Goal: Task Accomplishment & Management: Manage account settings

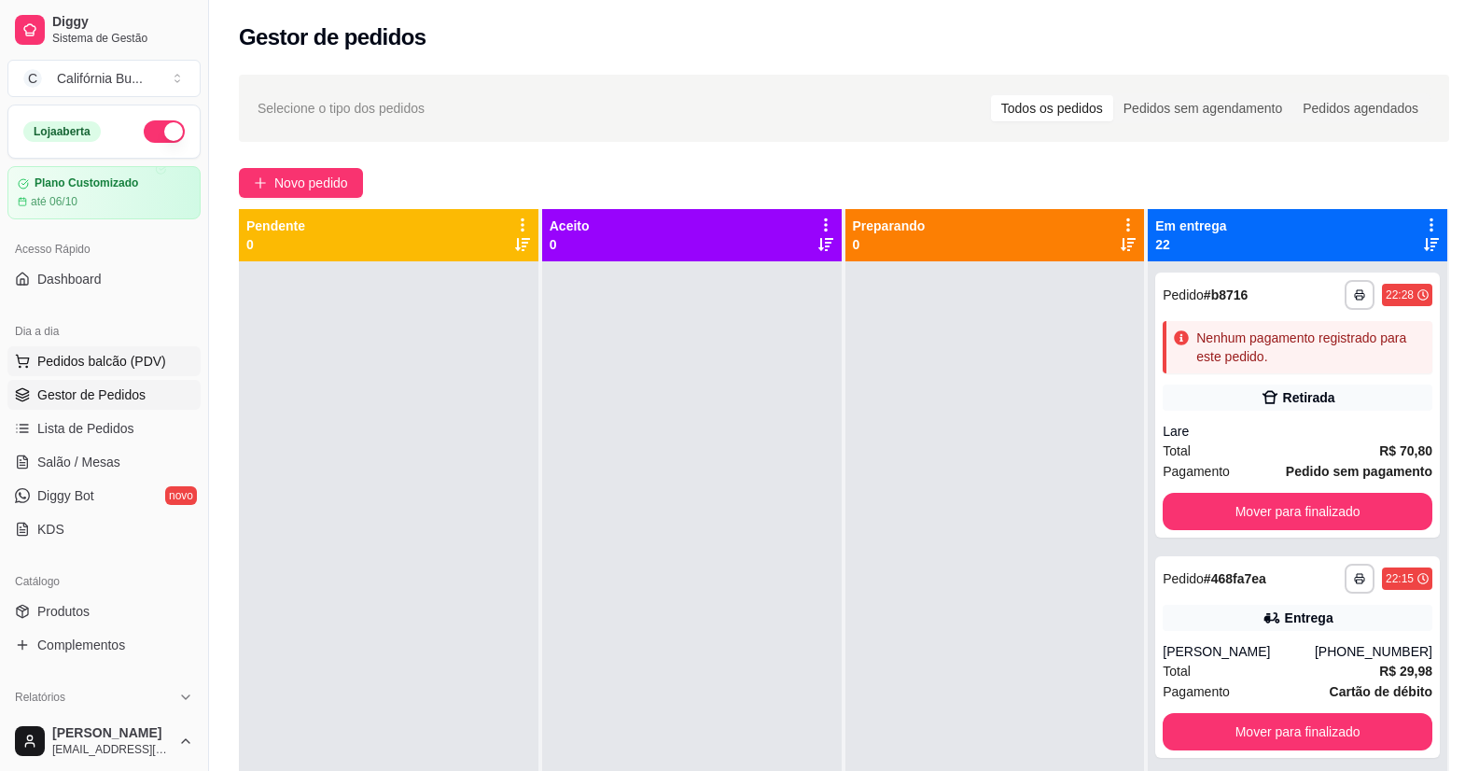
click at [86, 360] on span "Pedidos balcão (PDV)" at bounding box center [101, 361] width 129 height 19
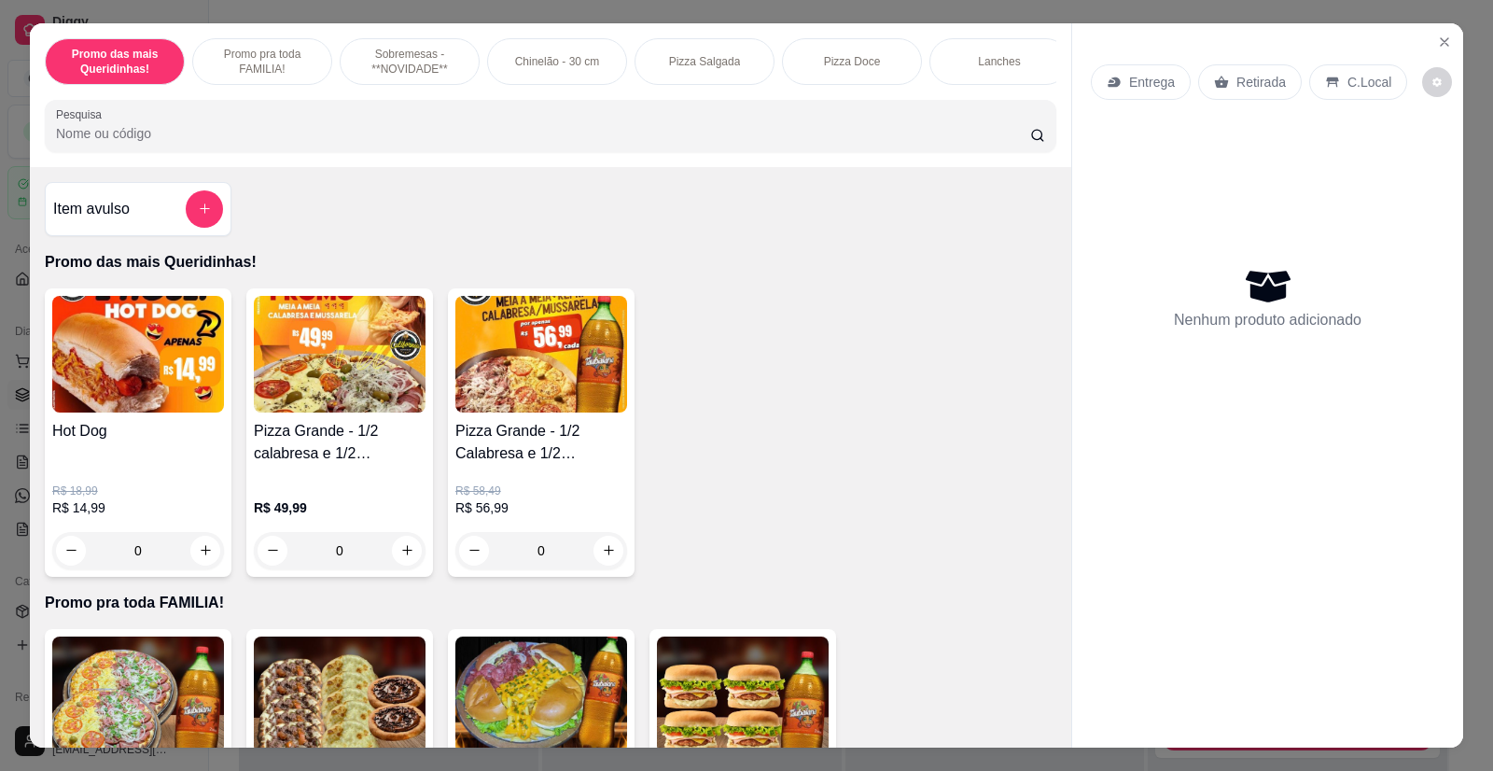
click at [394, 566] on div "0" at bounding box center [340, 550] width 172 height 37
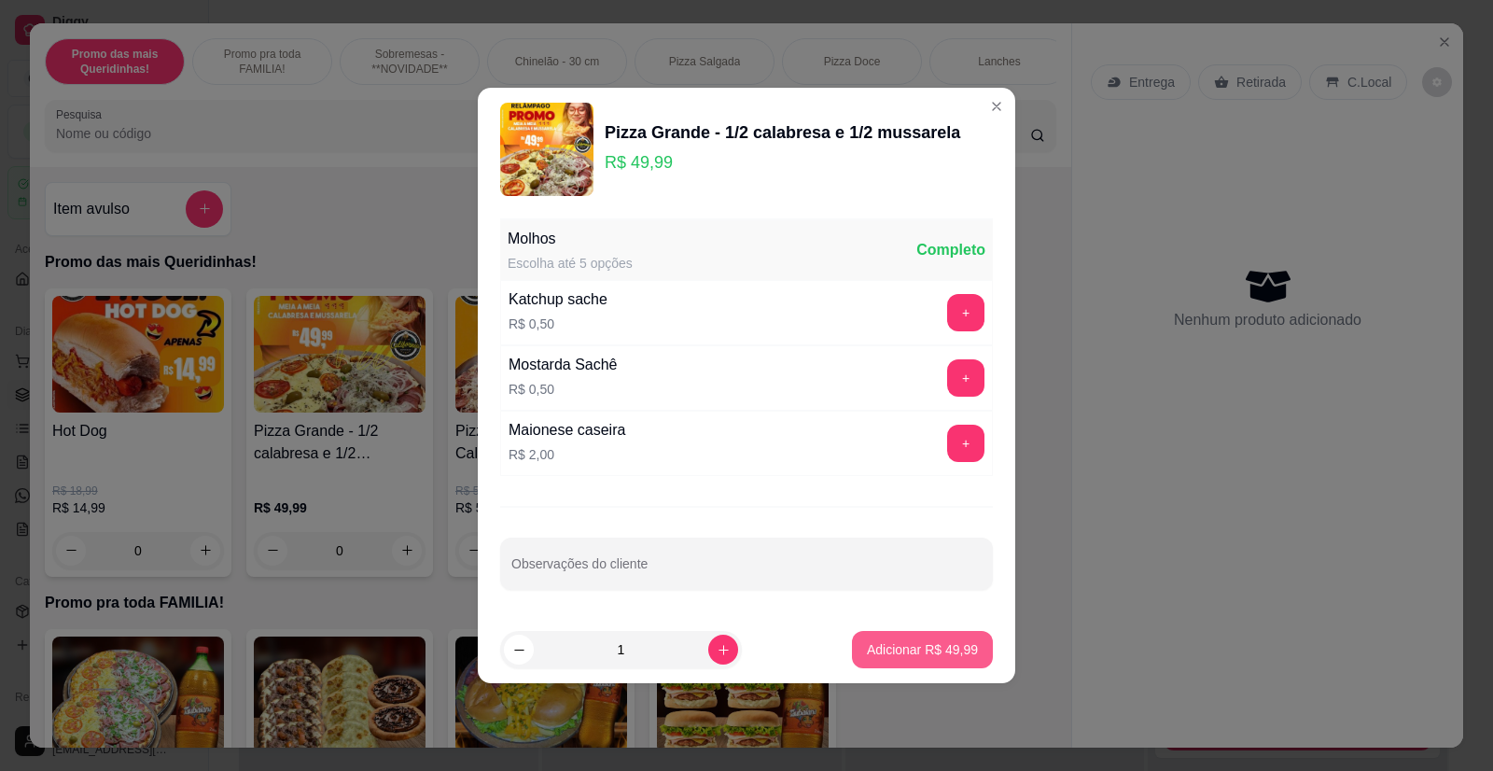
click at [906, 646] on p "Adicionar R$ 49,99" at bounding box center [922, 649] width 111 height 19
type input "1"
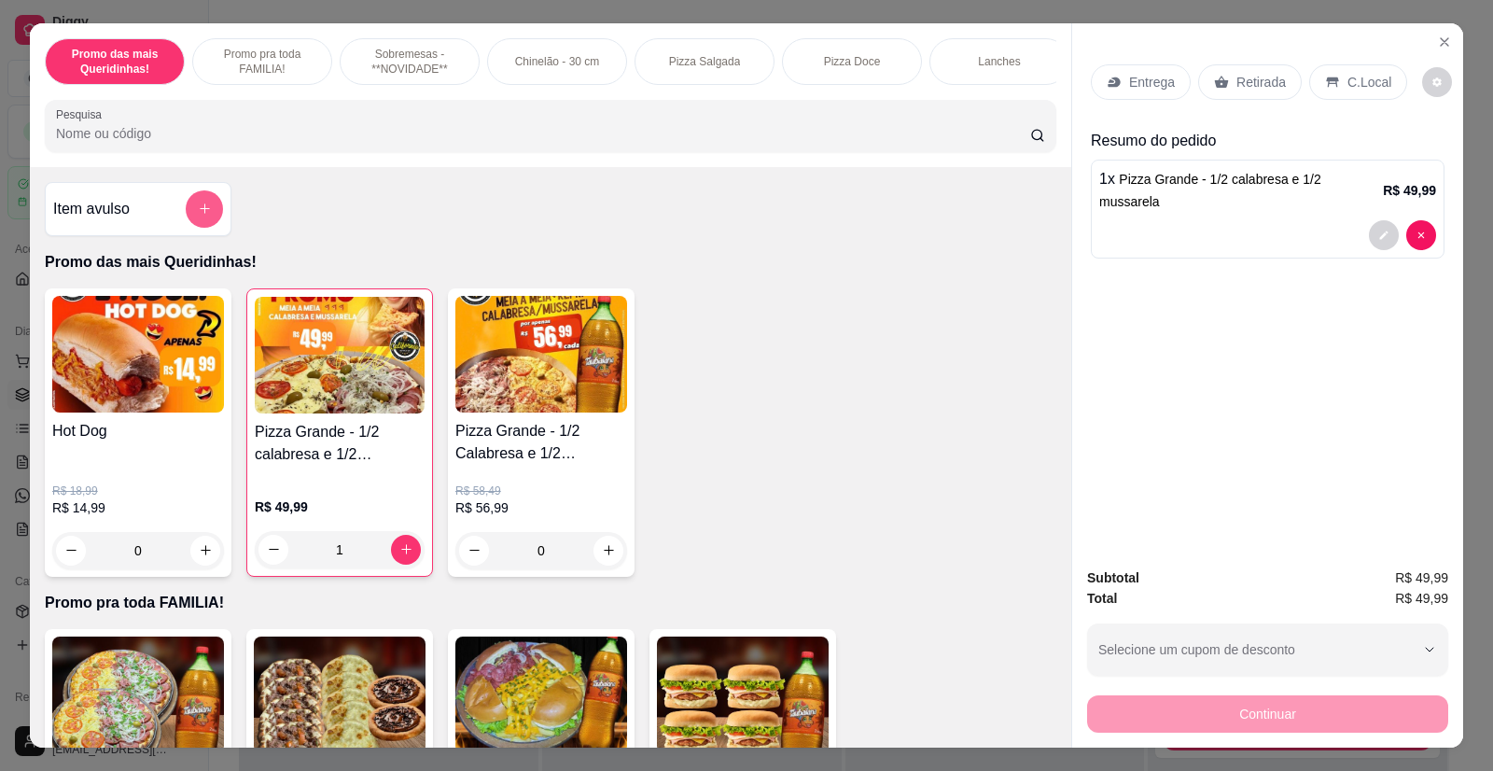
click at [198, 216] on icon "add-separate-item" at bounding box center [205, 209] width 14 height 14
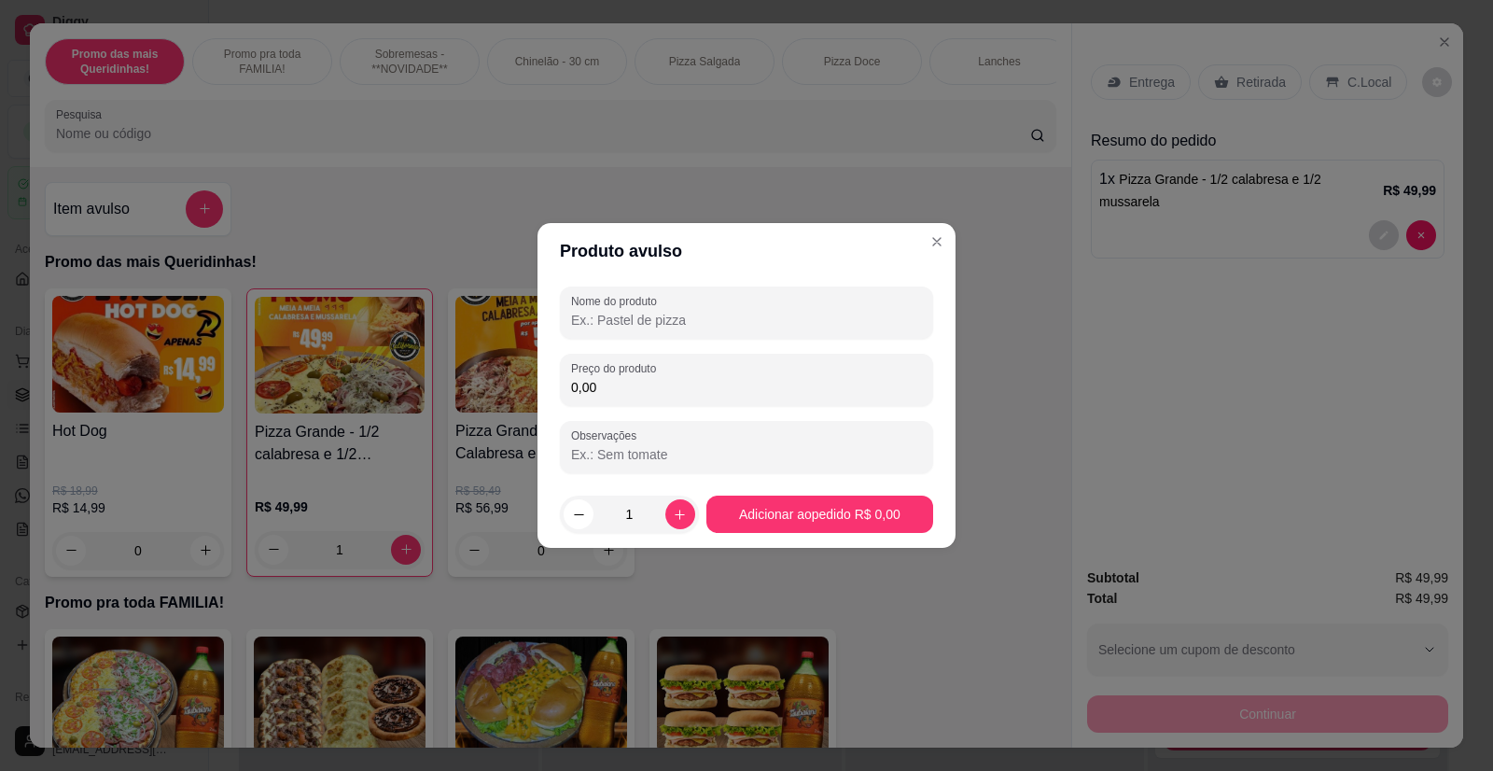
click at [703, 342] on div "Nome do produto Preço do produto 0,00 Observações" at bounding box center [746, 380] width 373 height 187
click at [699, 325] on input "Nome do produto" at bounding box center [746, 320] width 351 height 19
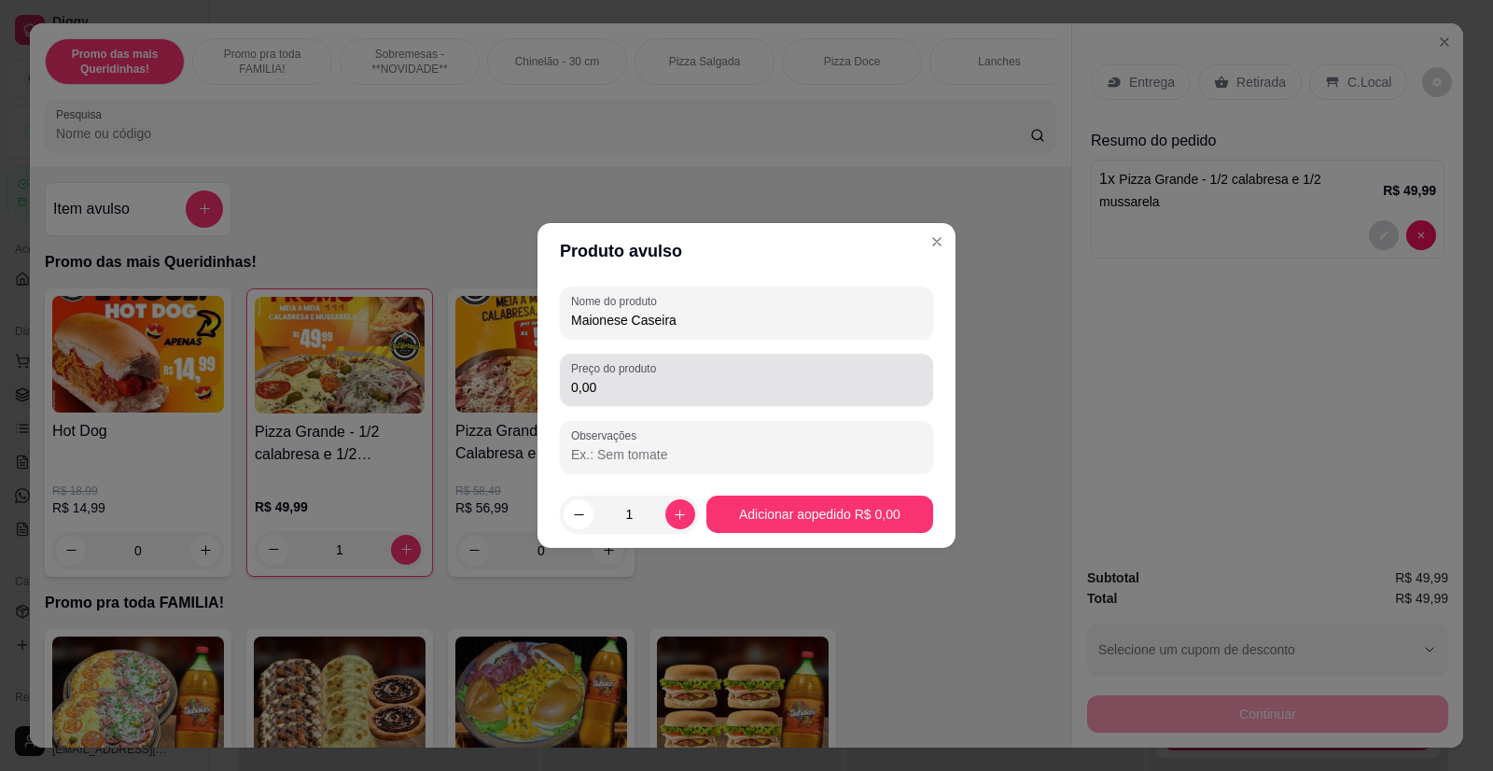
type input "Maionese Caseira"
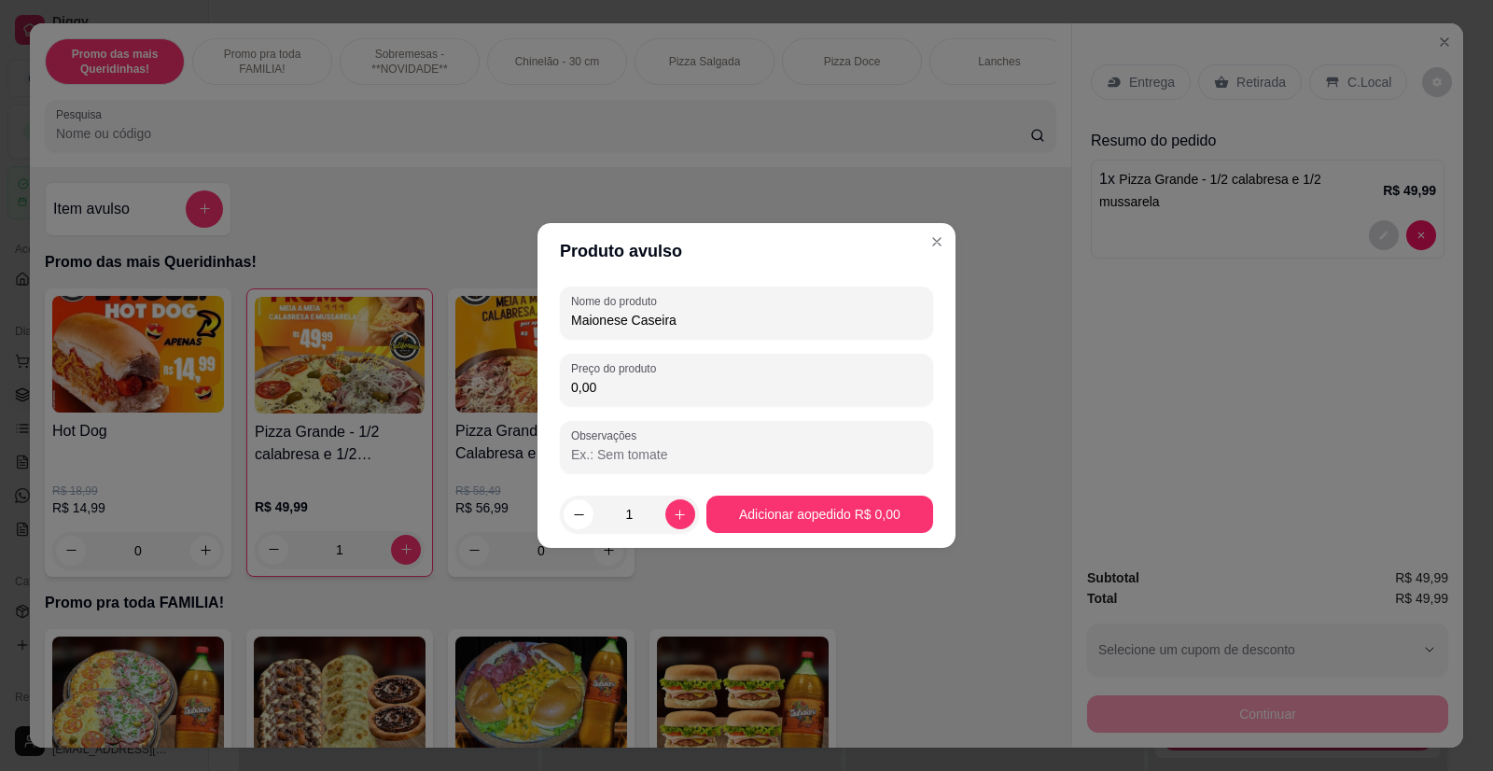
click at [654, 409] on div "Nome do produto Maionese Caseira Preço do produto 0,00 Observações" at bounding box center [746, 380] width 373 height 187
click at [653, 392] on input "0,00" at bounding box center [746, 387] width 351 height 19
type input "2,00"
click at [677, 524] on button "increase-product-quantity" at bounding box center [680, 514] width 30 height 30
type input "2"
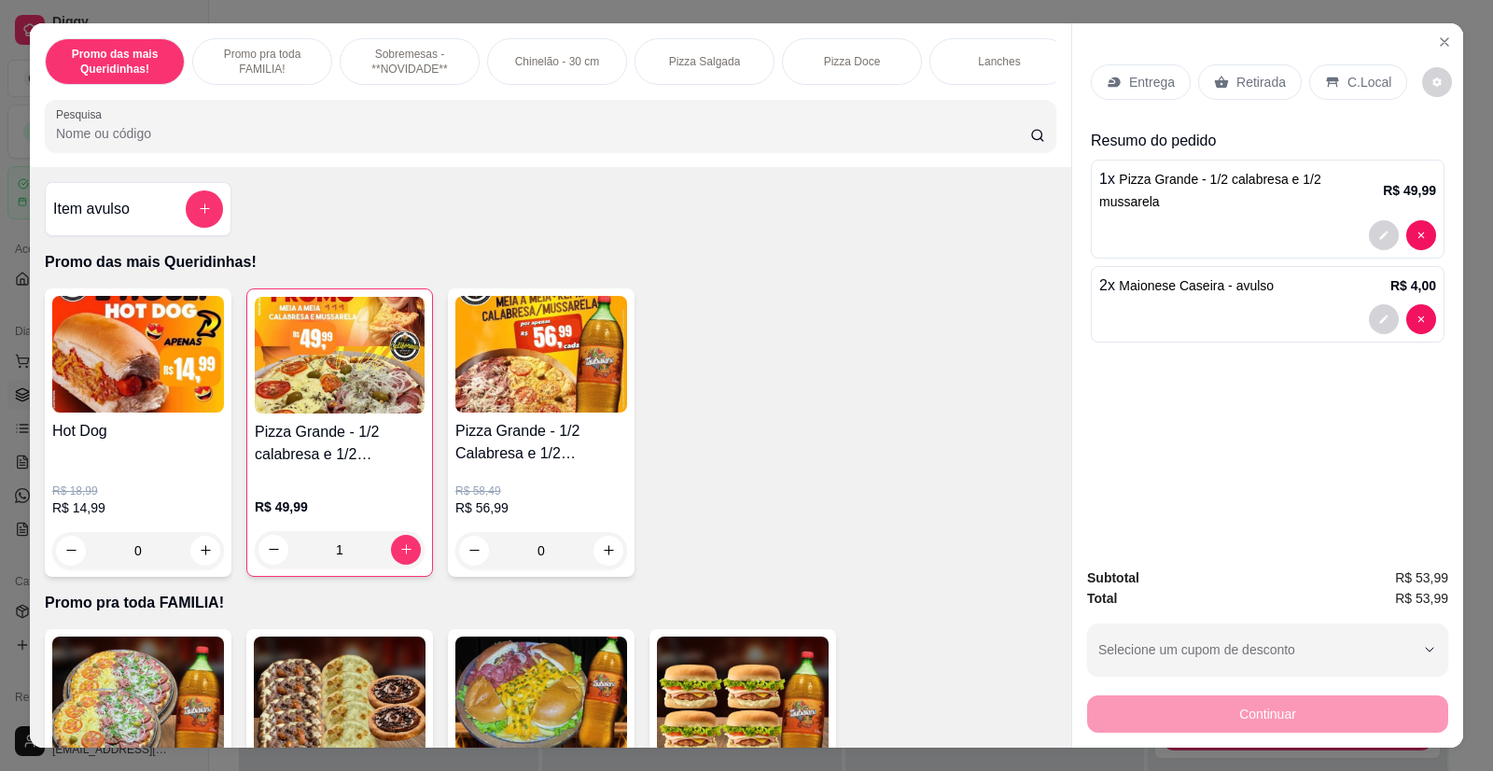
click at [1129, 87] on p "Entrega" at bounding box center [1152, 82] width 46 height 19
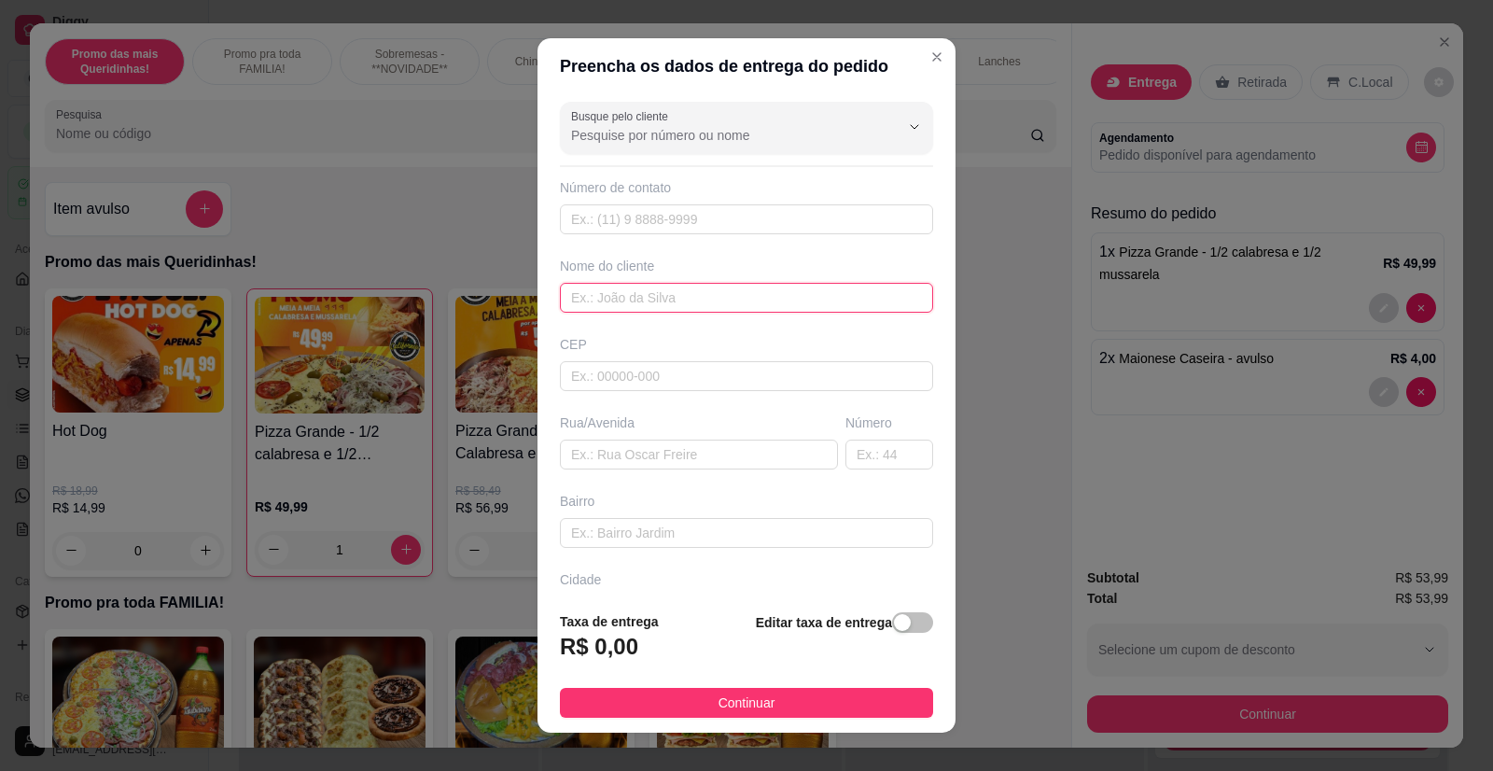
click at [660, 300] on input "text" at bounding box center [746, 298] width 373 height 30
type input "[PERSON_NAME]"
paste input "[STREET_ADDRESS][PERSON_NAME]"
type input "[STREET_ADDRESS][PERSON_NAME]"
click at [793, 493] on div "Bairro" at bounding box center [746, 501] width 373 height 19
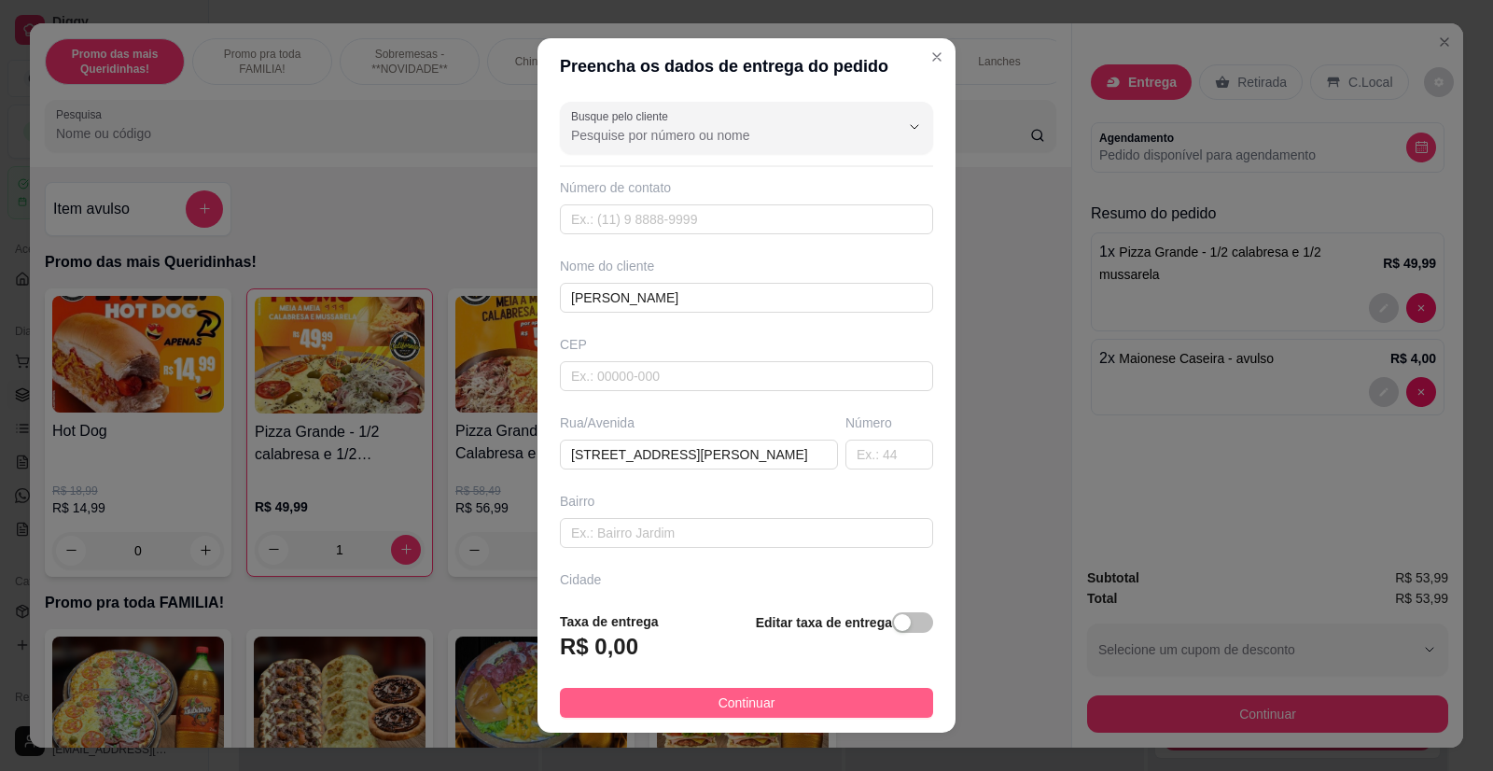
click at [846, 702] on button "Continuar" at bounding box center [746, 703] width 373 height 30
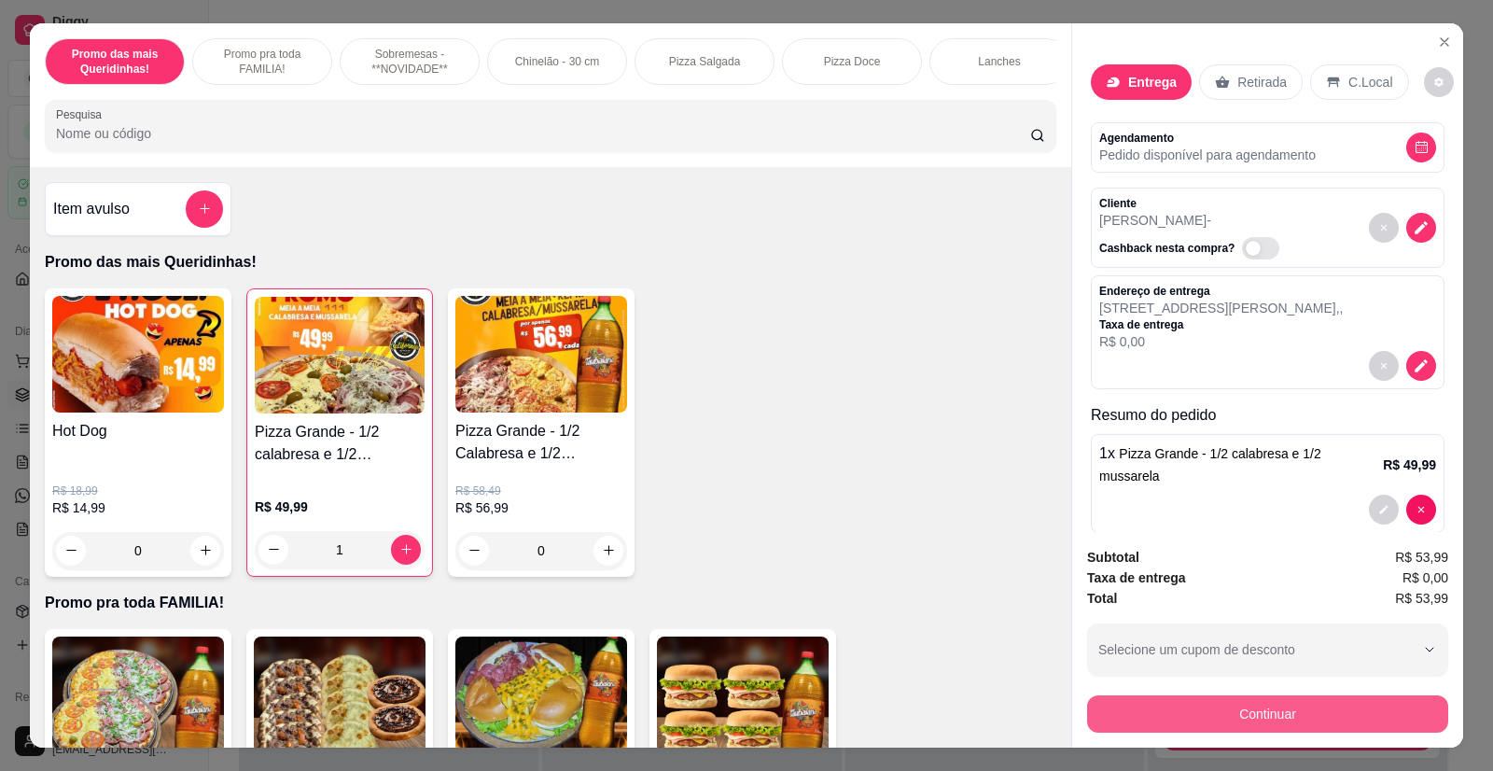
click at [1252, 709] on button "Continuar" at bounding box center [1267, 713] width 361 height 37
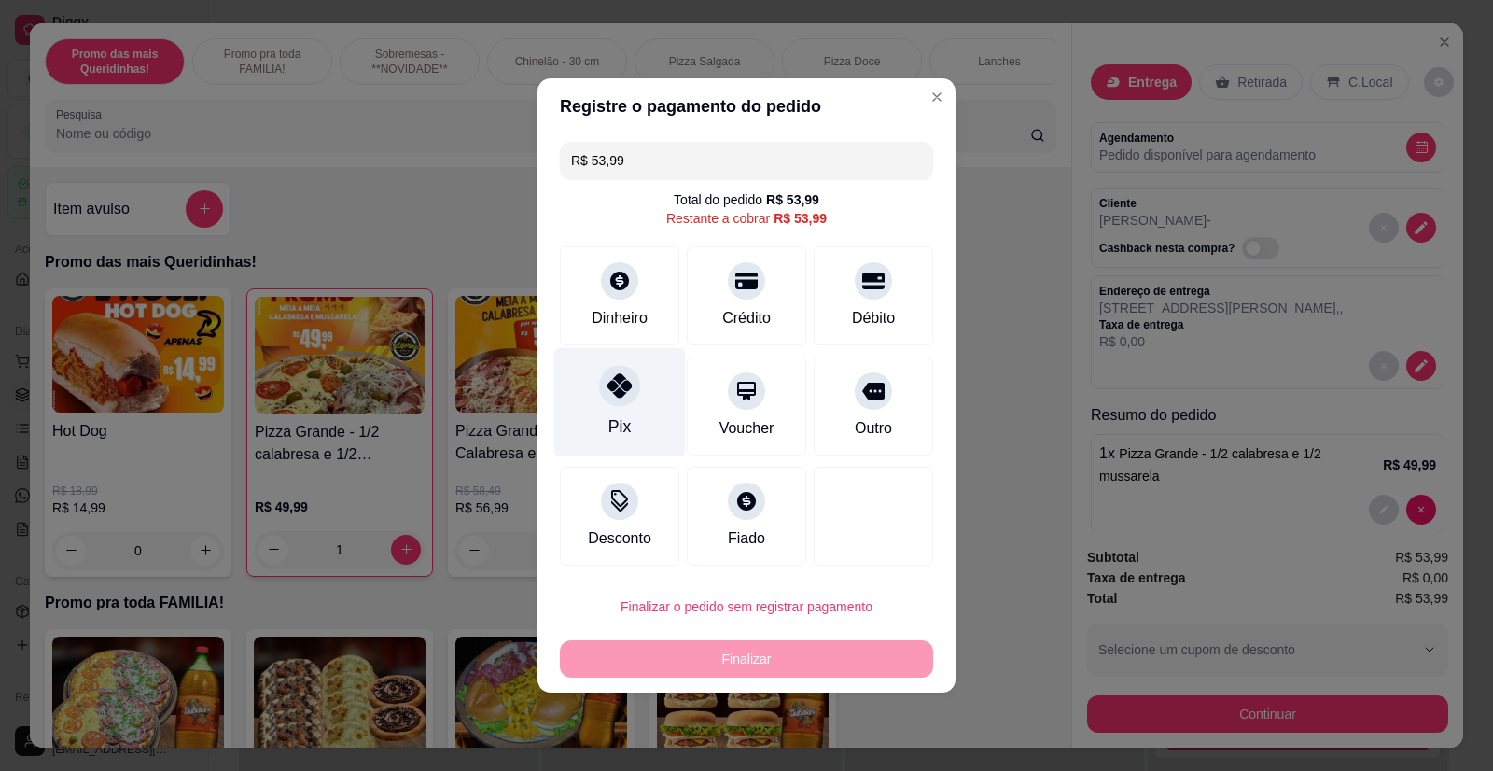
click at [612, 394] on icon at bounding box center [620, 385] width 24 height 24
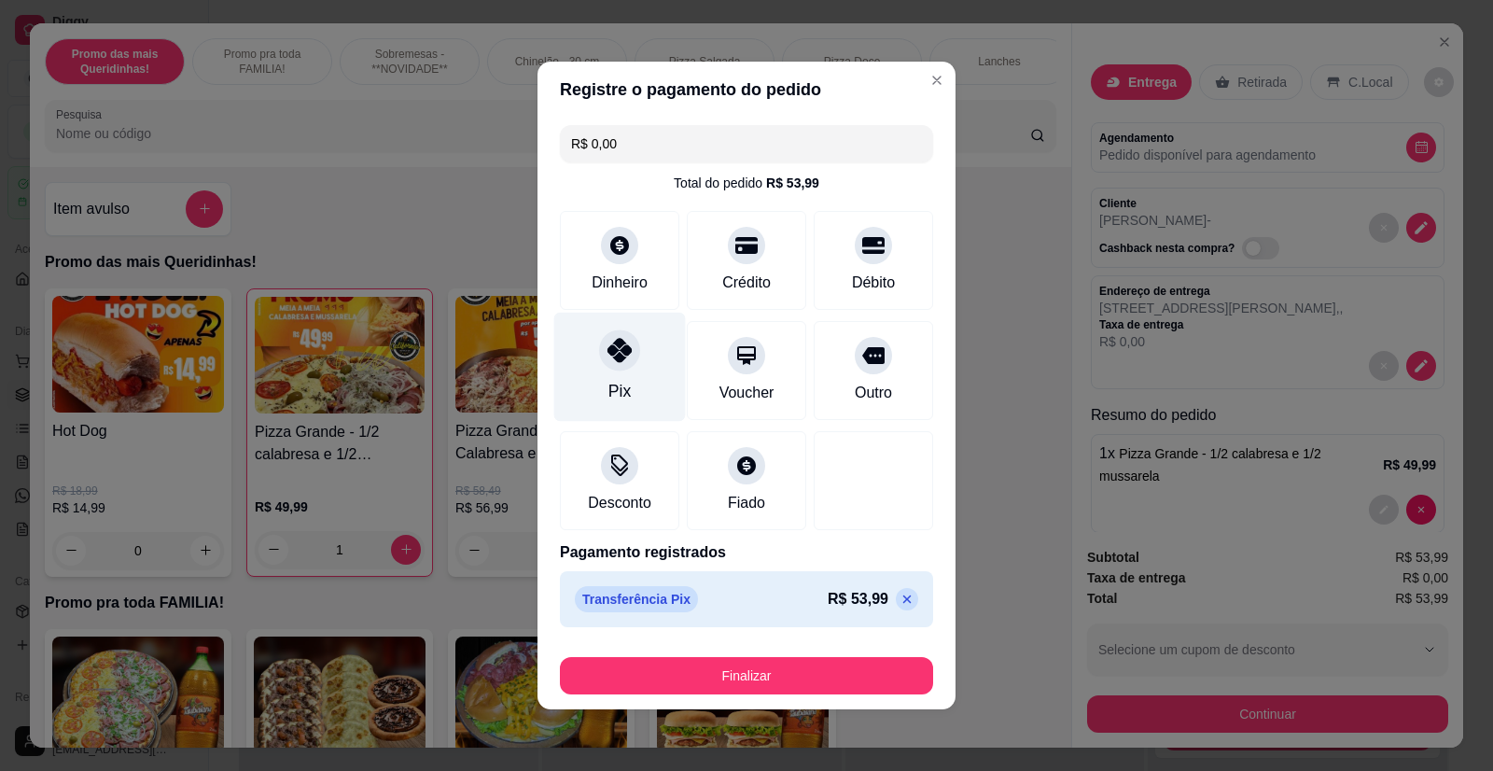
type input "R$ 0,00"
click at [758, 654] on div "Finalizar" at bounding box center [746, 672] width 373 height 45
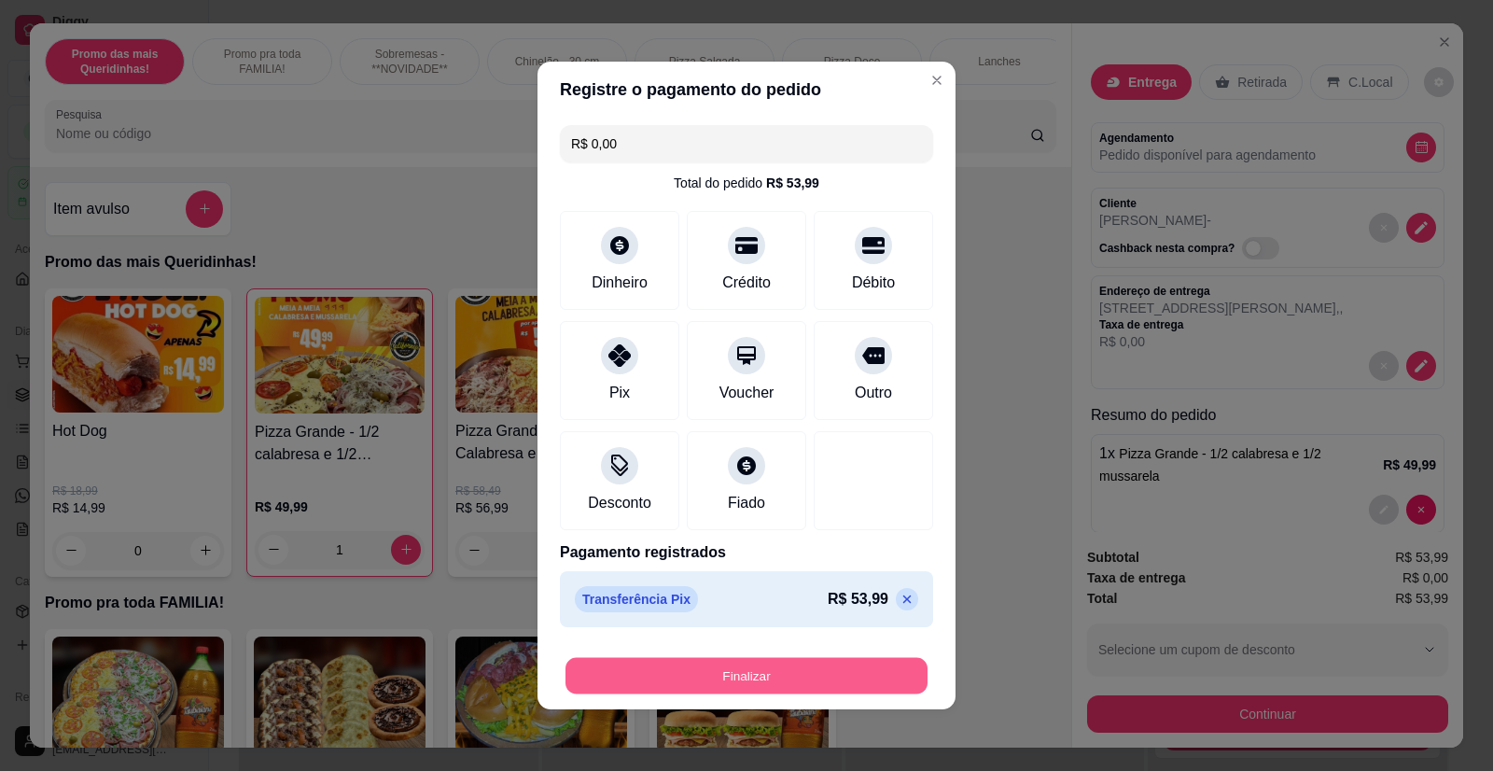
click at [765, 677] on button "Finalizar" at bounding box center [747, 676] width 362 height 36
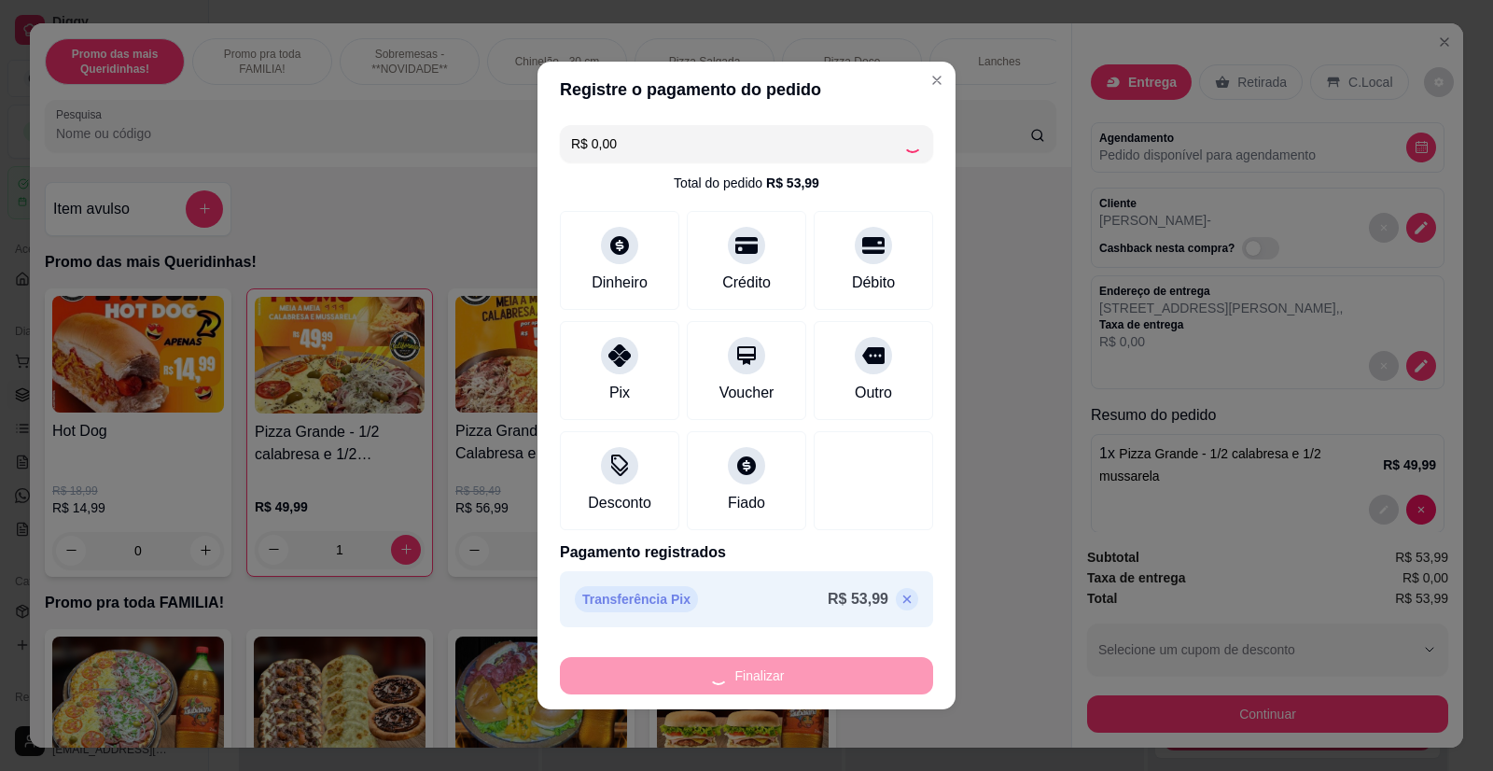
type input "0"
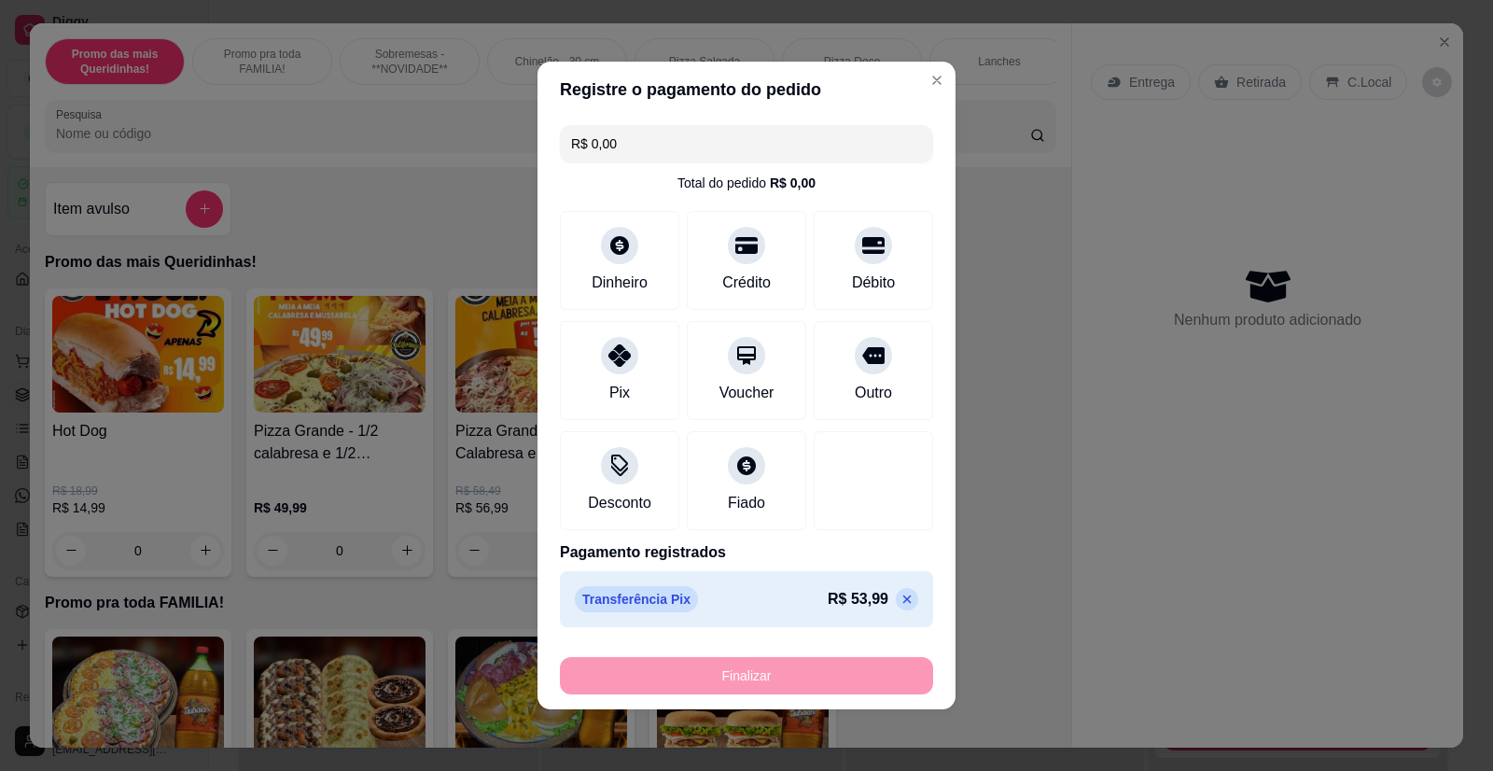
type input "-R$ 53,99"
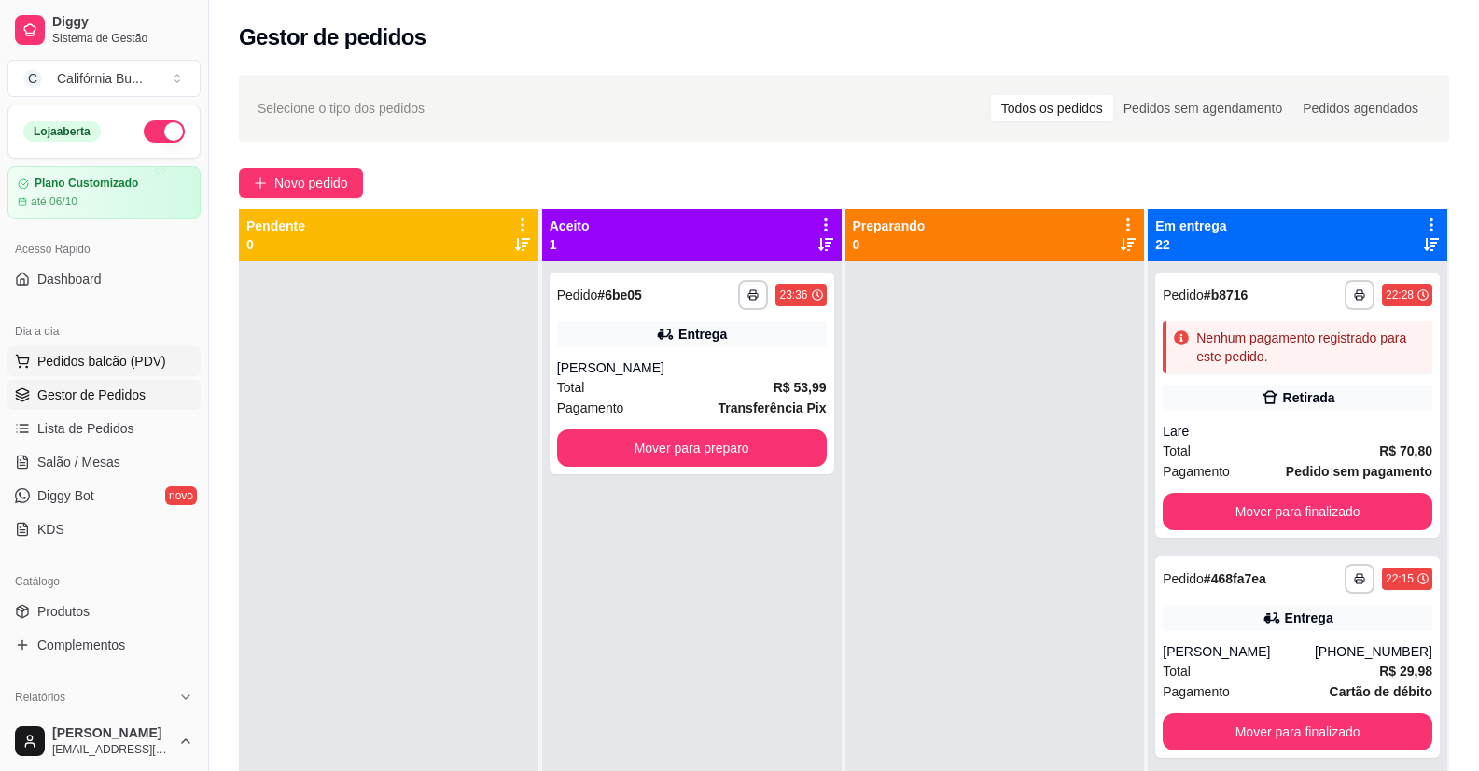
click at [143, 353] on span "Pedidos balcão (PDV)" at bounding box center [101, 361] width 129 height 19
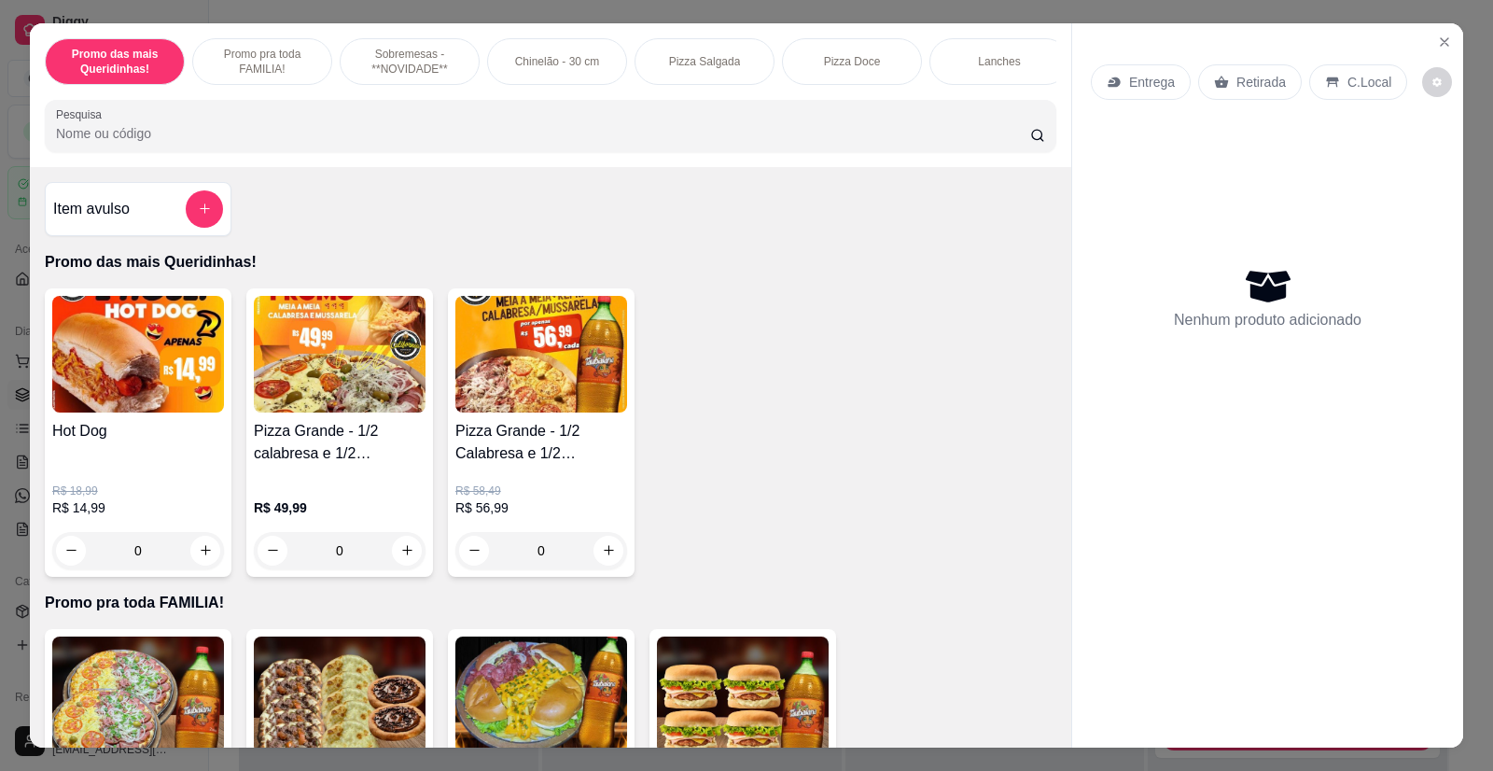
click at [604, 566] on div "0" at bounding box center [541, 550] width 172 height 37
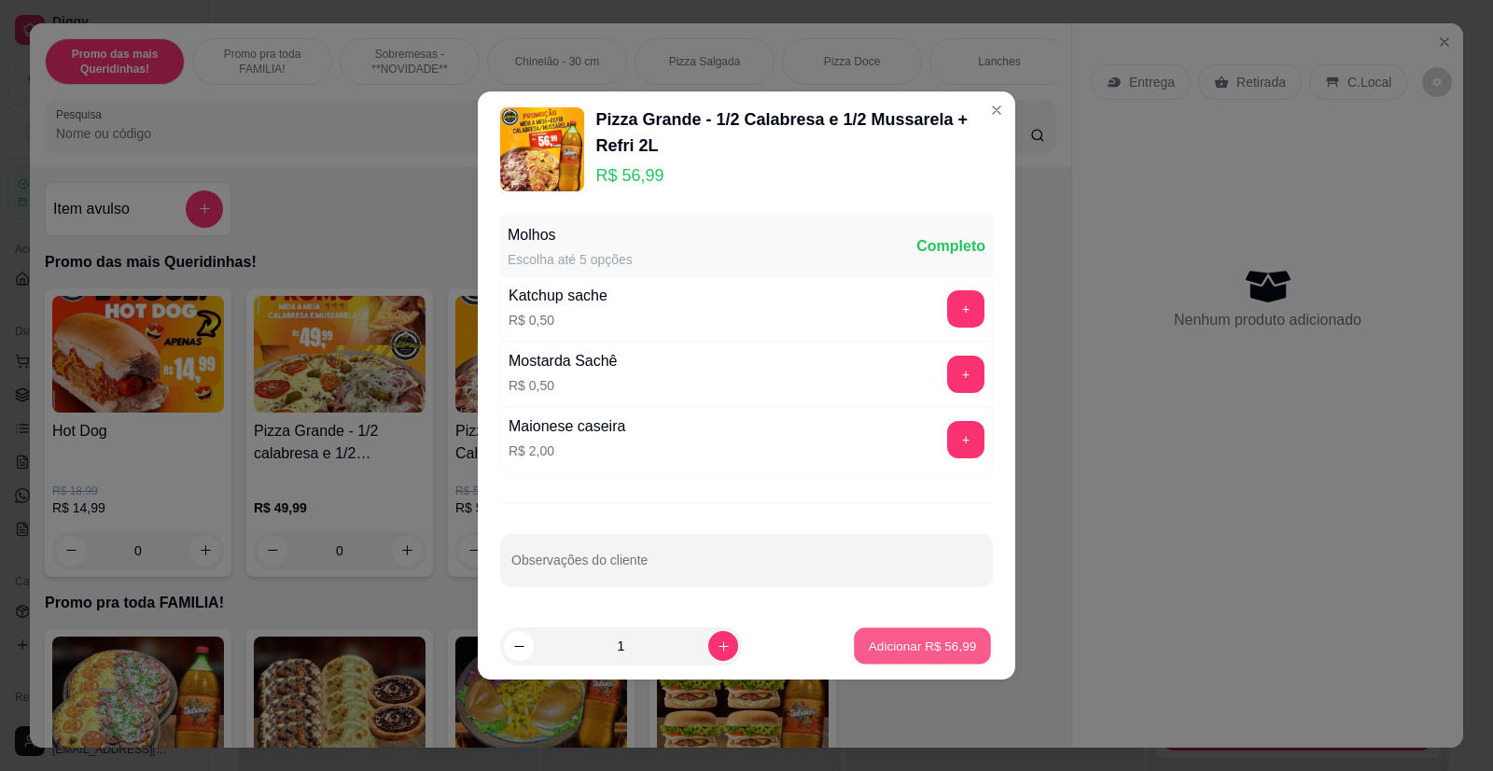
click at [940, 645] on p "Adicionar R$ 56,99" at bounding box center [923, 645] width 108 height 18
type input "1"
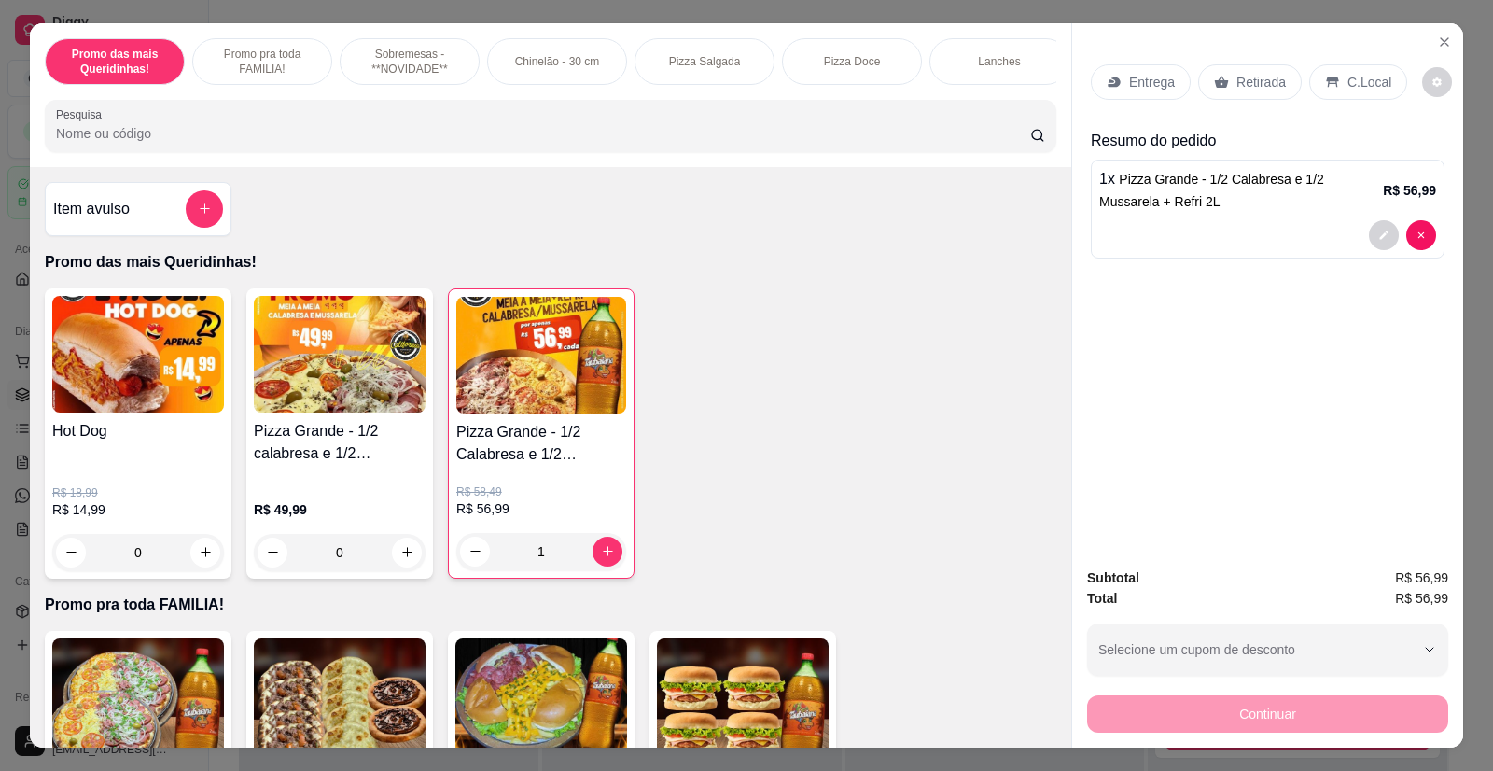
click at [1137, 86] on p "Entrega" at bounding box center [1152, 82] width 46 height 19
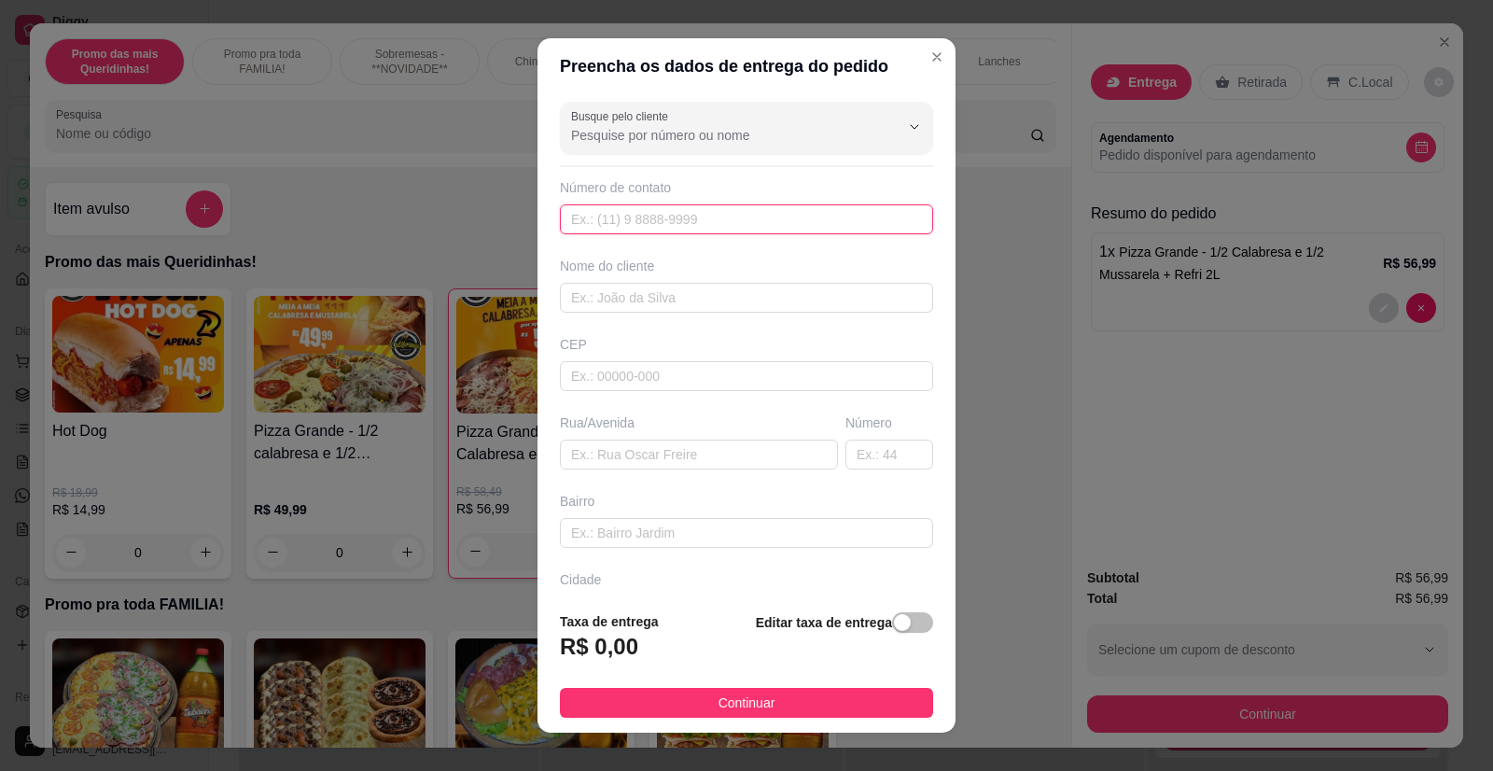
click at [647, 229] on input "text" at bounding box center [746, 219] width 373 height 30
type input "7623"
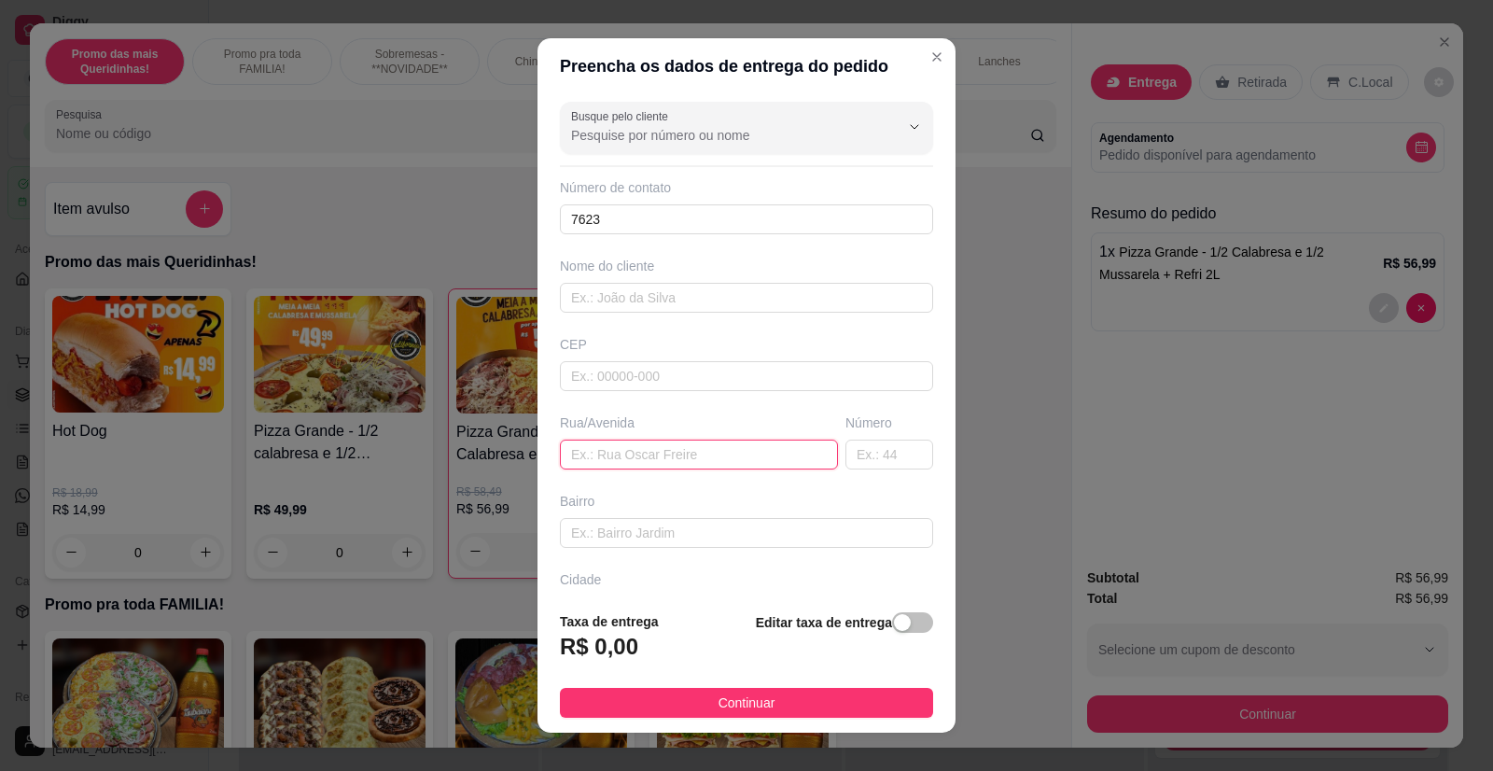
paste input "[PERSON_NAME] galego 117"
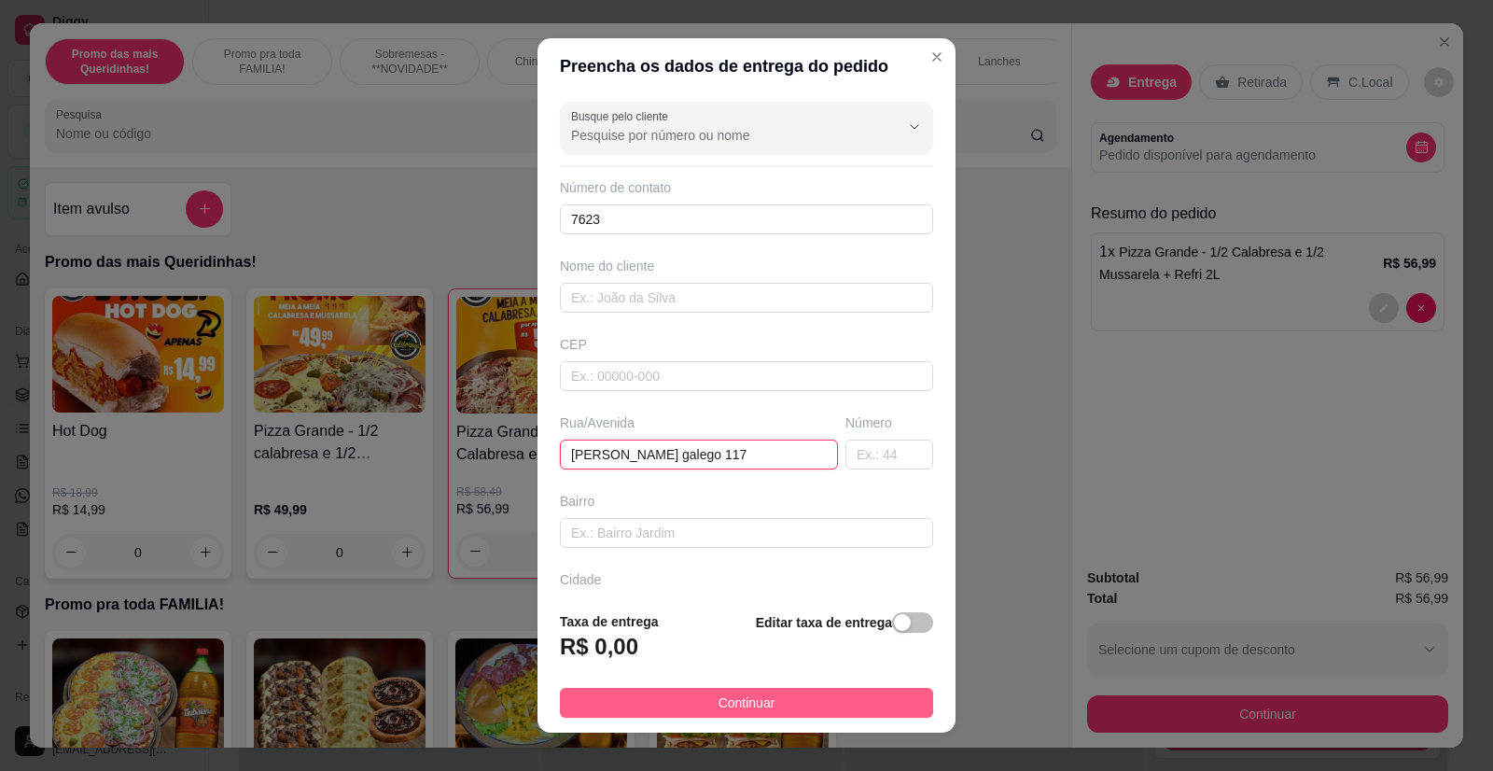
type input "[PERSON_NAME] galego 117"
click at [755, 705] on span "Continuar" at bounding box center [747, 702] width 57 height 21
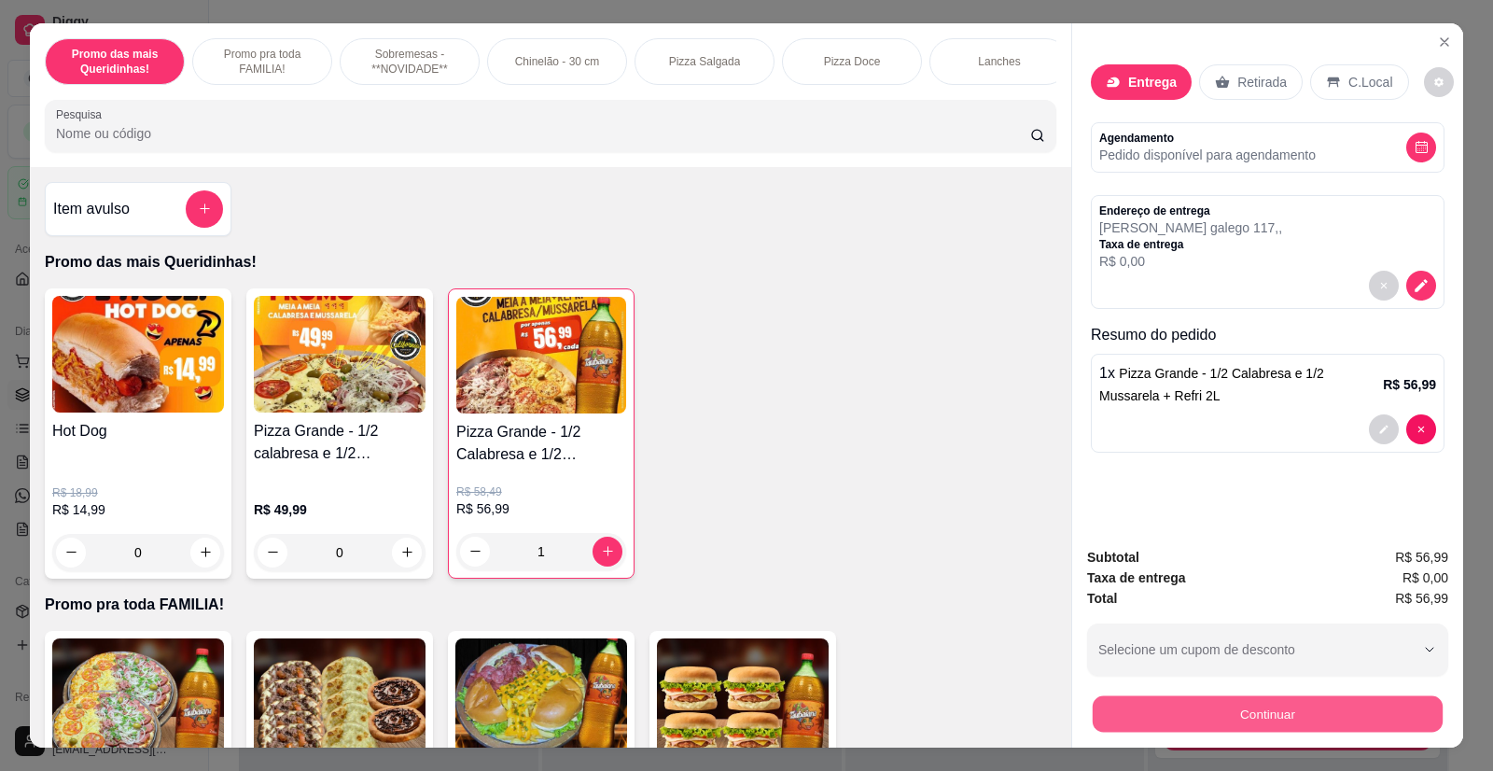
click at [1252, 718] on button "Continuar" at bounding box center [1268, 714] width 350 height 36
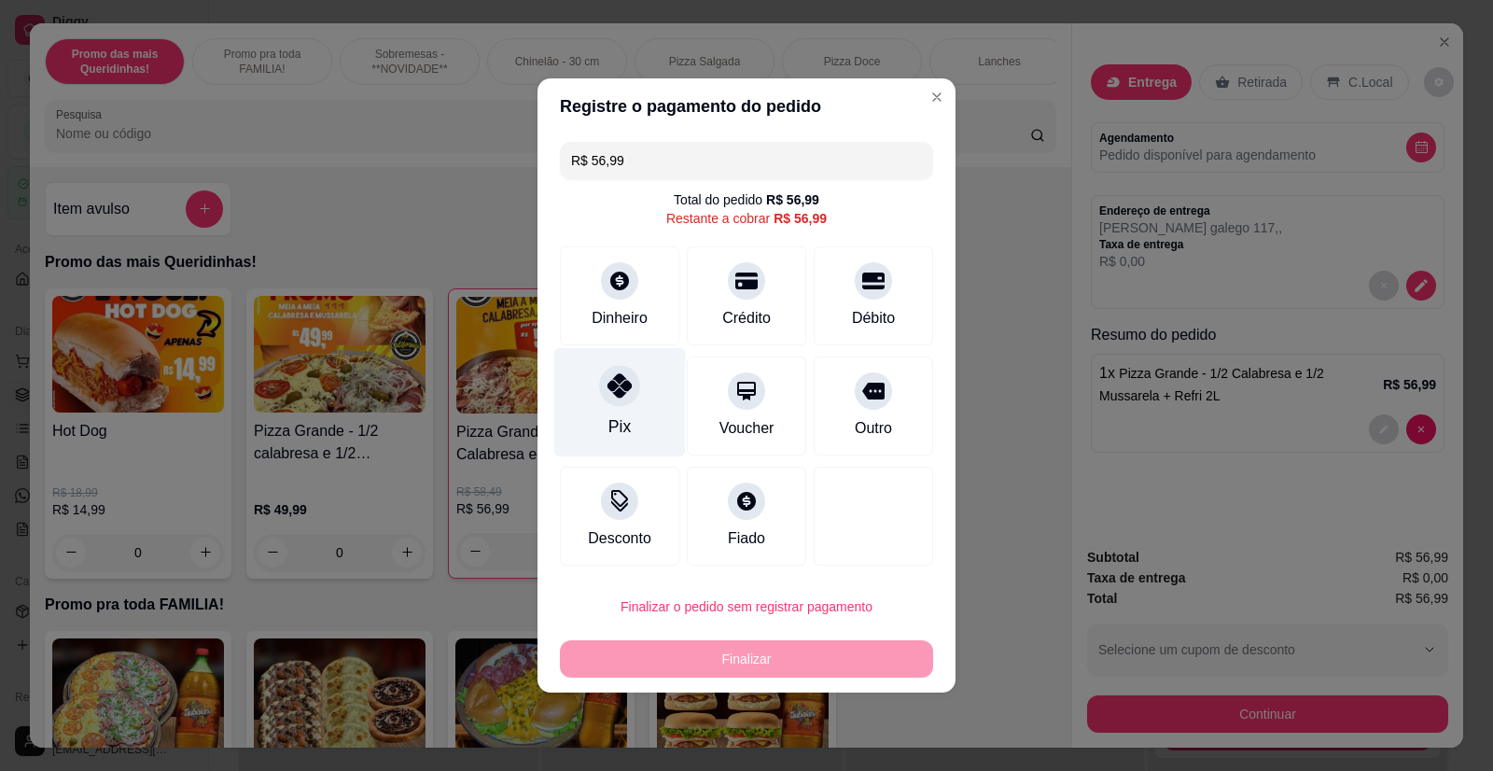
click at [622, 401] on div at bounding box center [619, 385] width 41 height 41
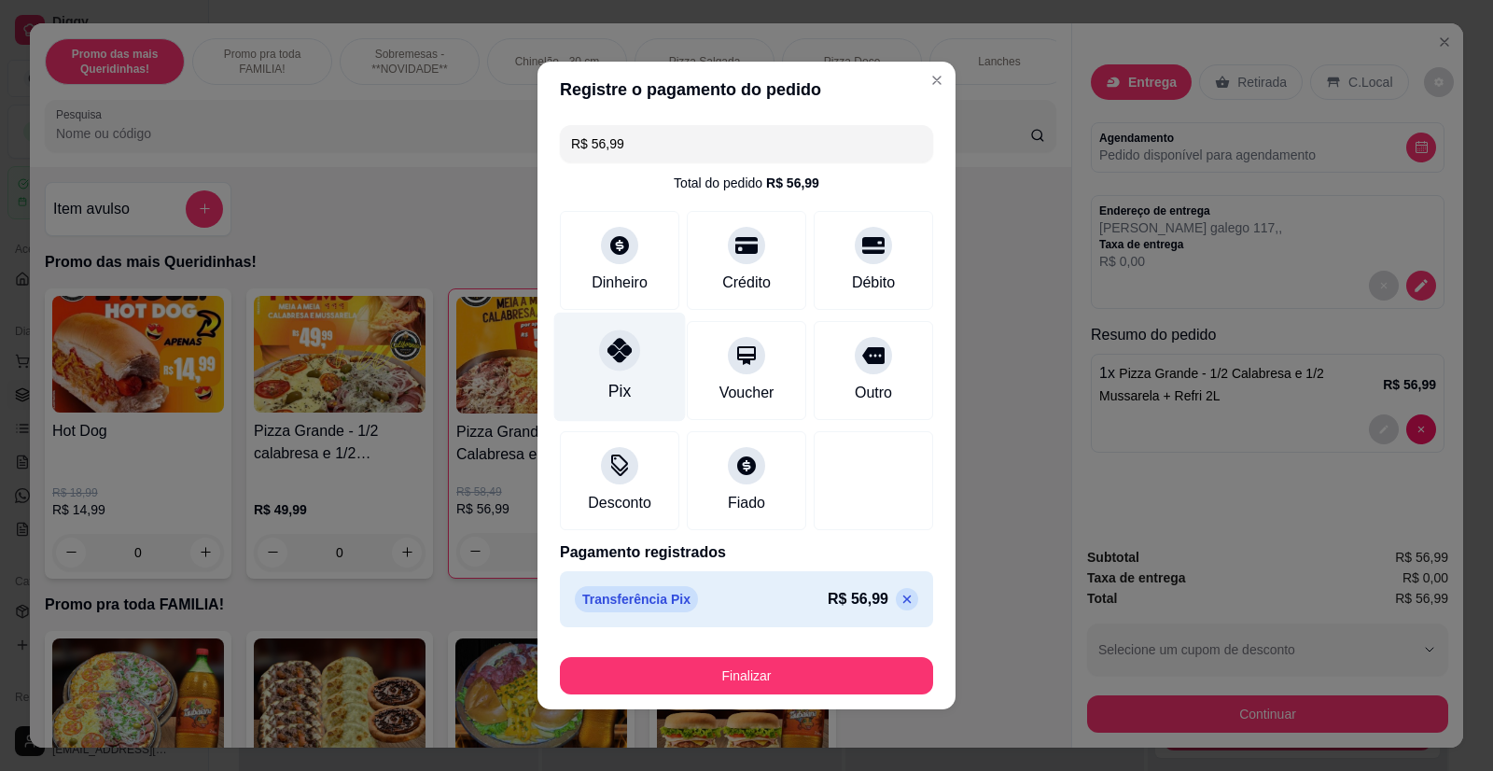
type input "R$ 0,00"
click at [706, 694] on footer "Finalizar" at bounding box center [747, 672] width 418 height 75
click at [706, 695] on footer "Finalizar" at bounding box center [747, 672] width 418 height 75
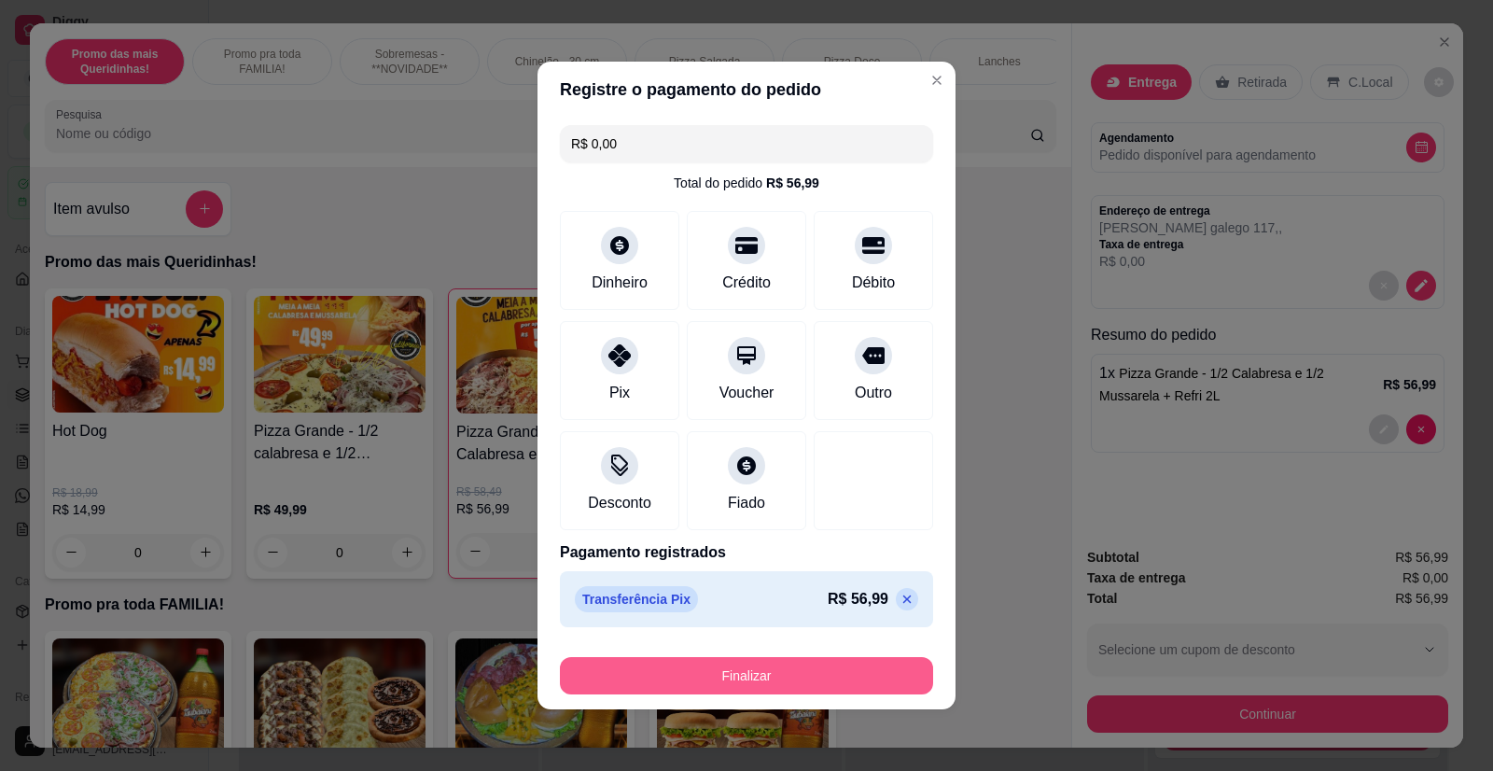
click at [709, 686] on button "Finalizar" at bounding box center [746, 675] width 373 height 37
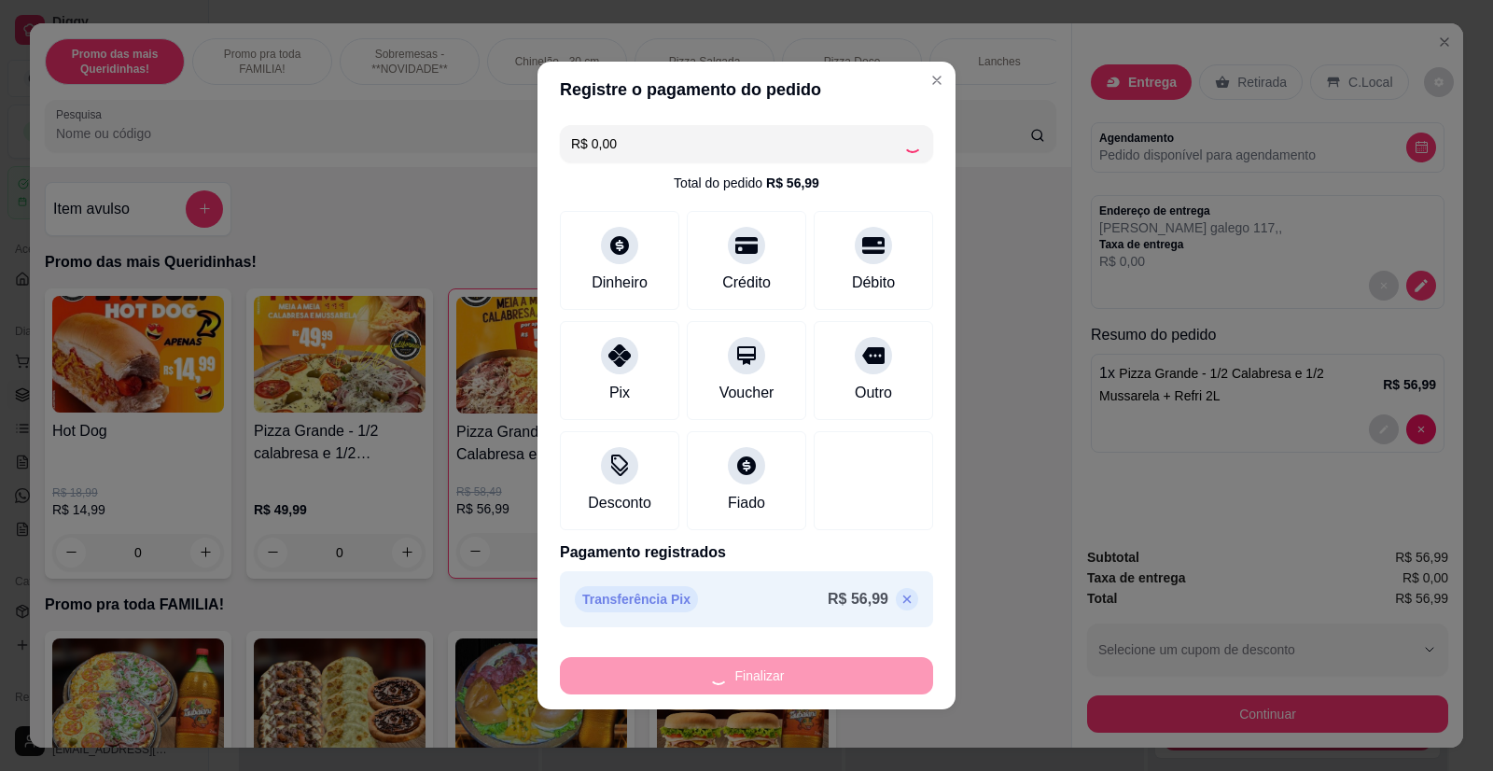
type input "0"
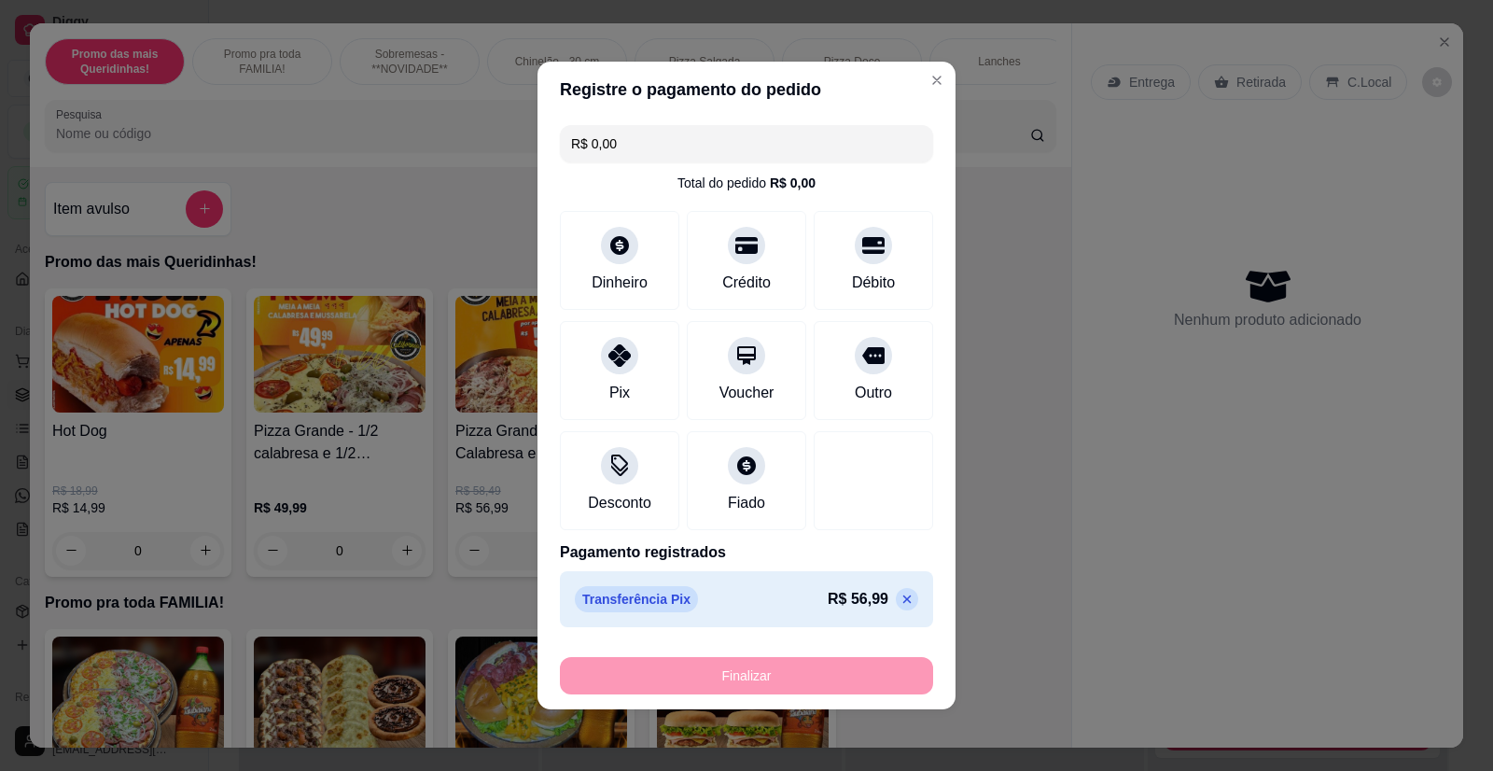
type input "-R$ 56,99"
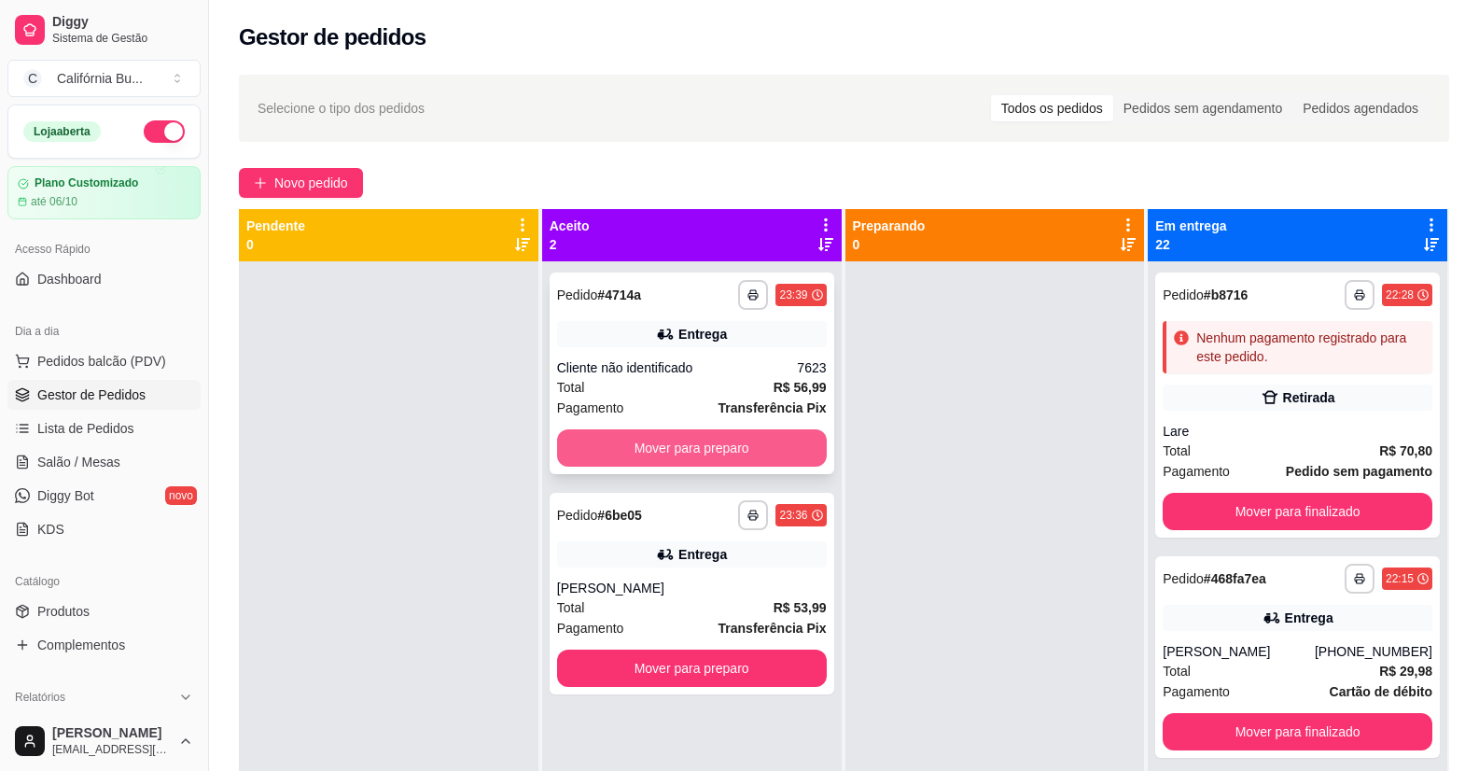
click at [623, 430] on button "Mover para preparo" at bounding box center [692, 447] width 270 height 37
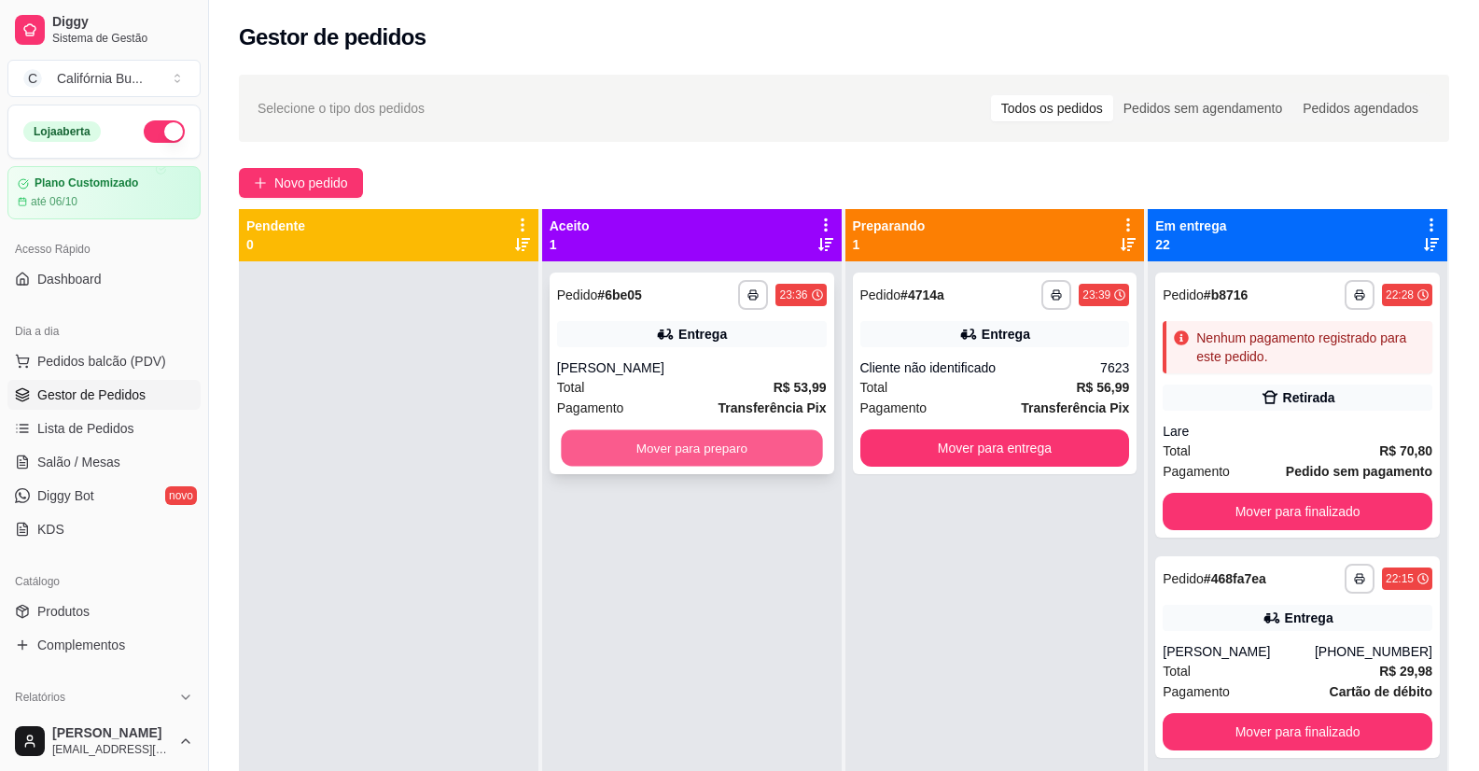
click at [719, 456] on button "Mover para preparo" at bounding box center [691, 448] width 261 height 36
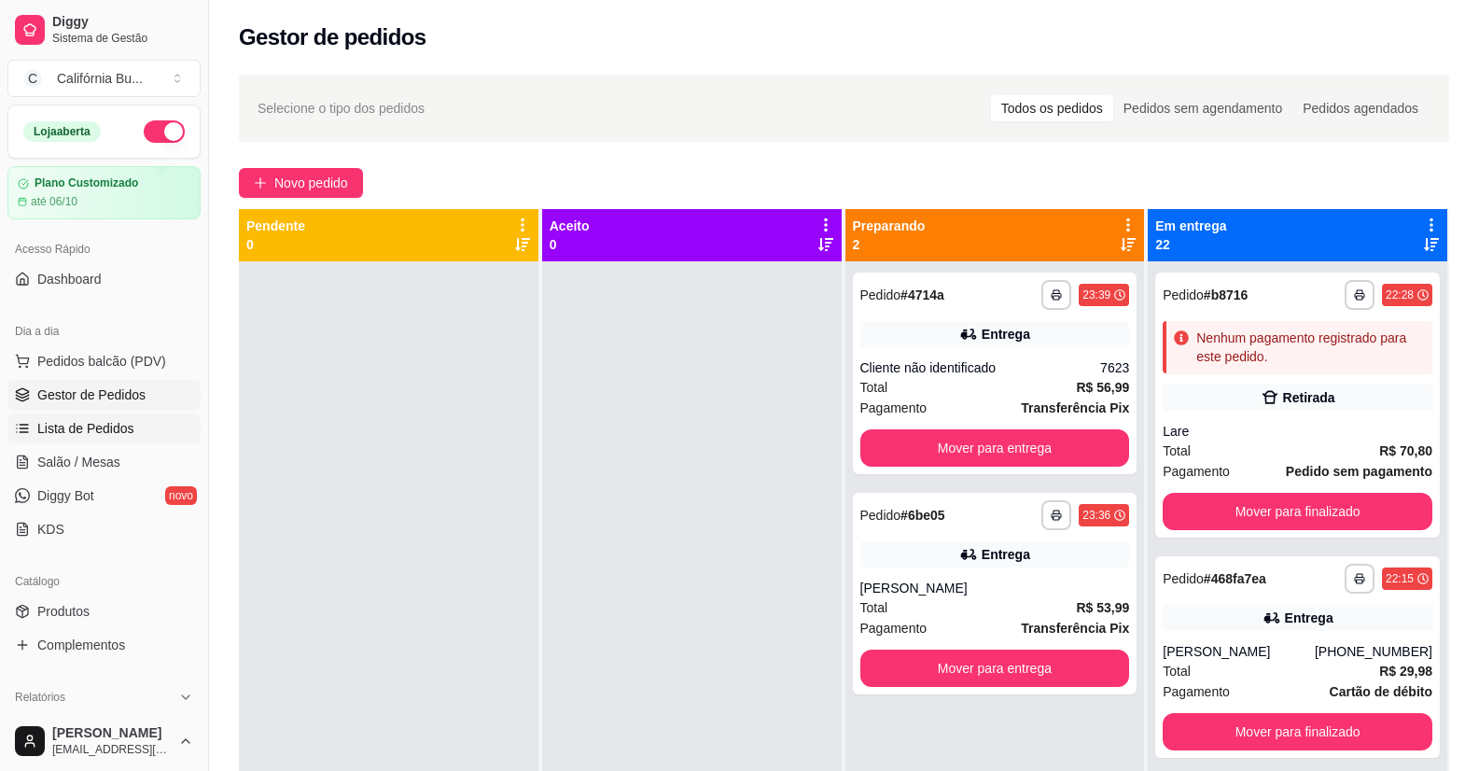
click at [146, 417] on link "Lista de Pedidos" at bounding box center [103, 428] width 193 height 30
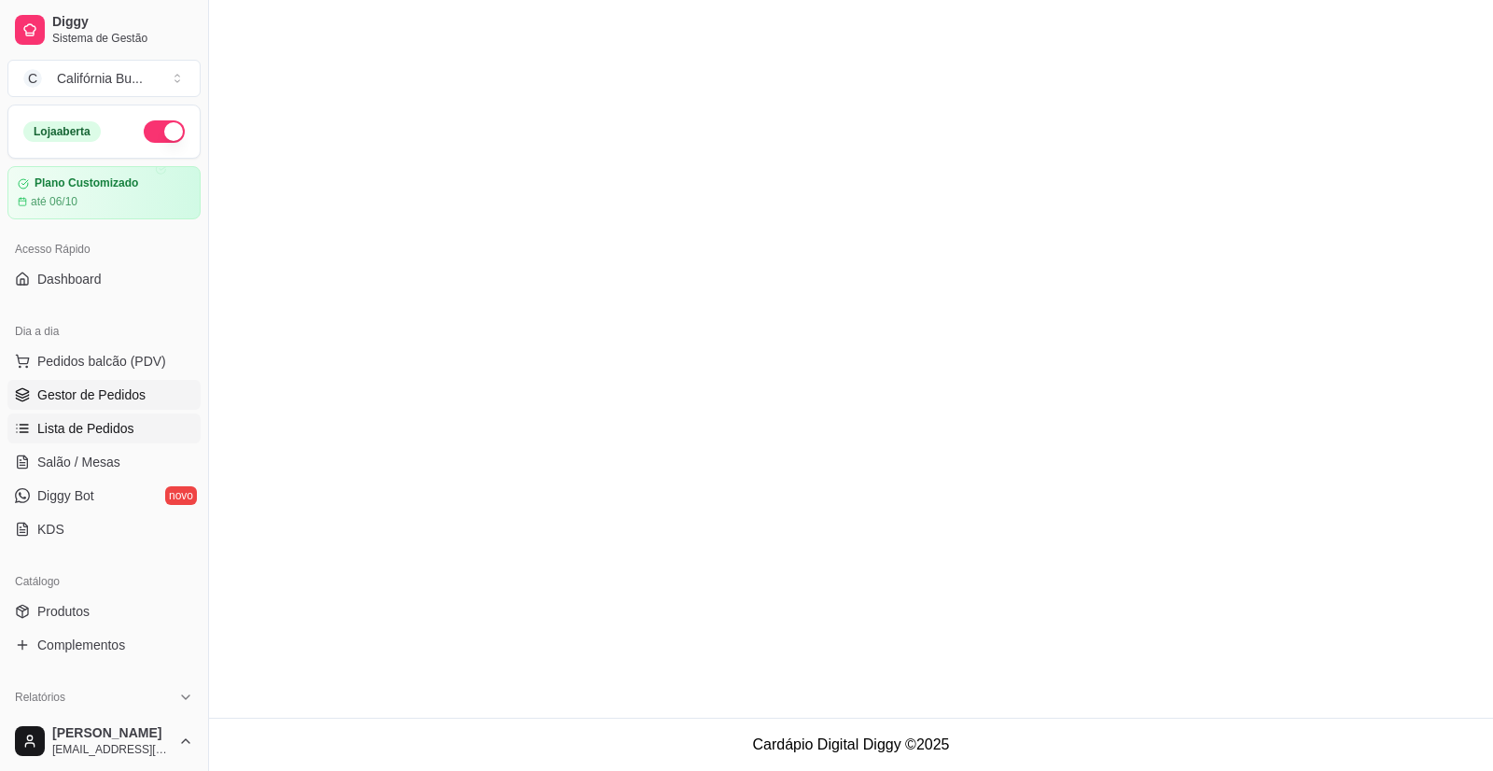
click at [137, 385] on link "Gestor de Pedidos" at bounding box center [103, 395] width 193 height 30
click at [134, 395] on span "Gestor de Pedidos" at bounding box center [91, 394] width 108 height 19
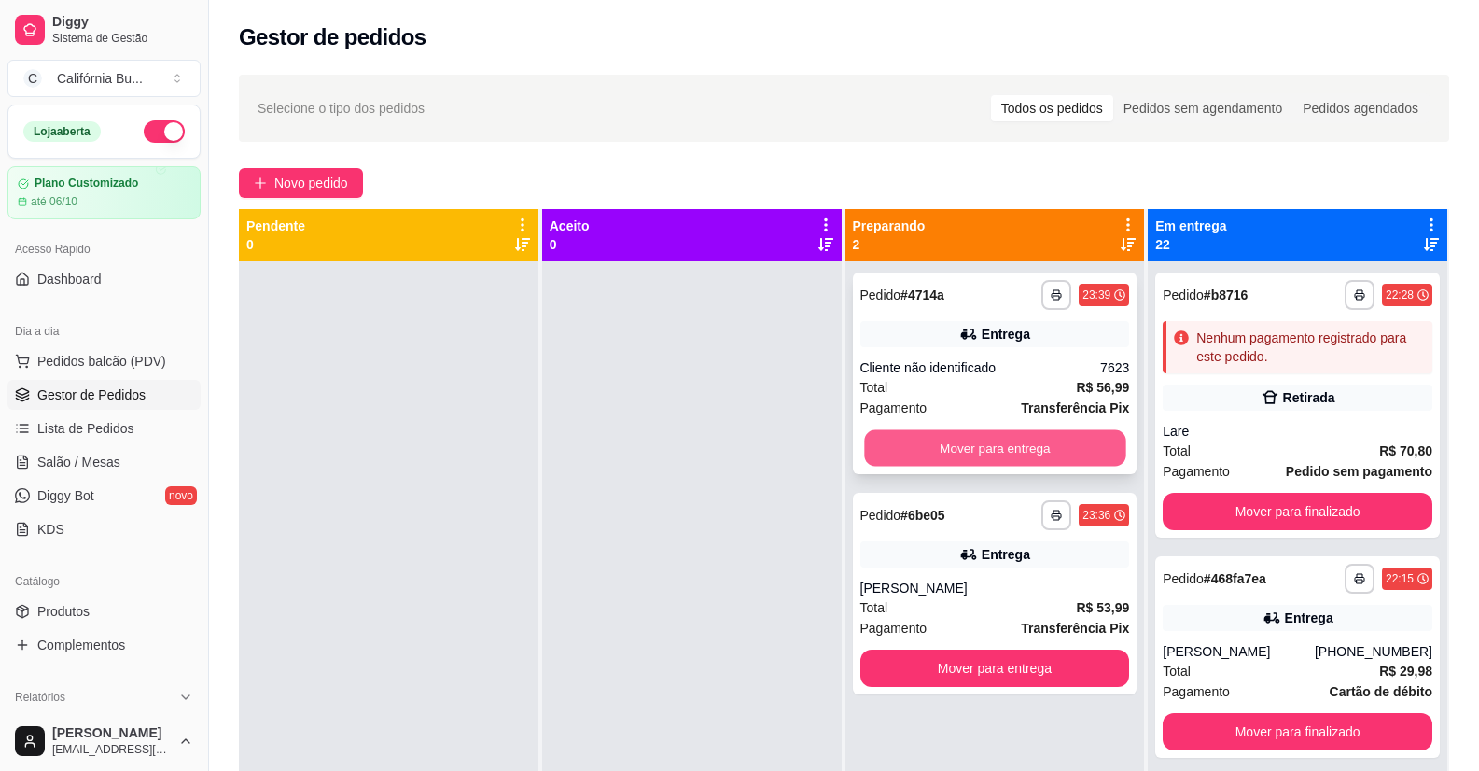
click at [1007, 444] on button "Mover para entrega" at bounding box center [994, 448] width 261 height 36
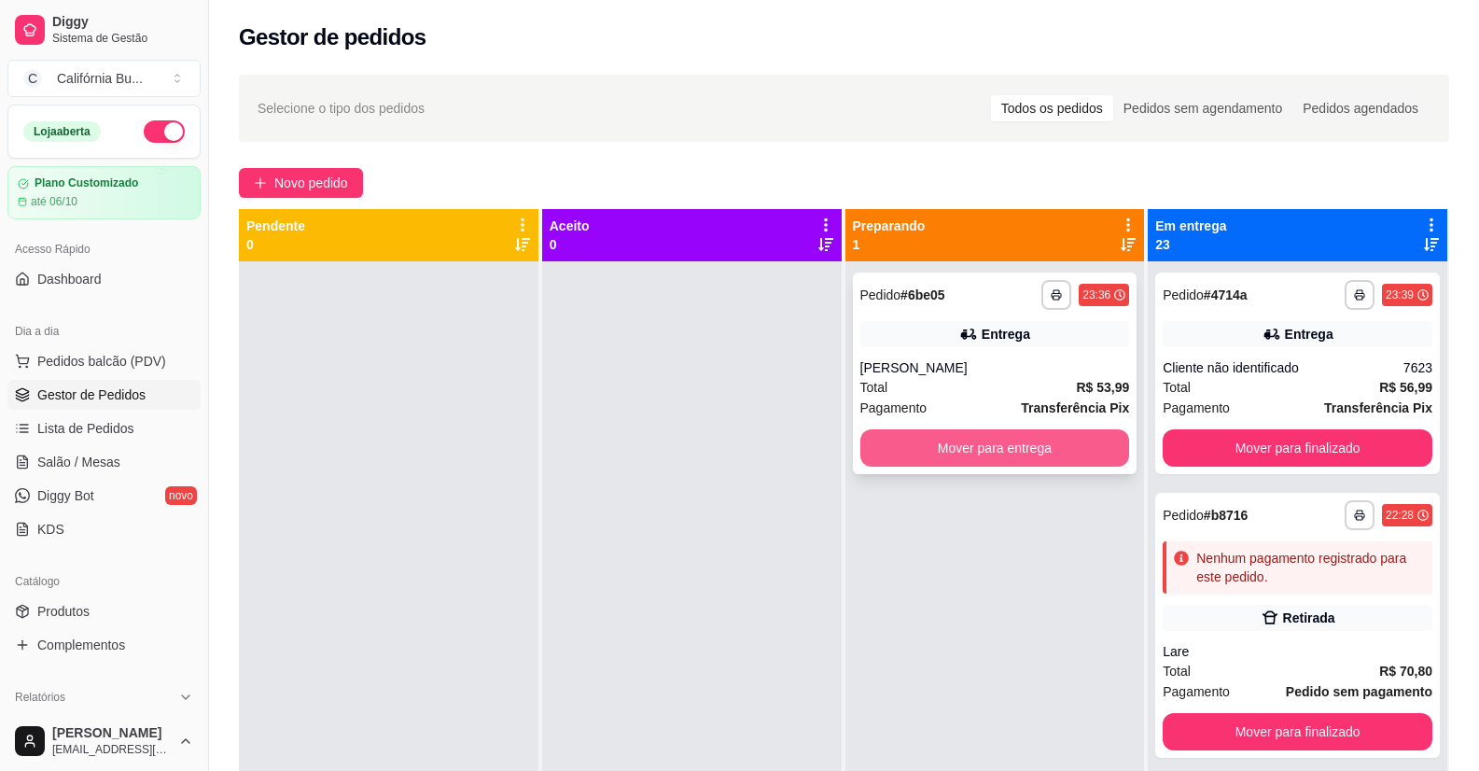
click at [986, 452] on button "Mover para entrega" at bounding box center [995, 447] width 270 height 37
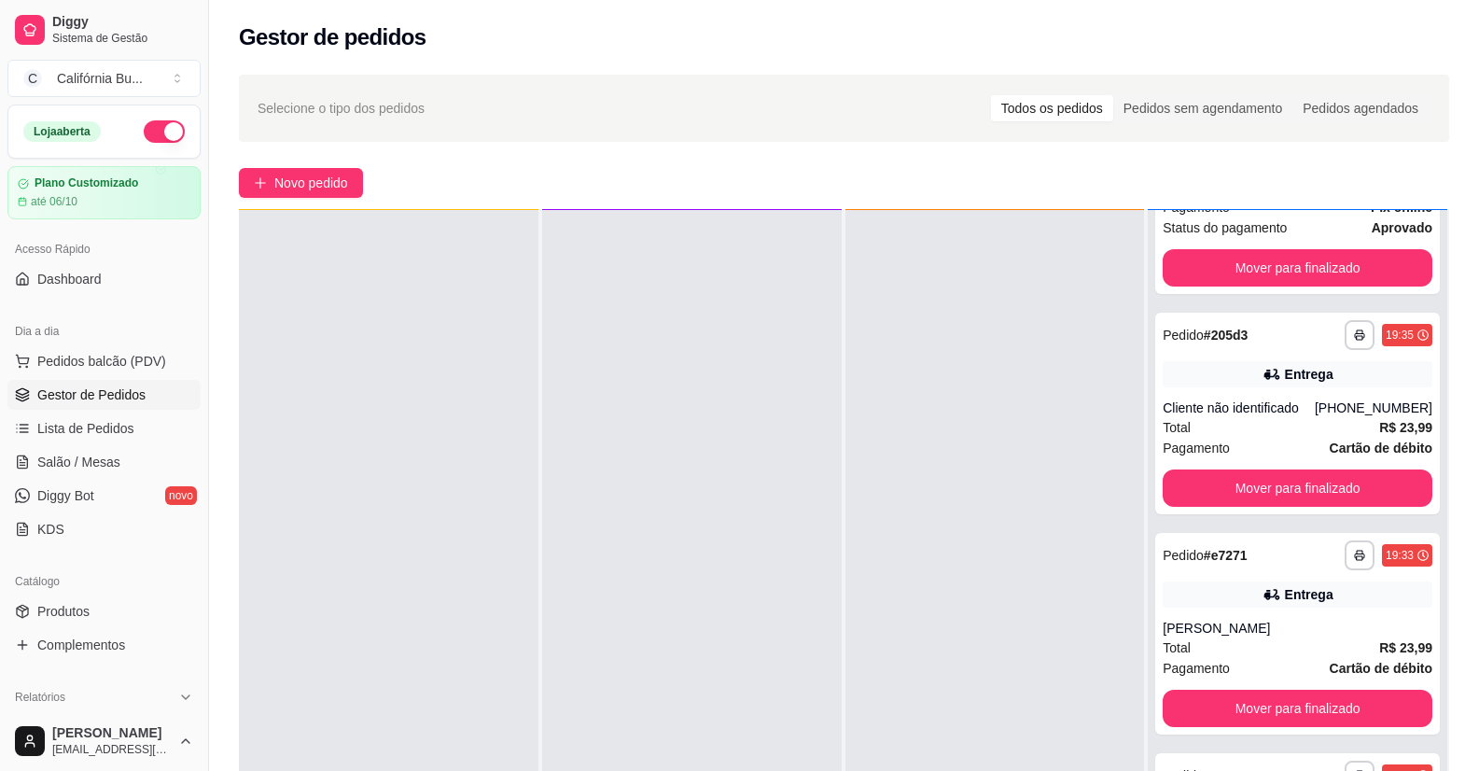
scroll to position [52, 0]
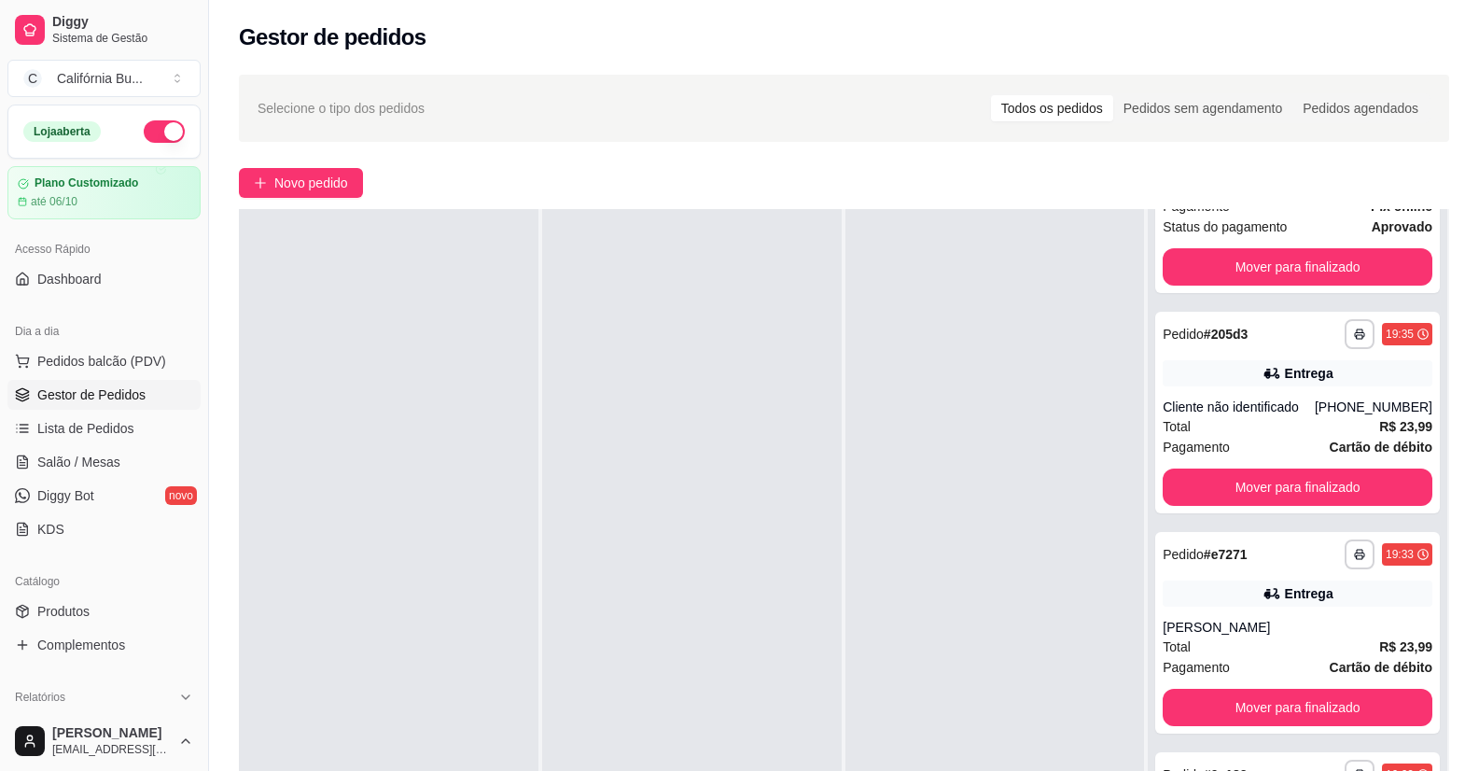
click at [729, 650] on div at bounding box center [692, 594] width 300 height 771
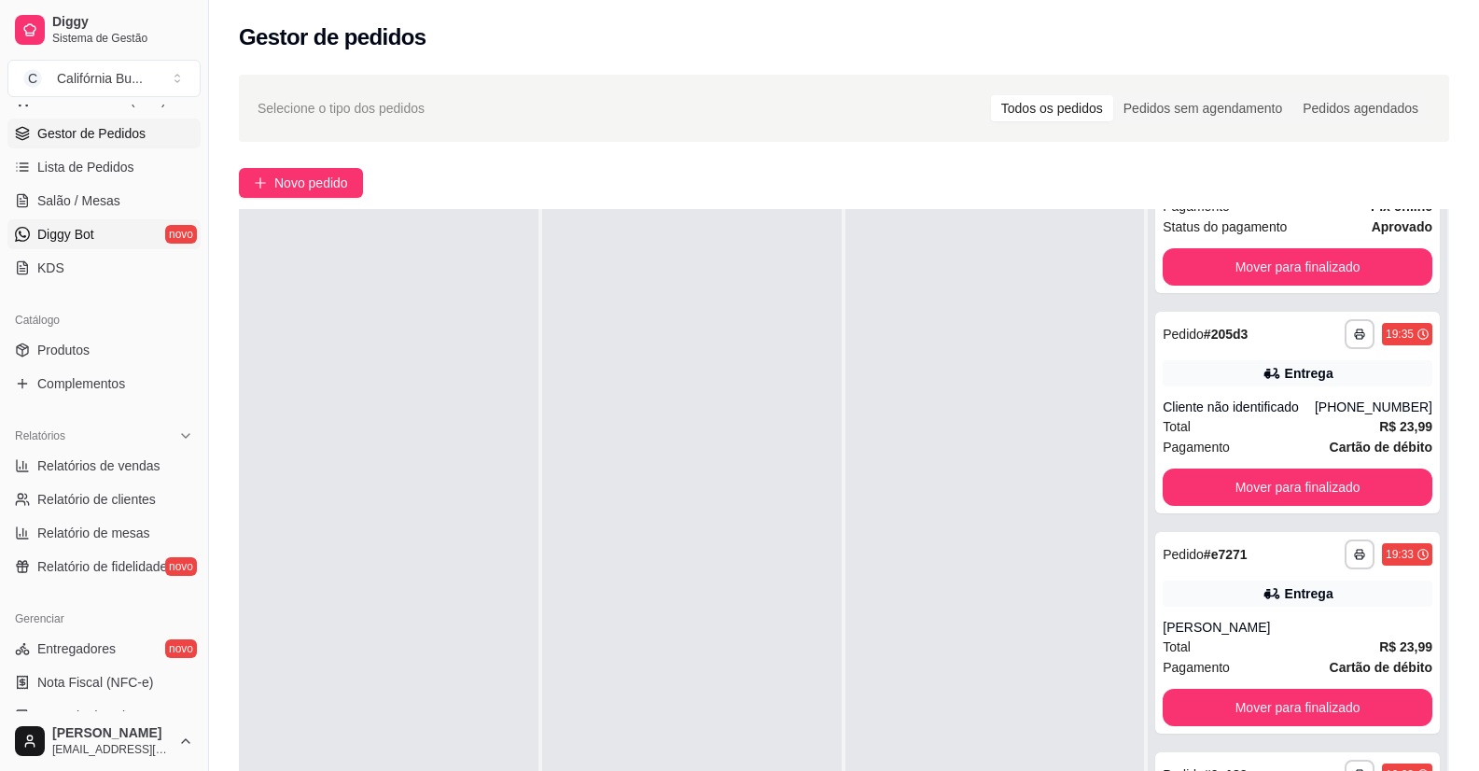
scroll to position [373, 0]
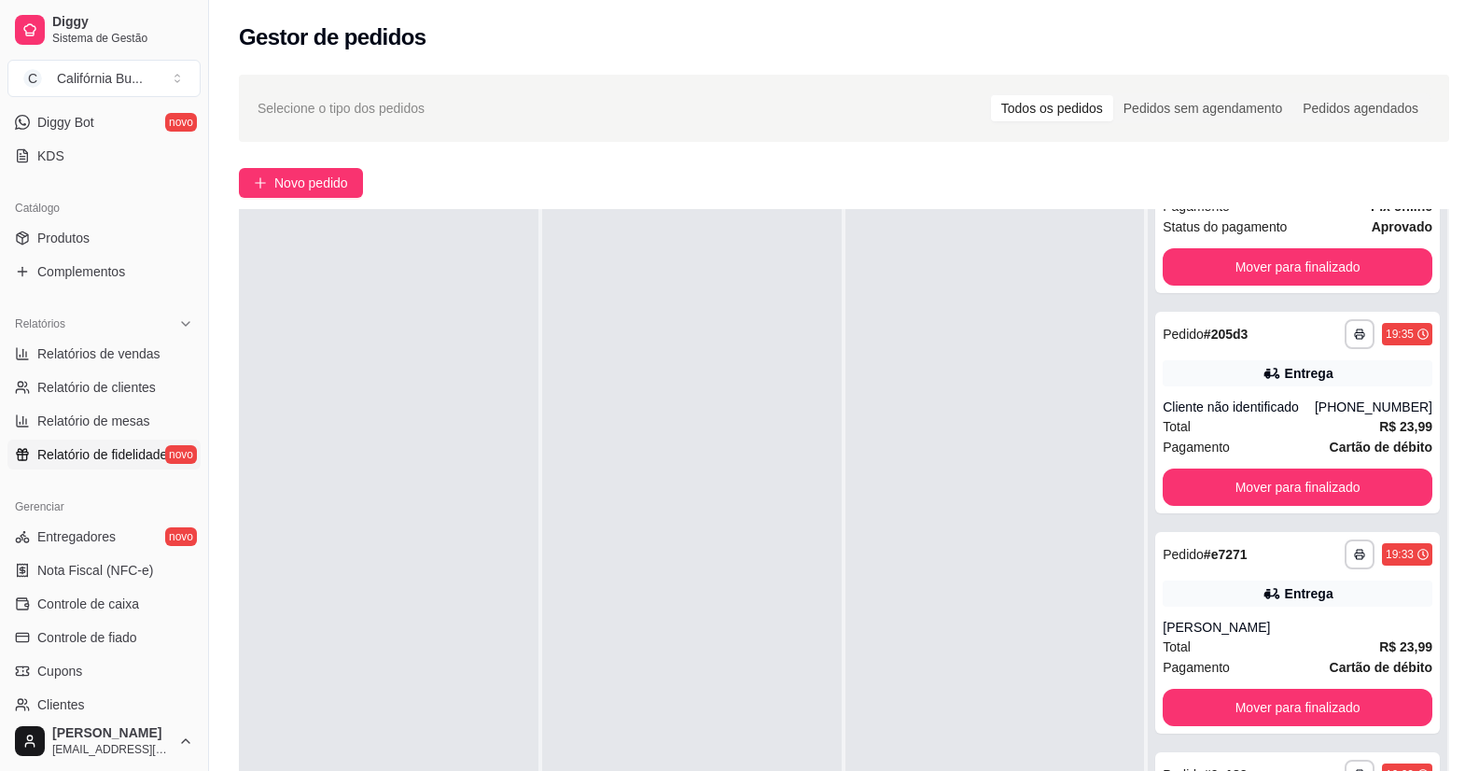
click at [91, 456] on span "Relatório de fidelidade" at bounding box center [102, 454] width 130 height 19
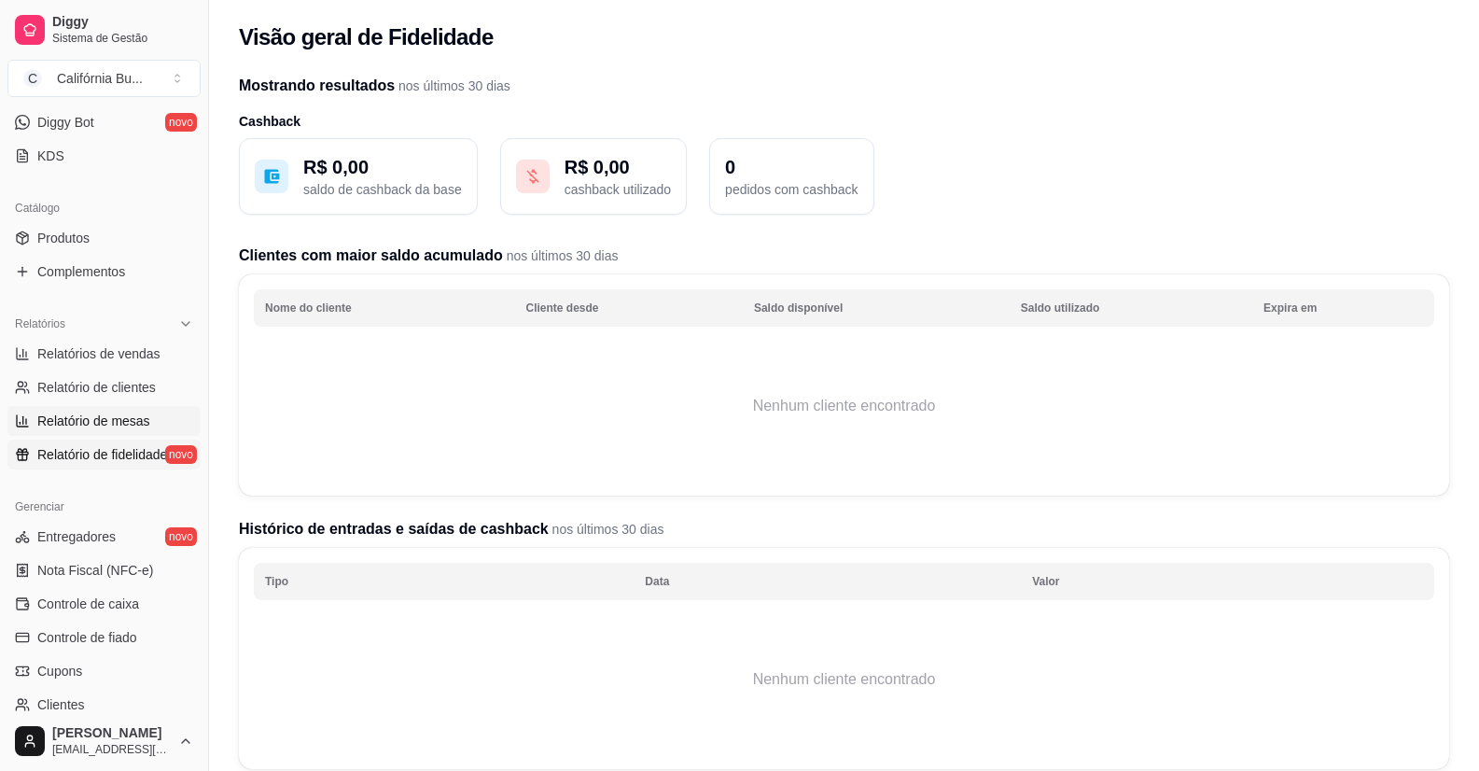
click at [105, 425] on span "Relatório de mesas" at bounding box center [93, 421] width 113 height 19
select select "TOTAL_OF_ORDERS"
select select "7"
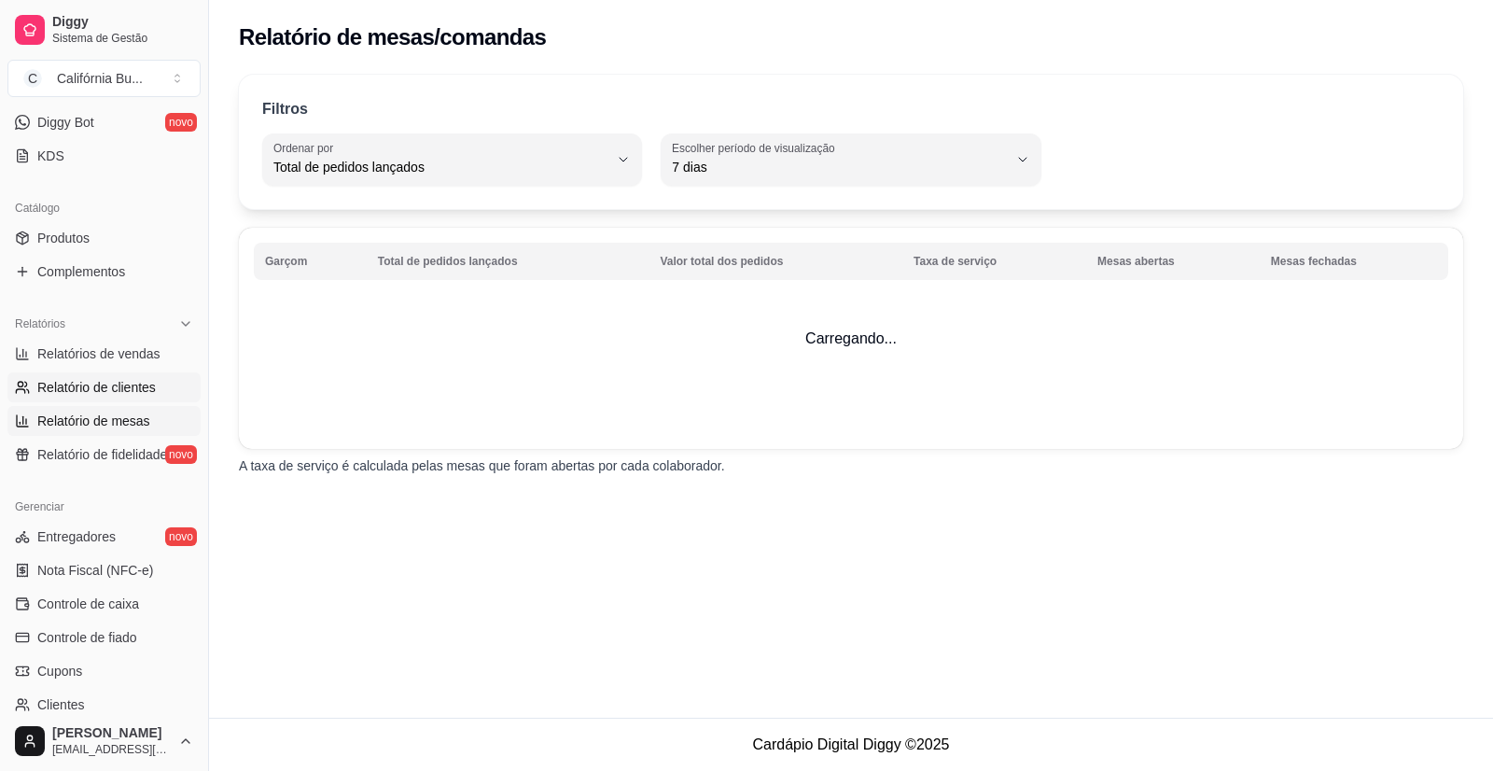
click at [91, 399] on link "Relatório de clientes" at bounding box center [103, 387] width 193 height 30
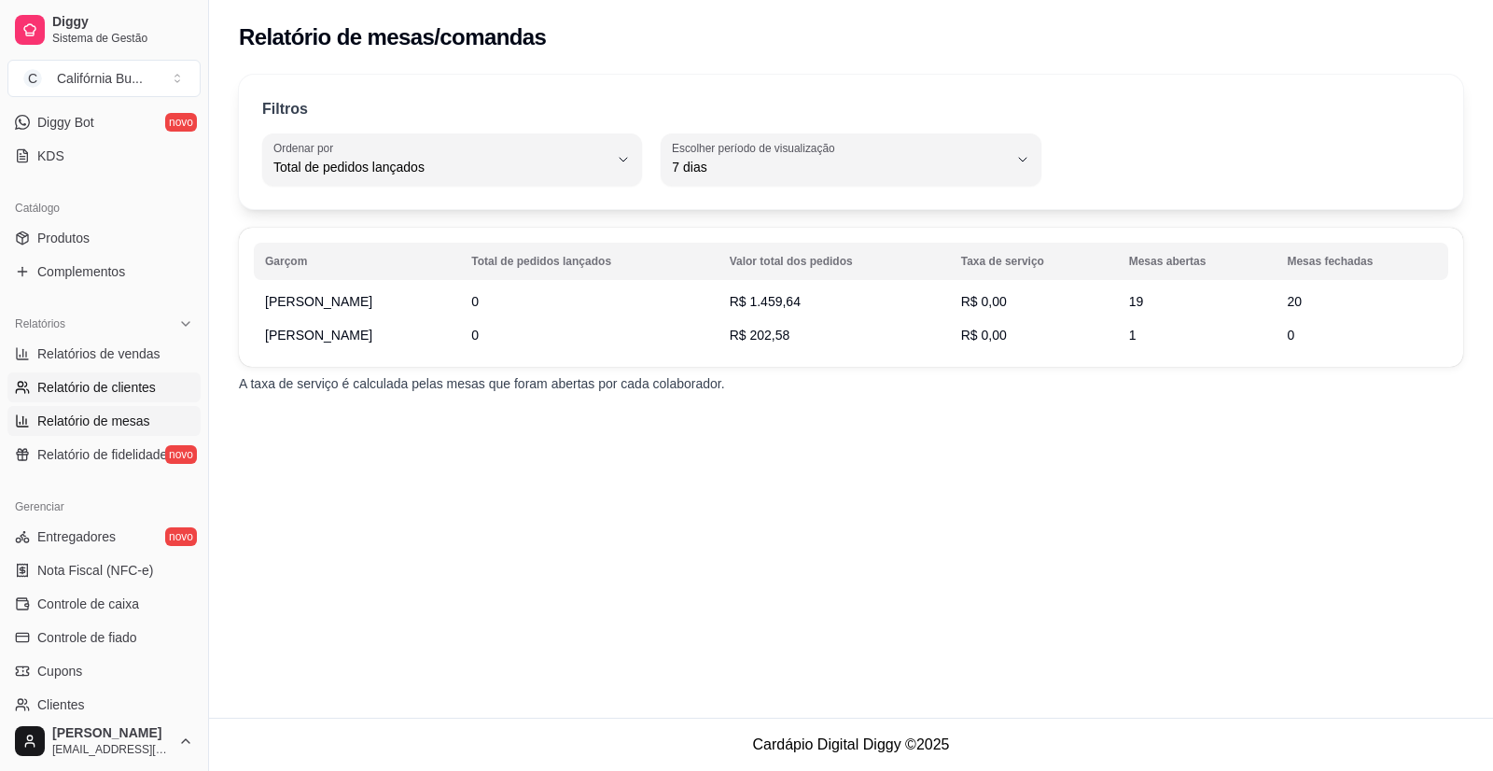
select select "30"
select select "HIGHEST_TOTAL_SPENT_WITH_ORDERS"
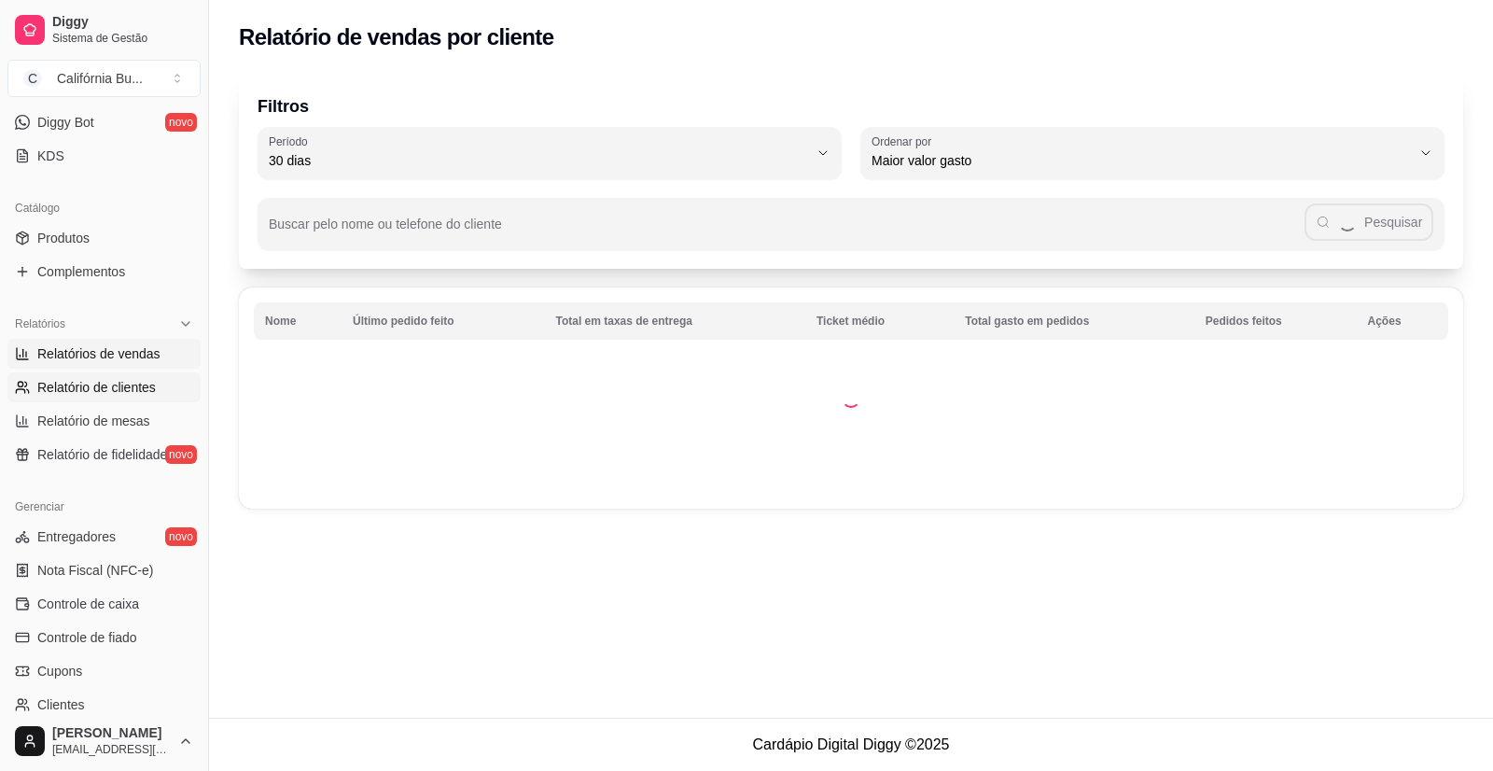
click at [95, 358] on span "Relatórios de vendas" at bounding box center [98, 353] width 123 height 19
select select "ALL"
select select "0"
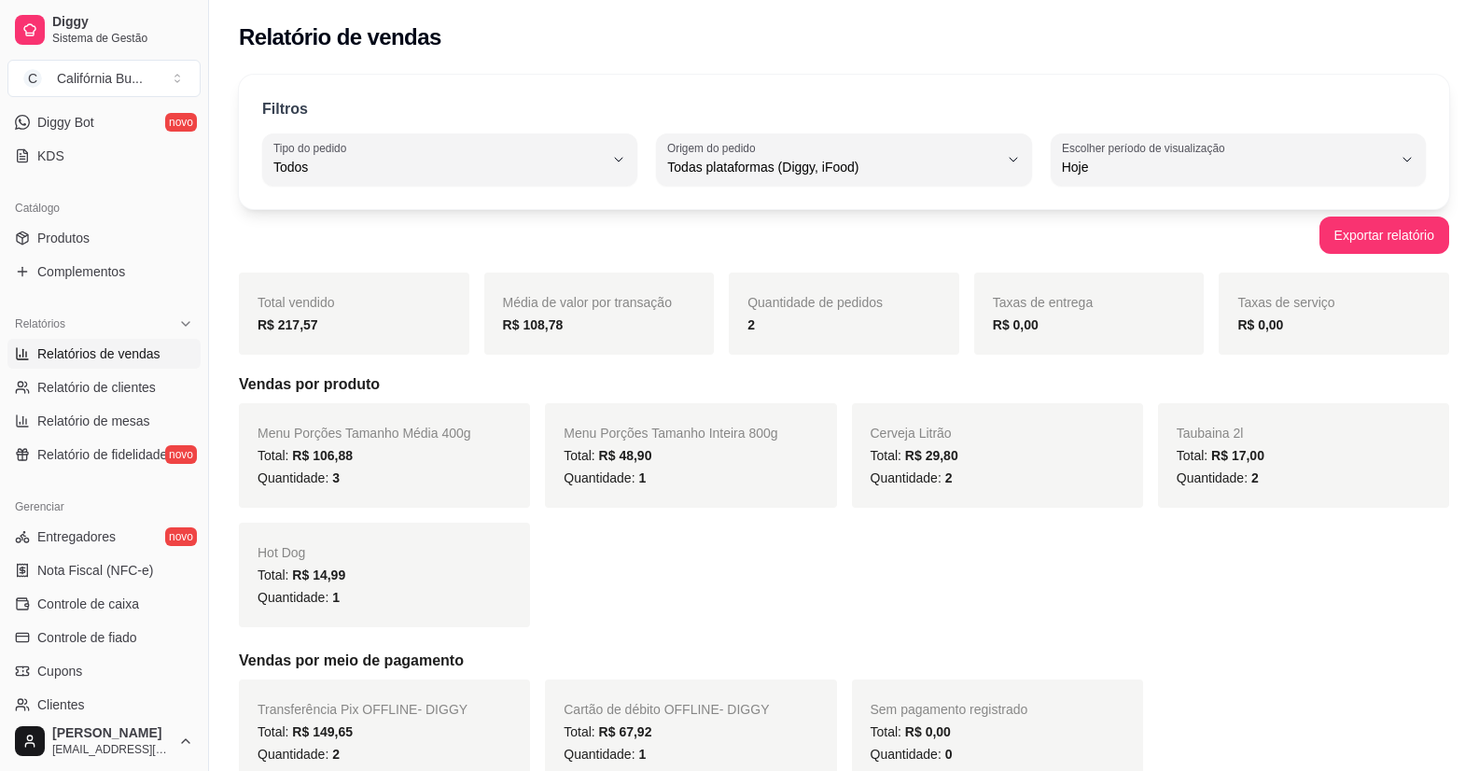
click at [135, 357] on span "Relatórios de vendas" at bounding box center [98, 353] width 123 height 19
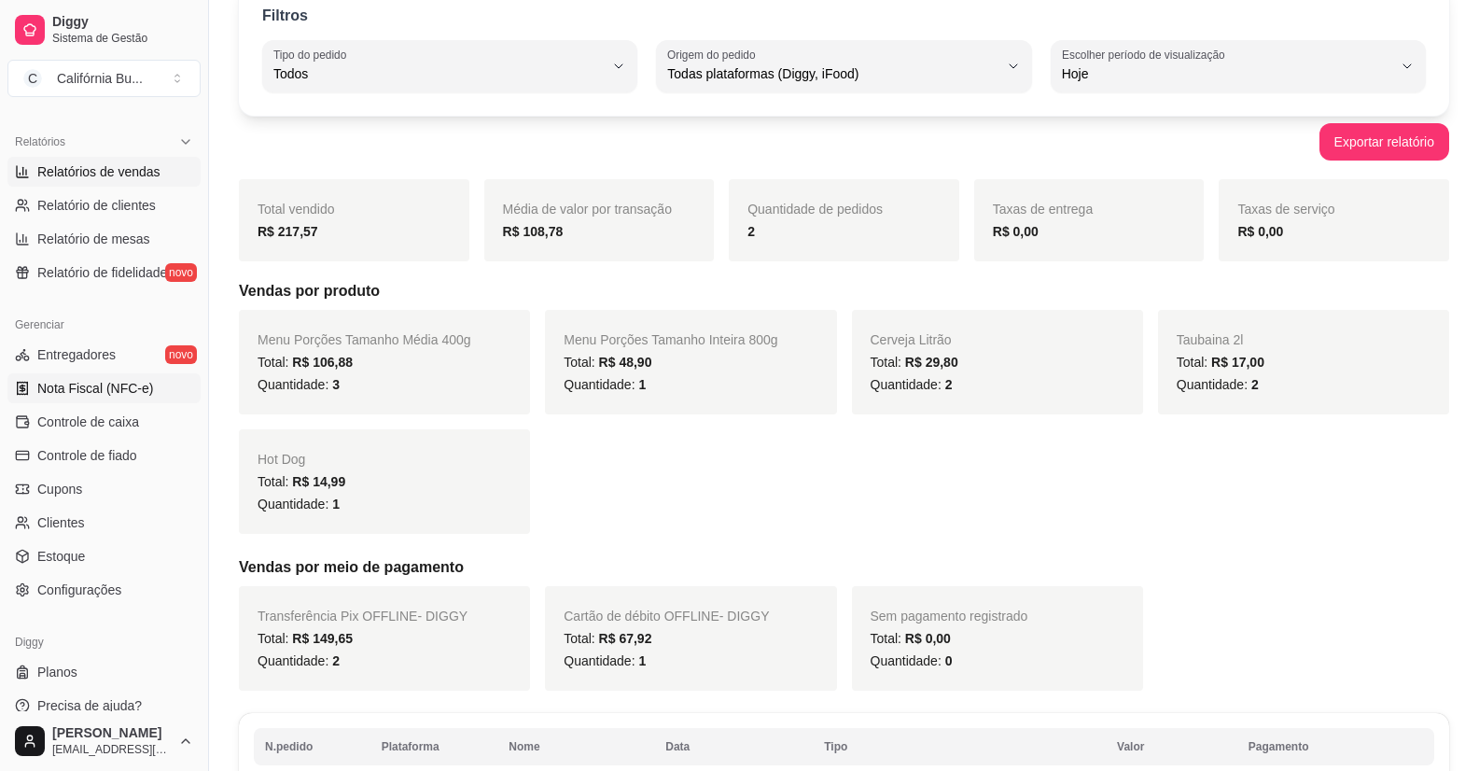
scroll to position [560, 0]
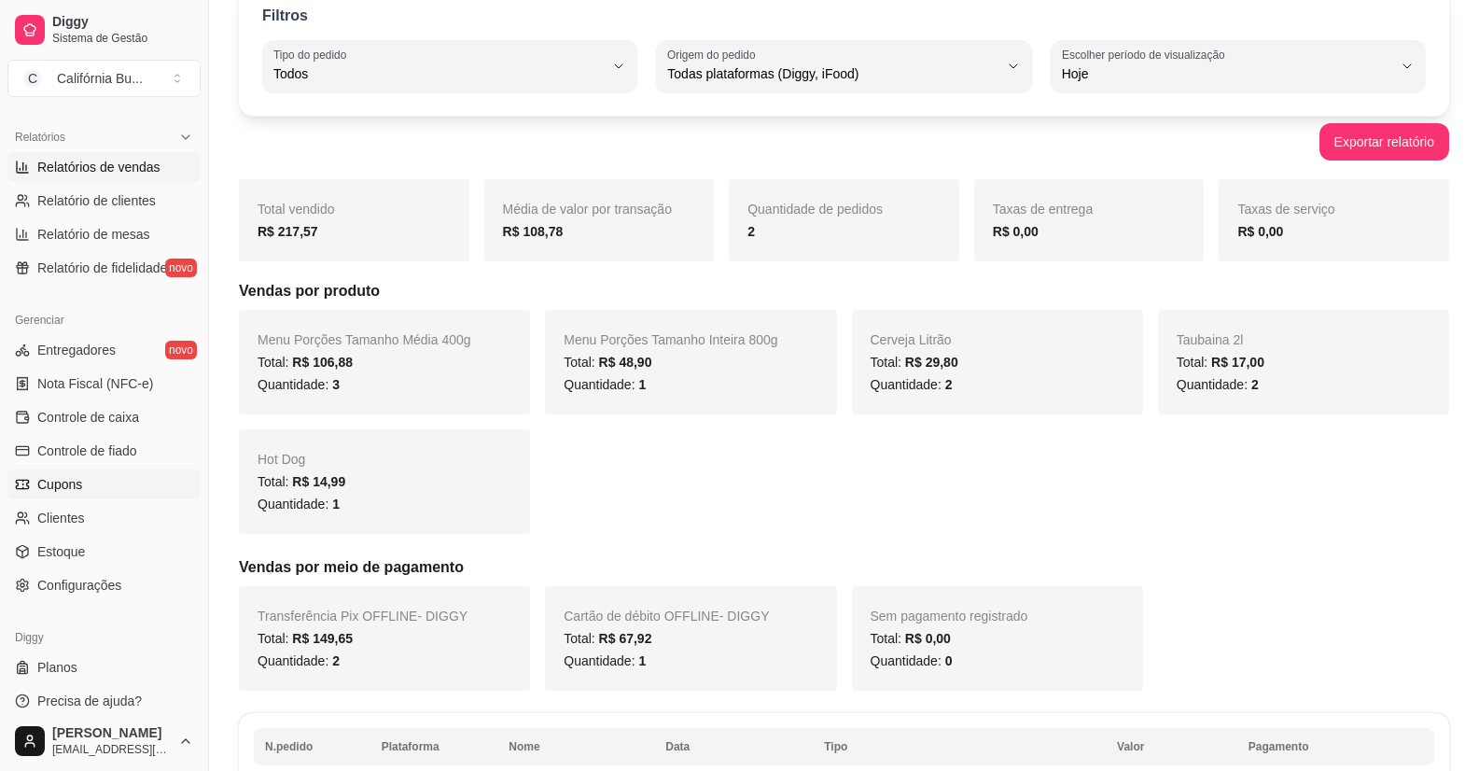
click at [69, 489] on span "Cupons" at bounding box center [59, 484] width 45 height 19
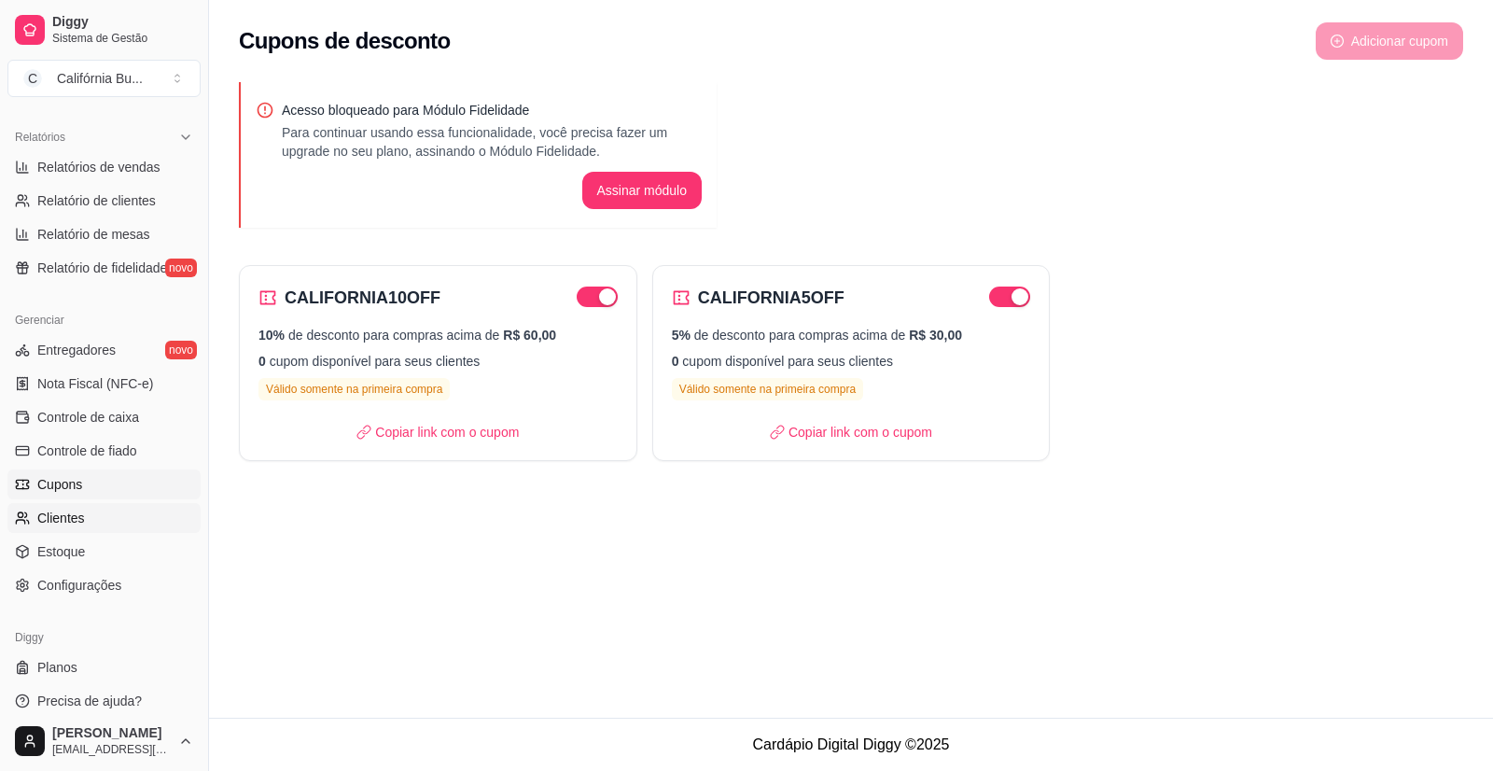
click at [81, 517] on span "Clientes" at bounding box center [61, 518] width 48 height 19
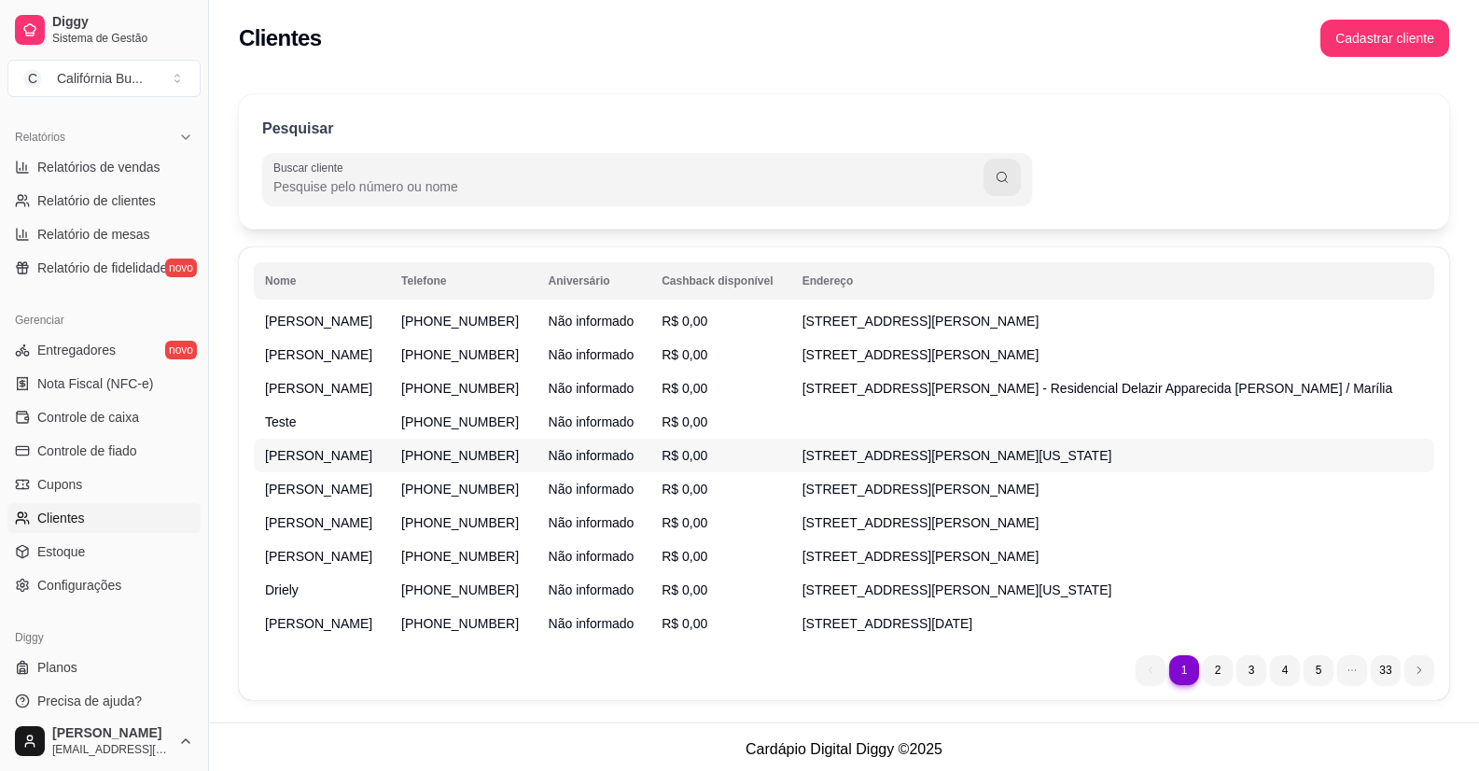
scroll to position [22, 0]
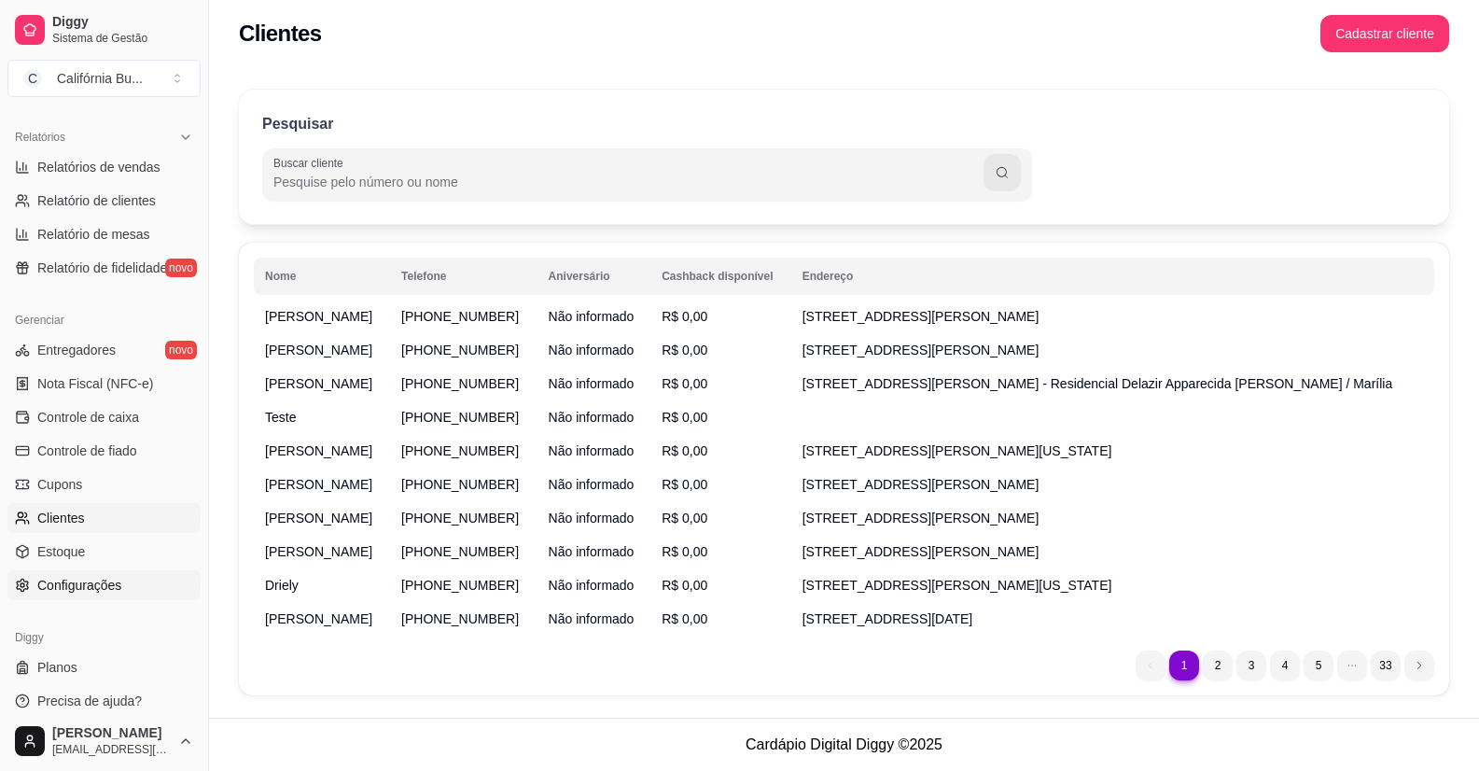
click at [92, 594] on span "Configurações" at bounding box center [79, 585] width 84 height 19
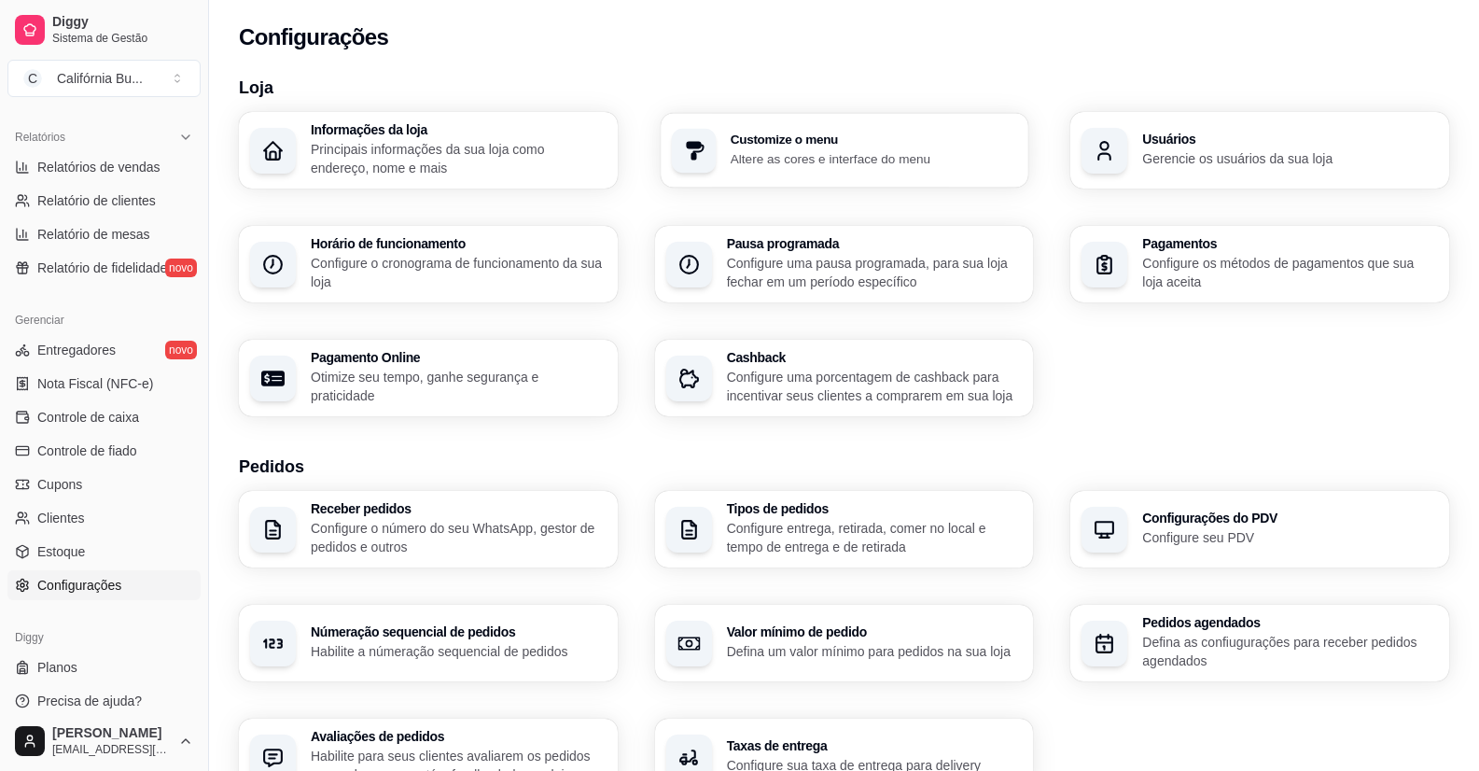
click at [926, 157] on p "Altere as cores e interface do menu" at bounding box center [873, 158] width 287 height 18
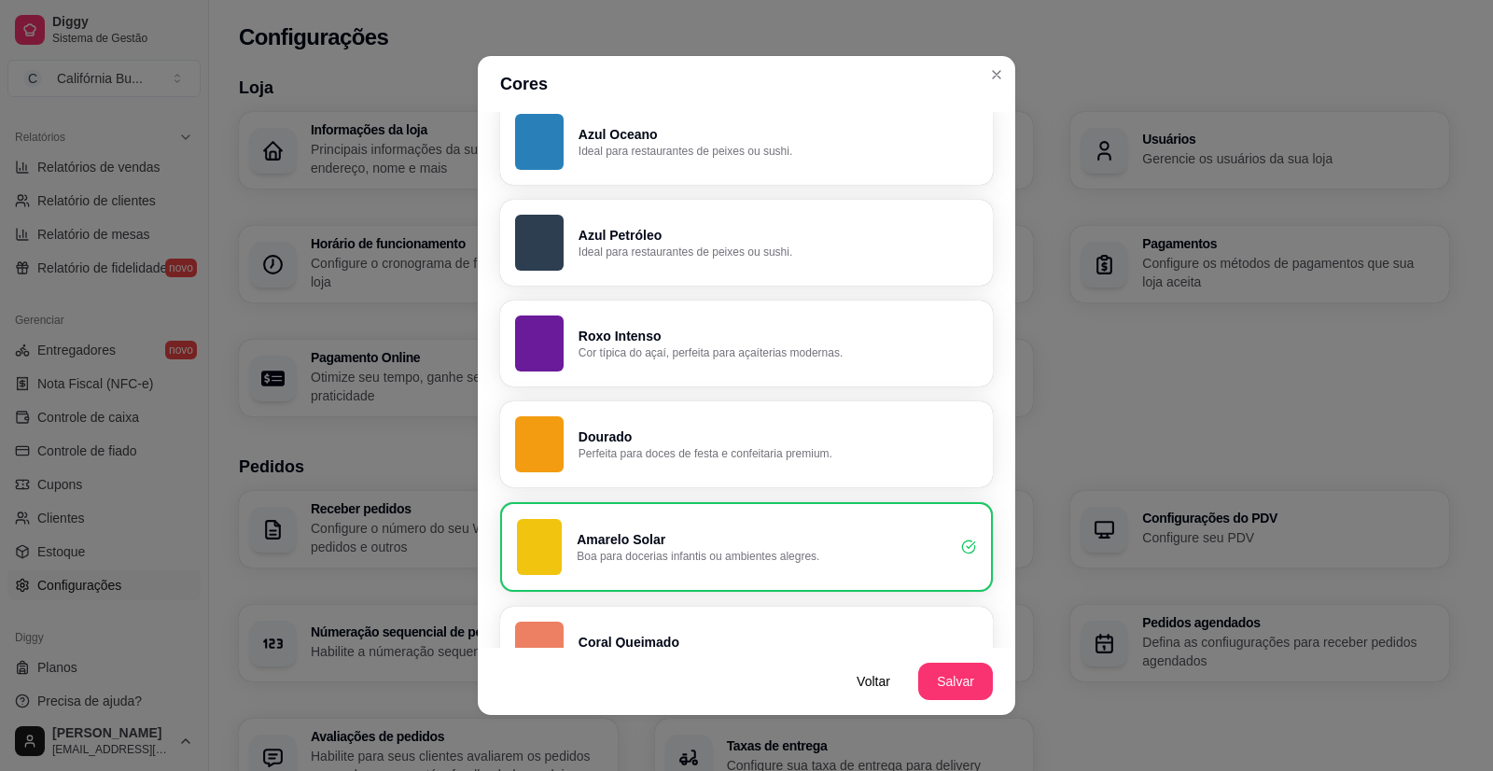
scroll to position [933, 0]
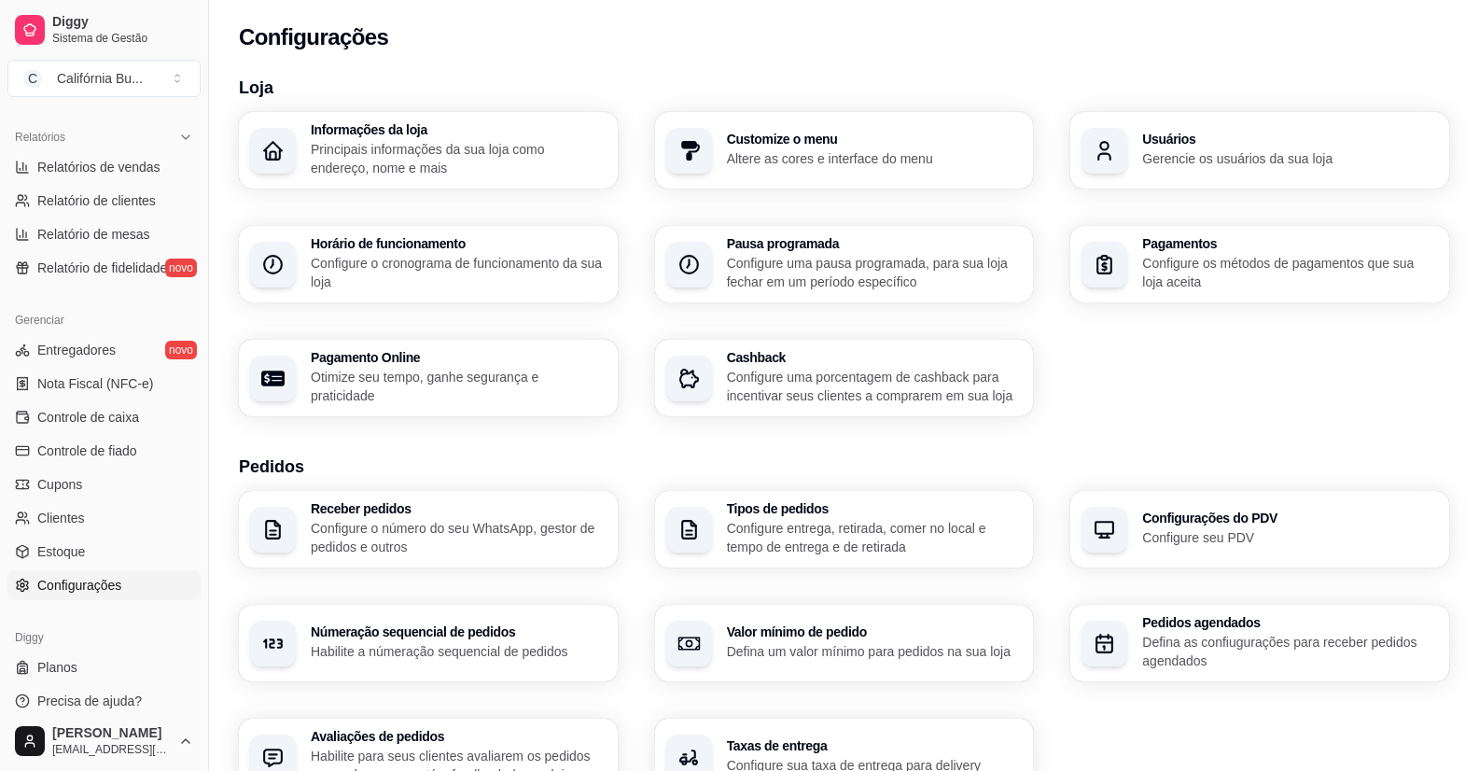
click at [1227, 251] on div "Pagamentos Configure os métodos de pagamentos que sua loja aceita" at bounding box center [1290, 264] width 296 height 54
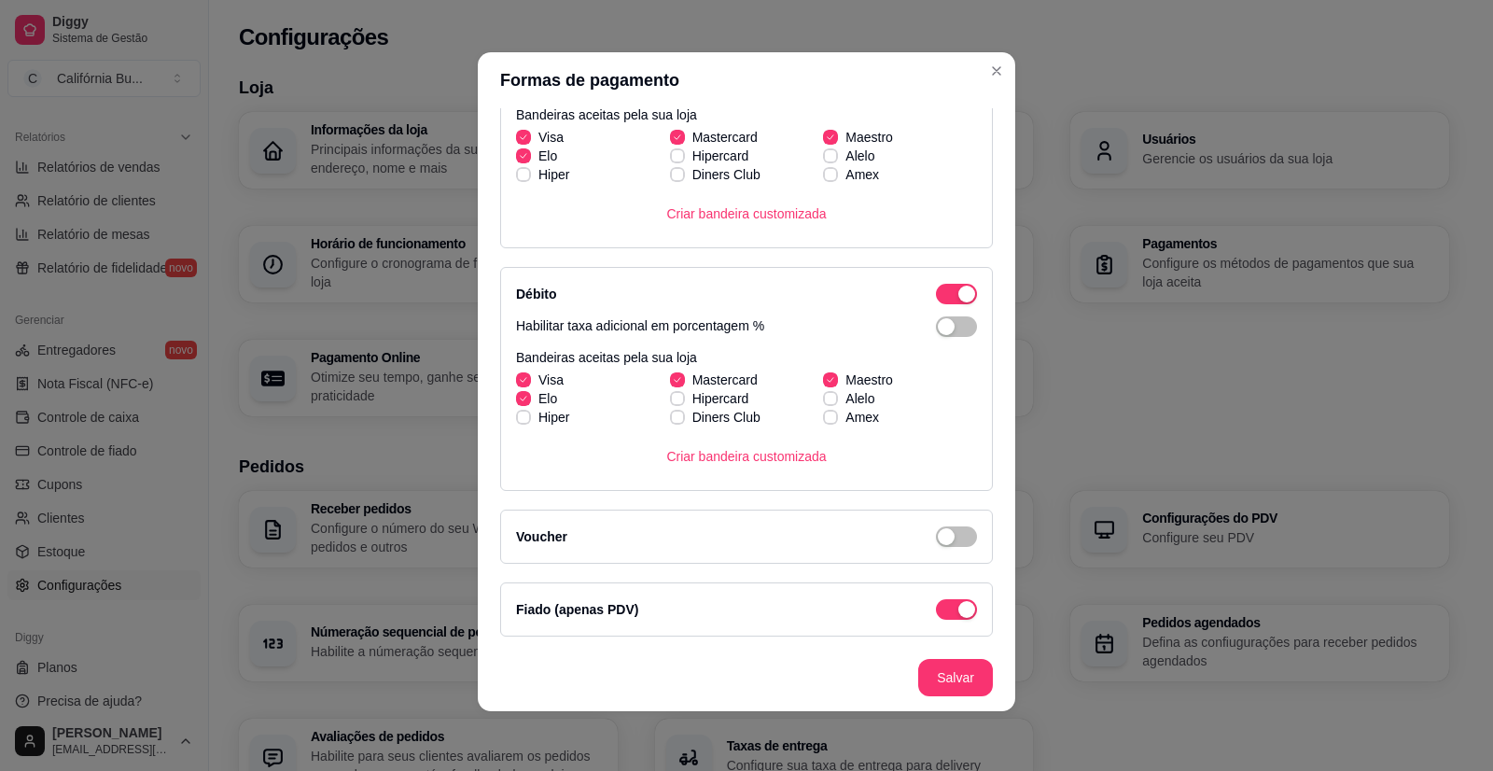
scroll to position [0, 0]
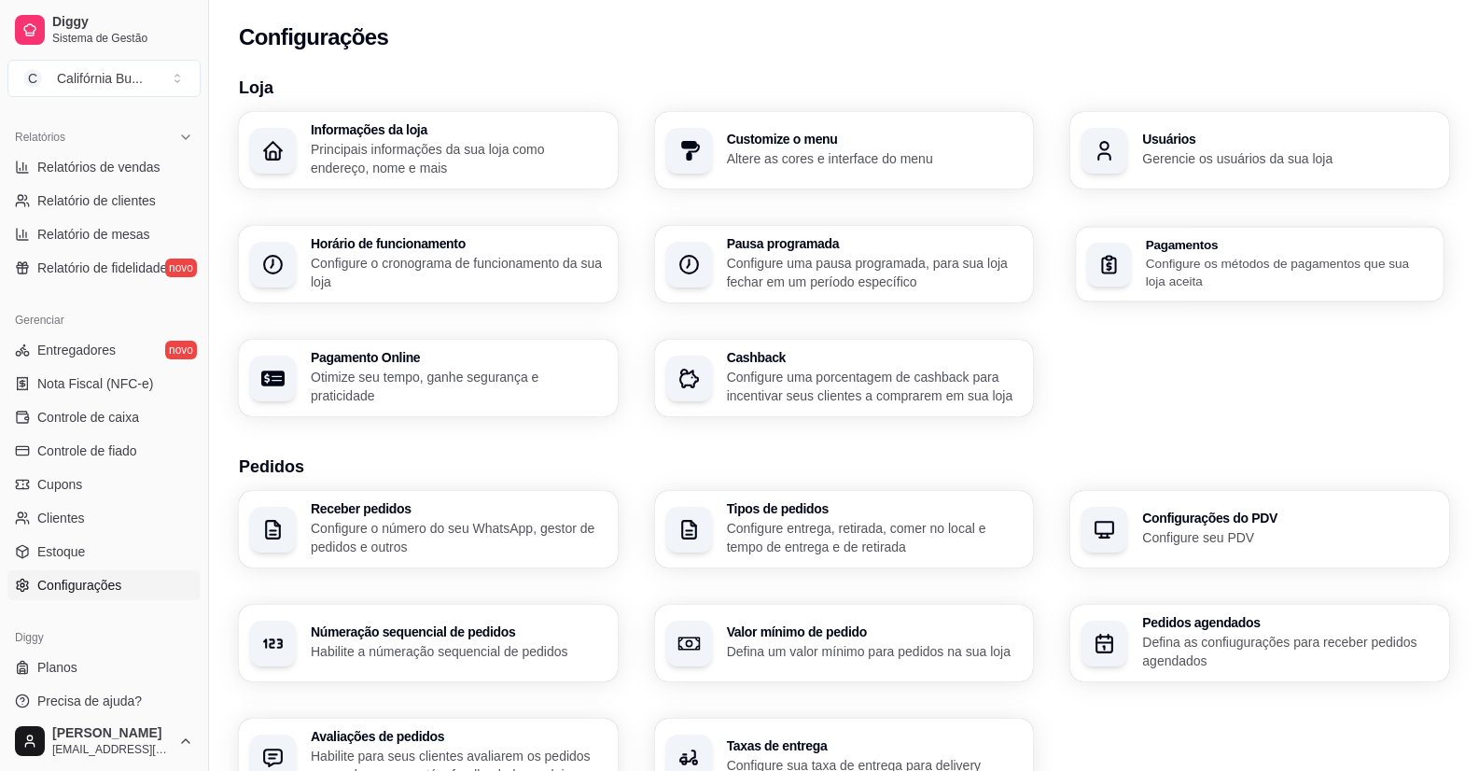
click at [1171, 245] on h3 "Pagamentos" at bounding box center [1289, 244] width 287 height 13
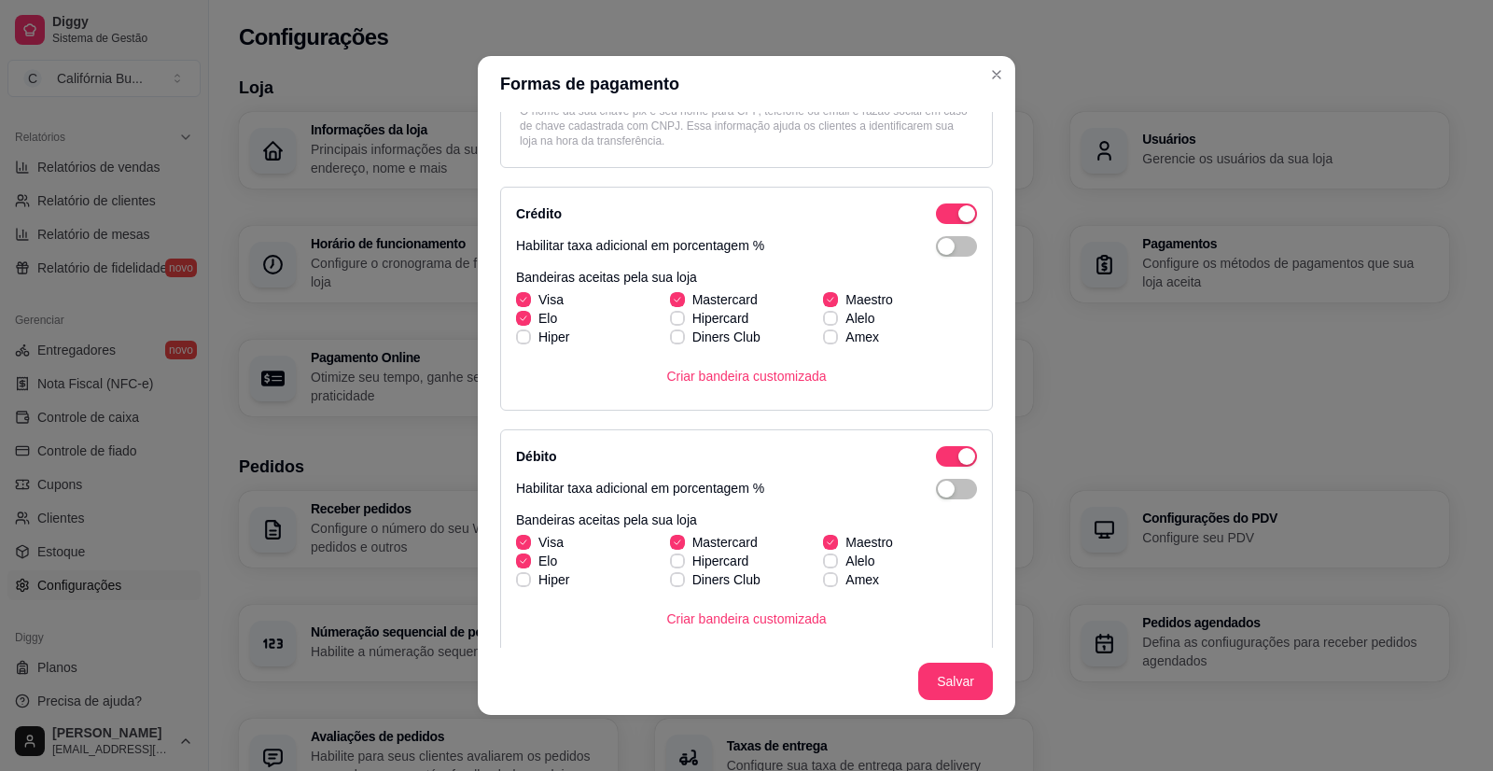
scroll to position [280, 0]
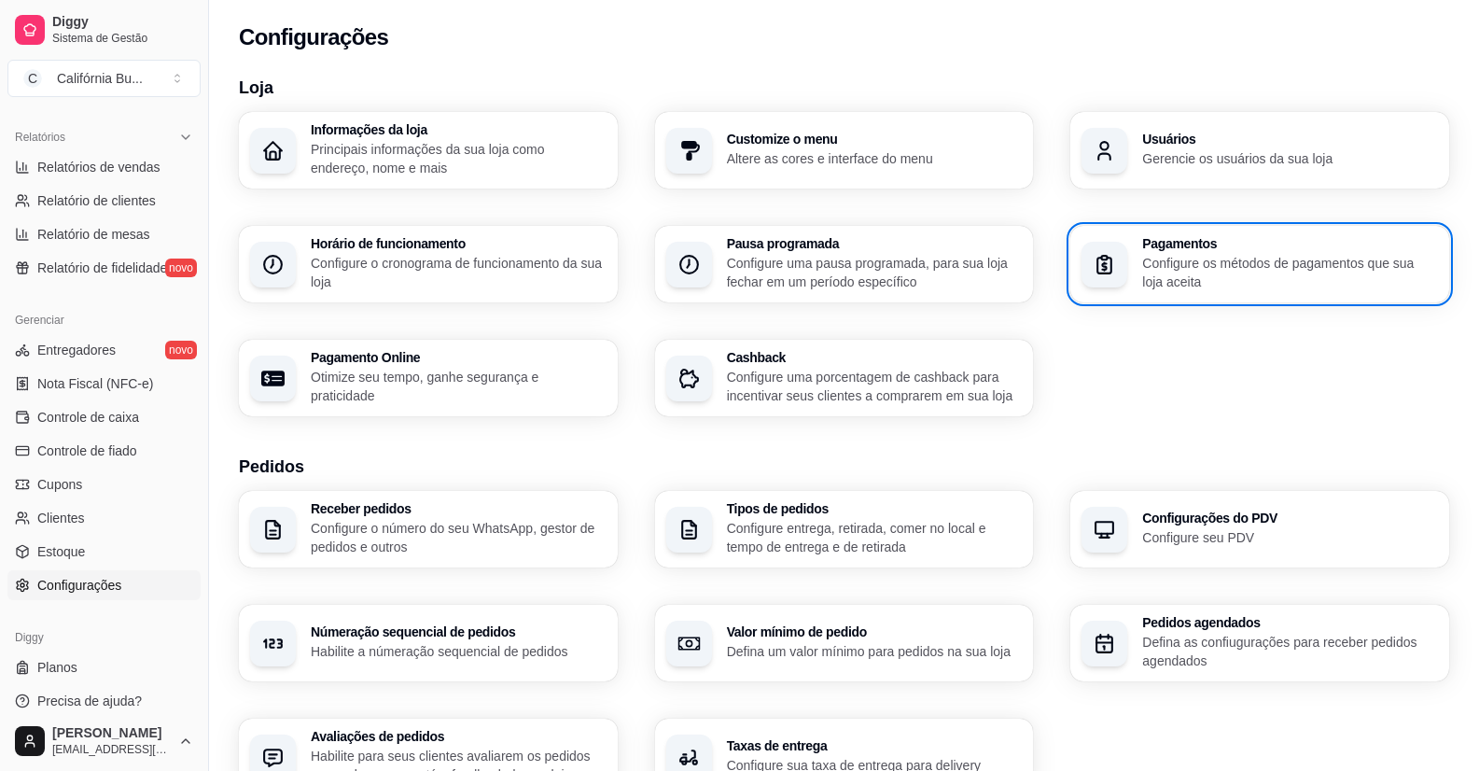
click at [469, 380] on p "Otimize seu tempo, ganhe segurança e praticidade" at bounding box center [459, 386] width 296 height 37
select select "4.98"
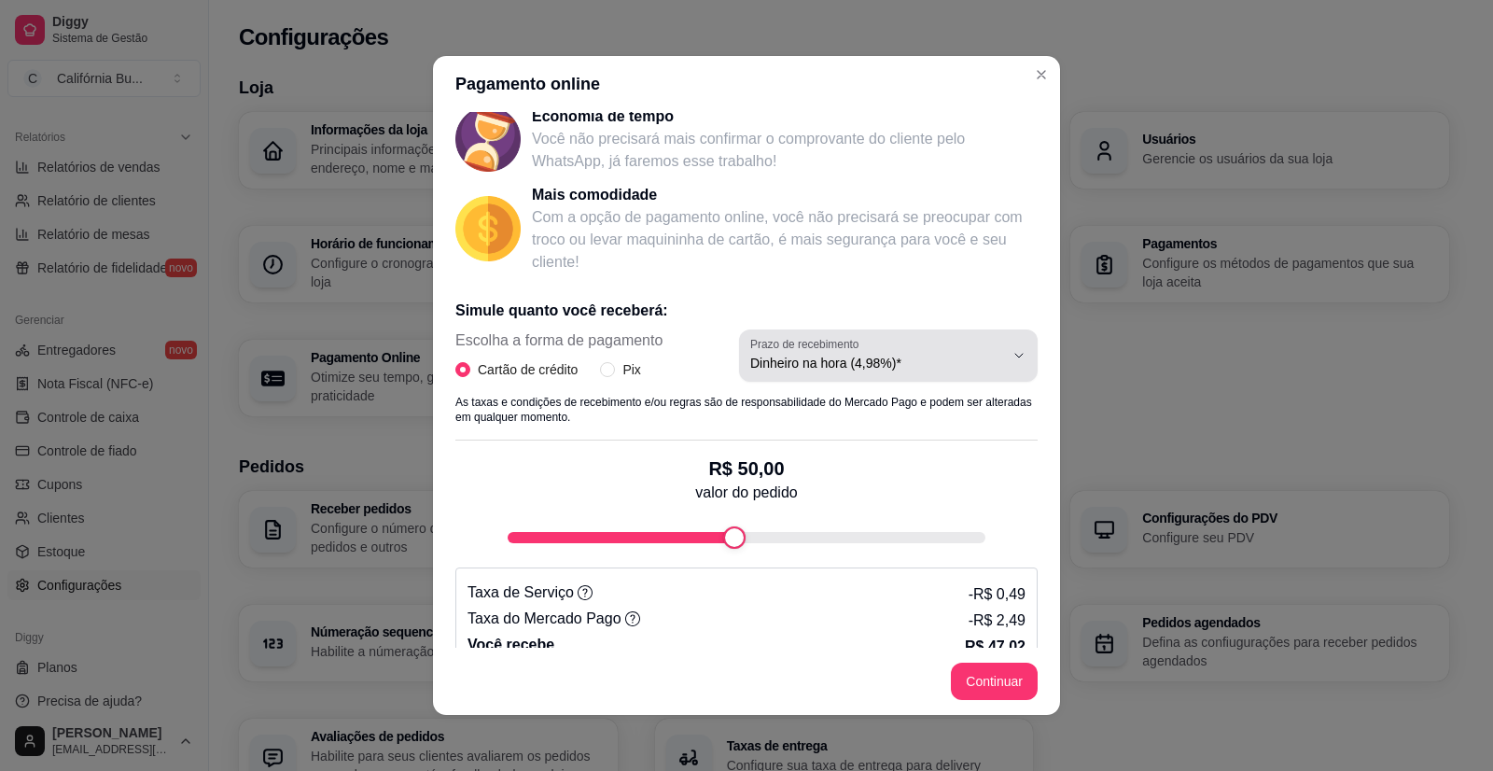
scroll to position [187, 0]
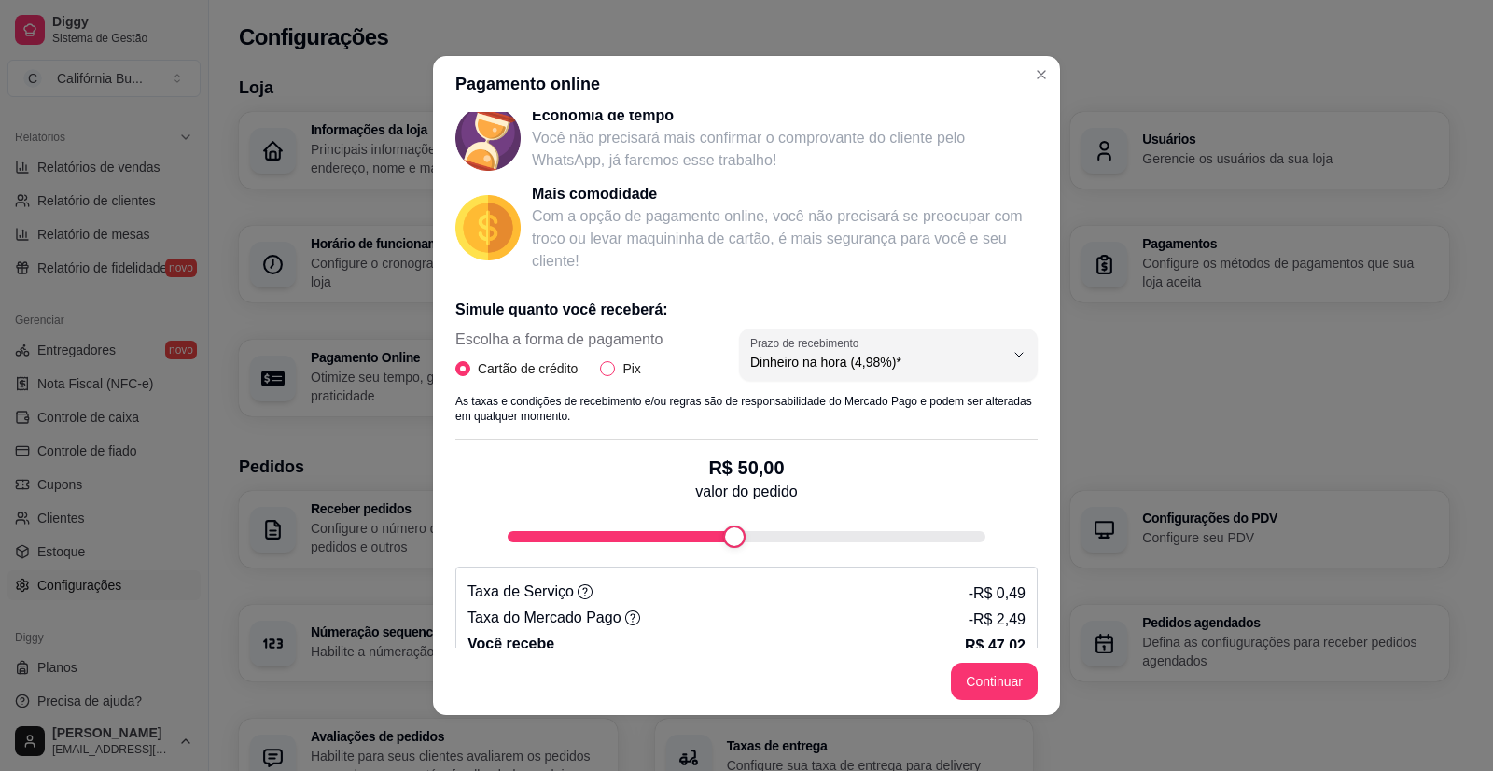
click at [600, 371] on input "Pix" at bounding box center [607, 368] width 15 height 15
radio input "true"
radio input "false"
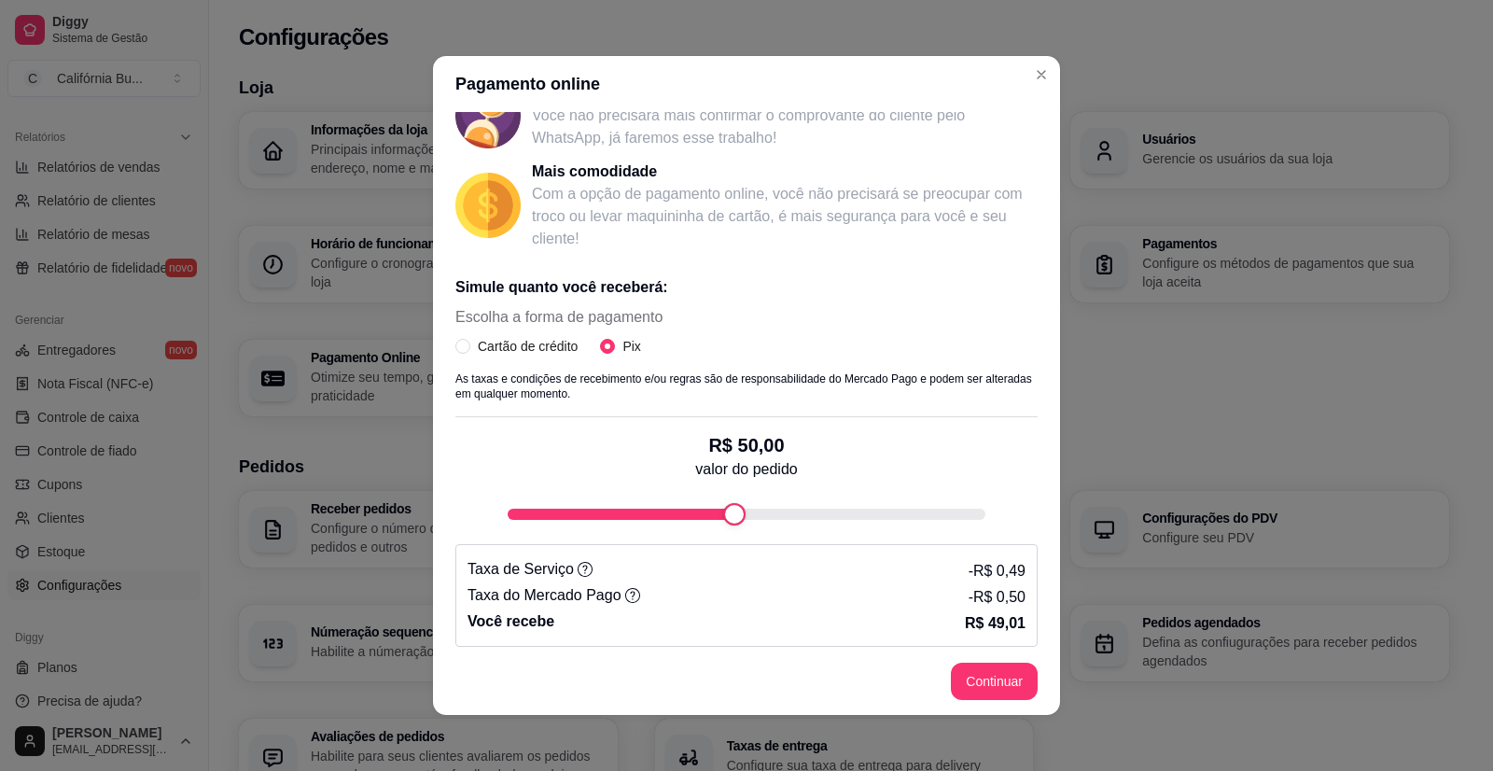
scroll to position [216, 0]
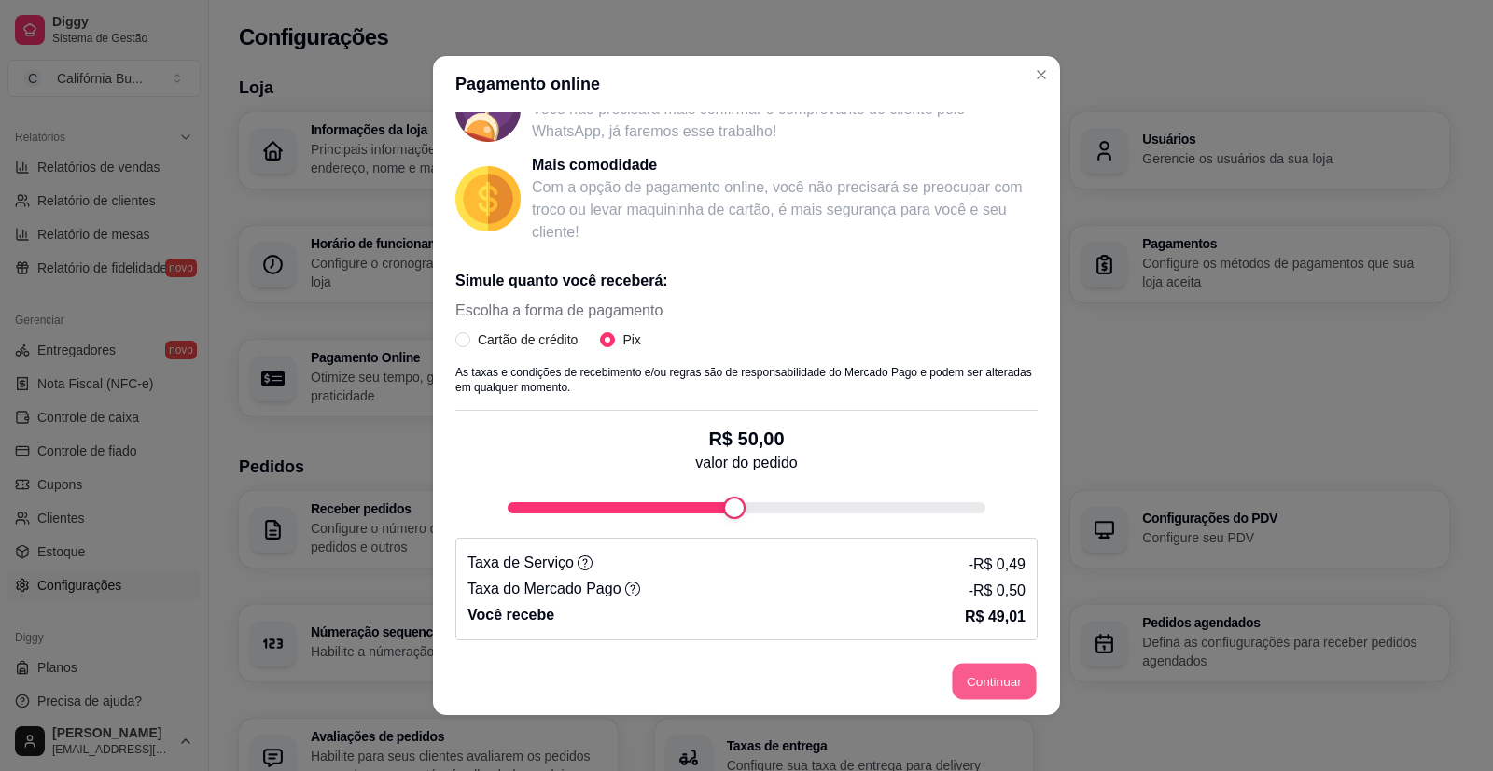
click at [977, 684] on button "Continuar" at bounding box center [995, 682] width 84 height 36
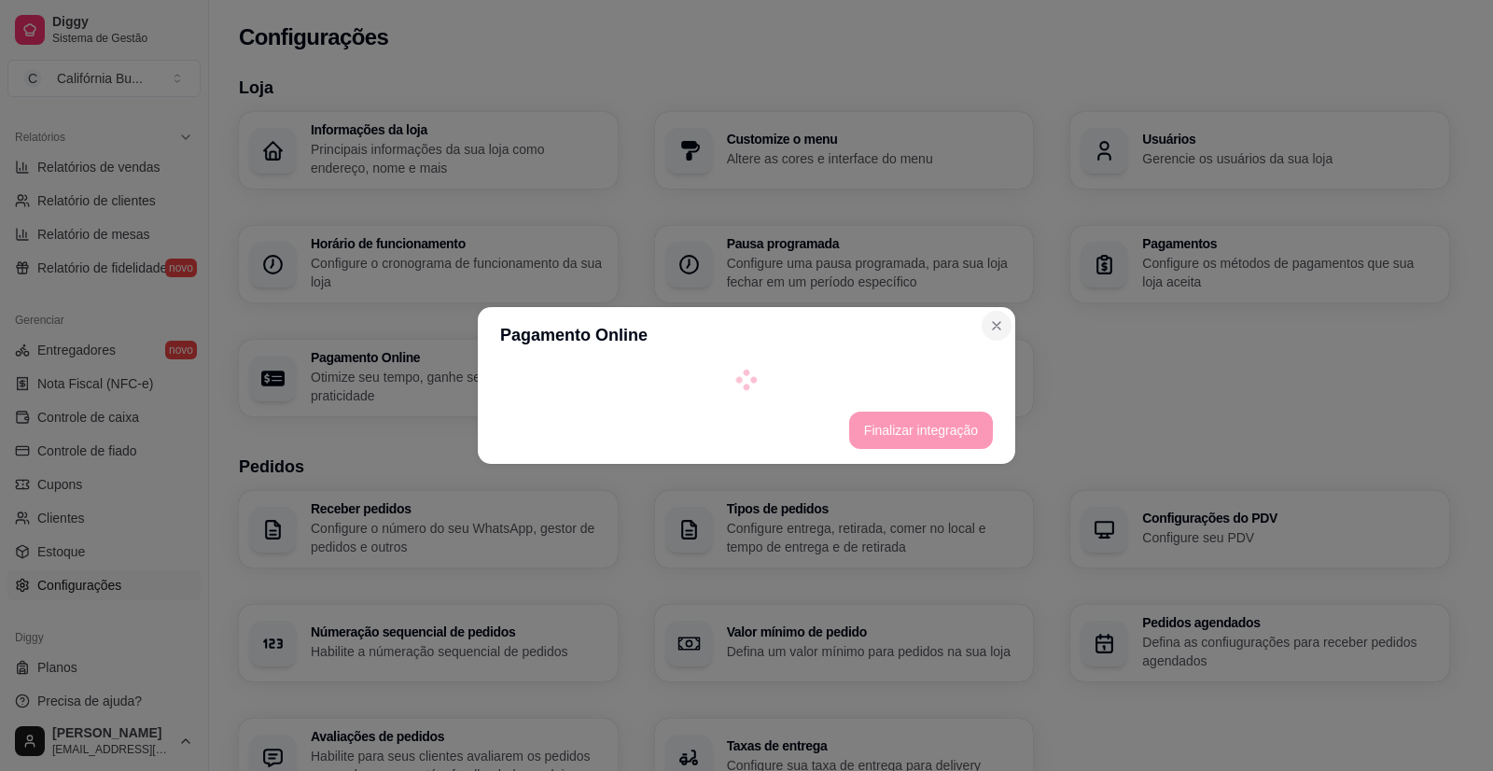
select select "4.98"
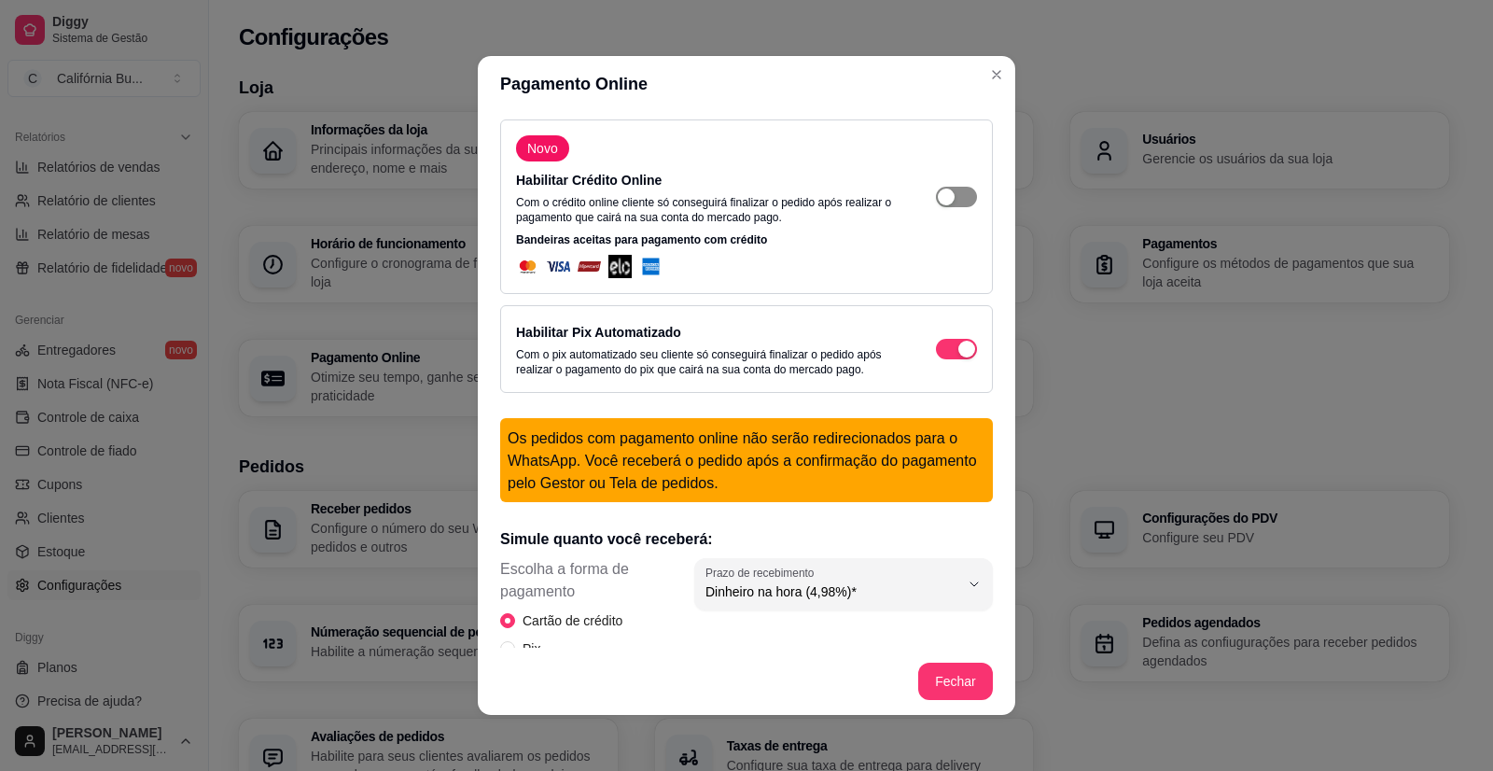
click at [947, 197] on span "button" at bounding box center [956, 197] width 41 height 21
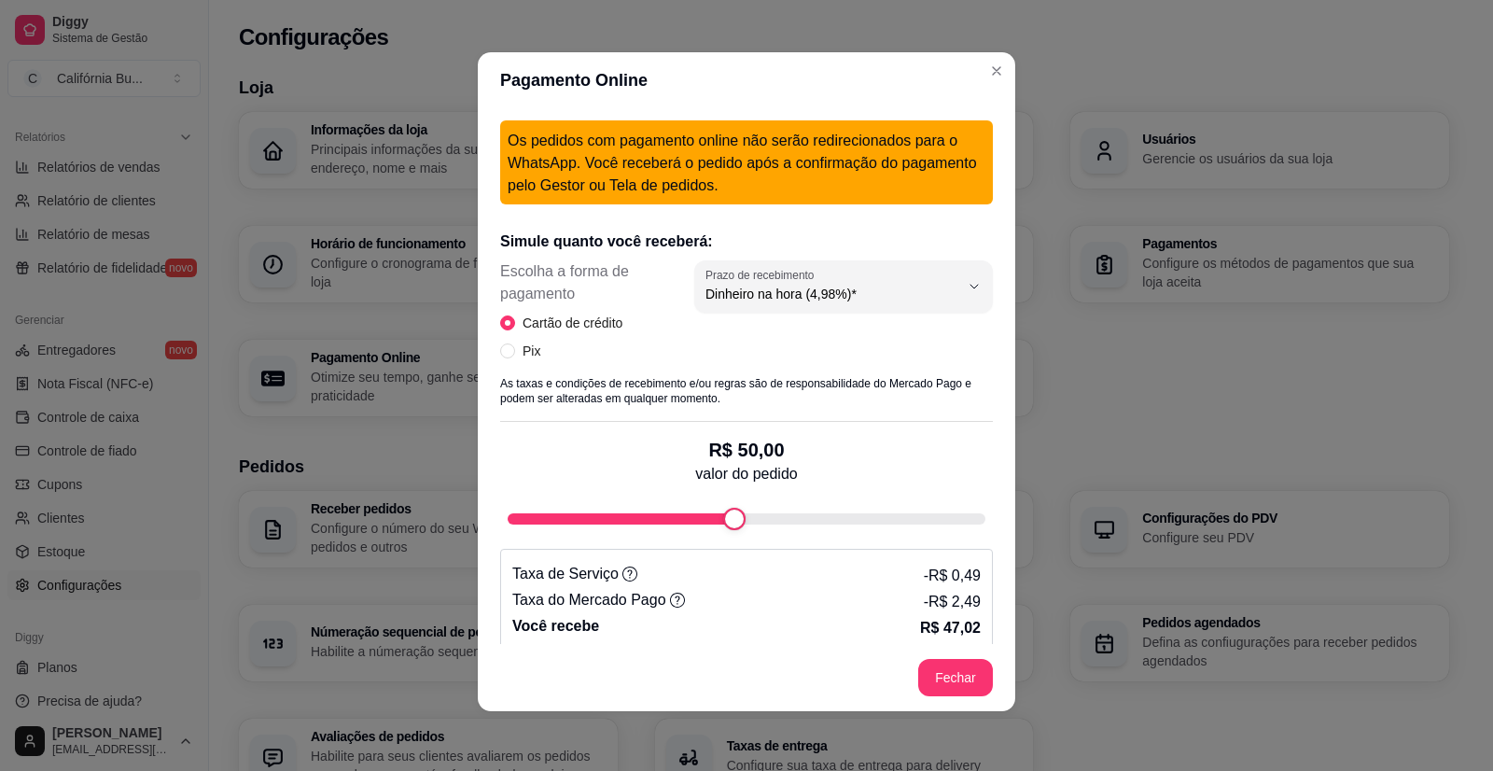
scroll to position [245, 0]
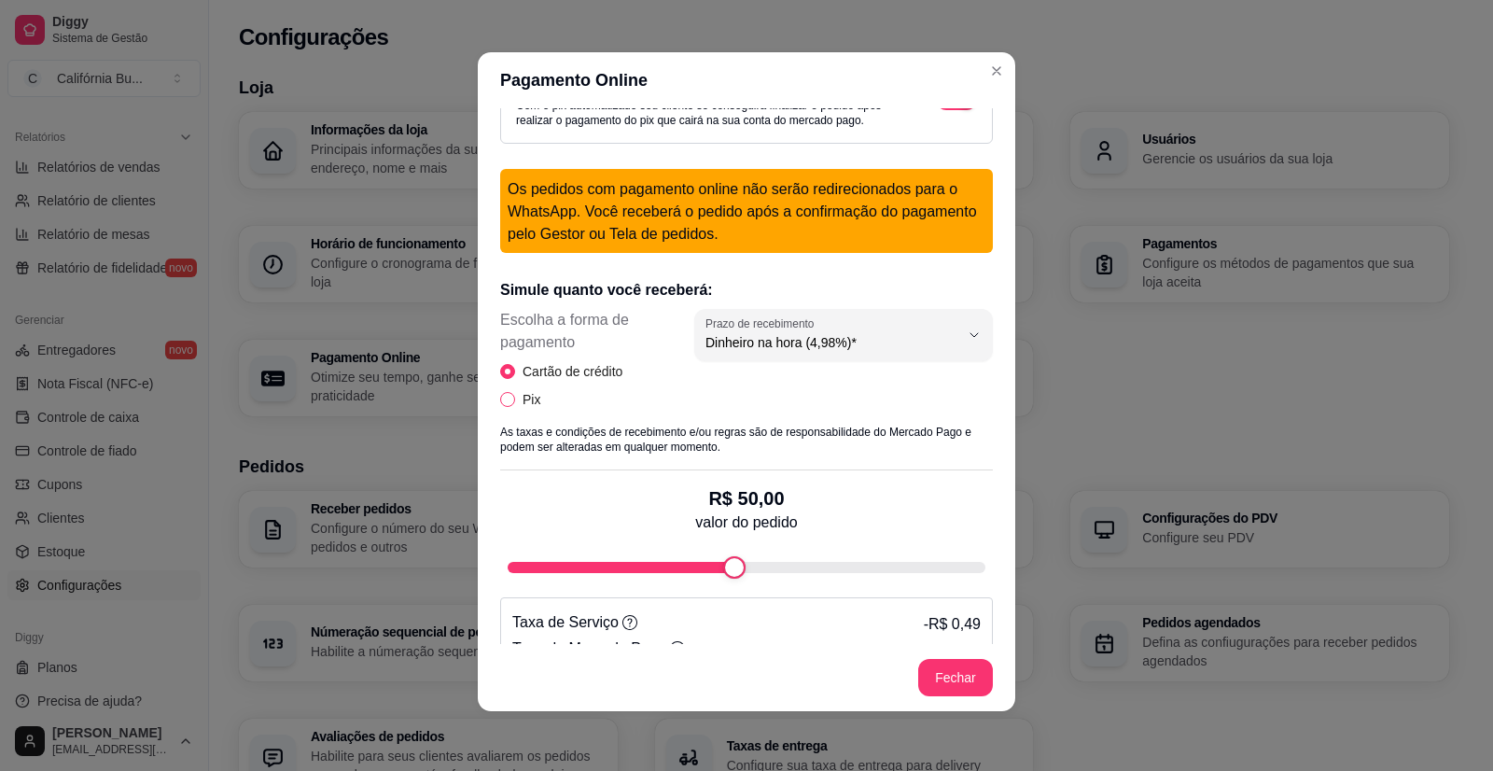
click at [501, 398] on input "Pix" at bounding box center [507, 399] width 15 height 15
radio input "true"
radio input "false"
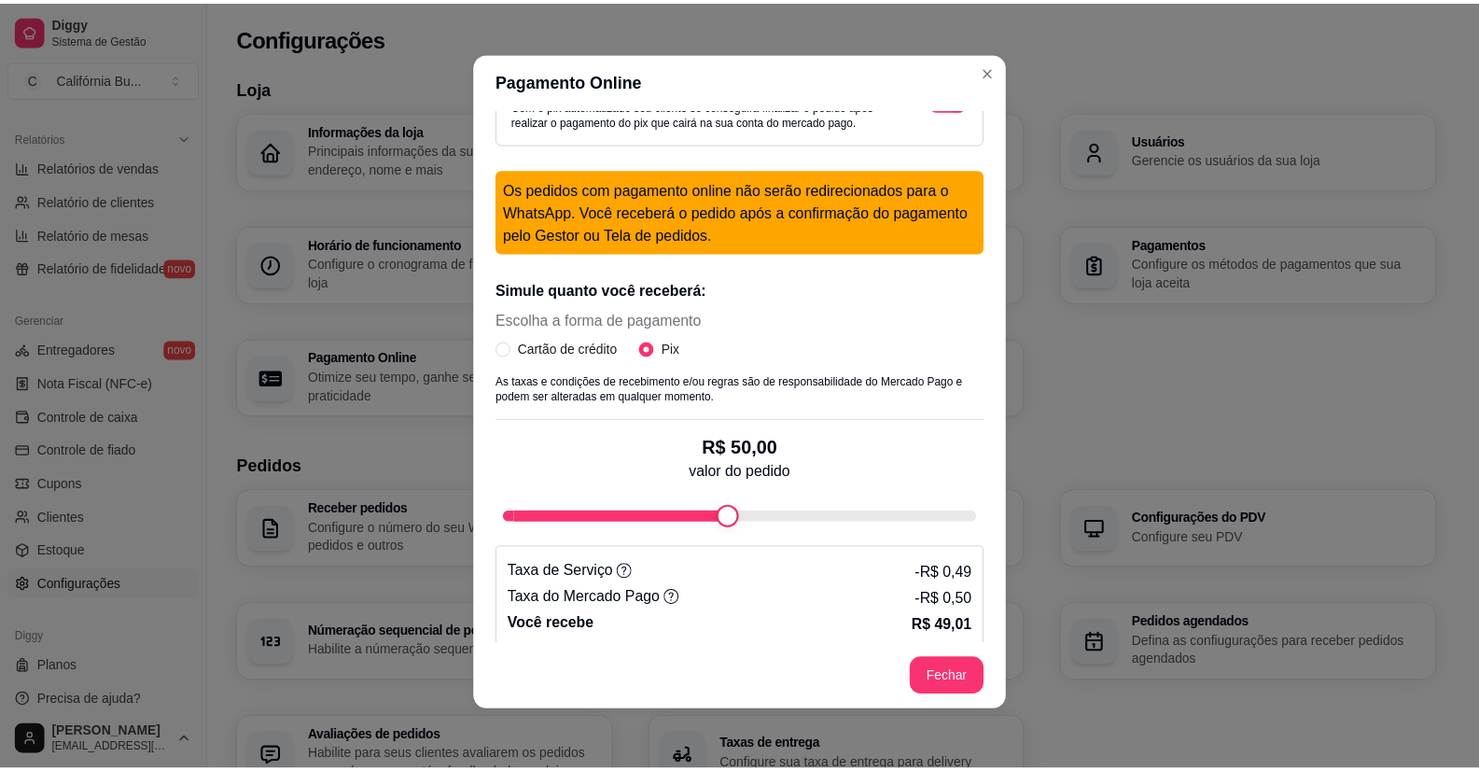
scroll to position [339, 0]
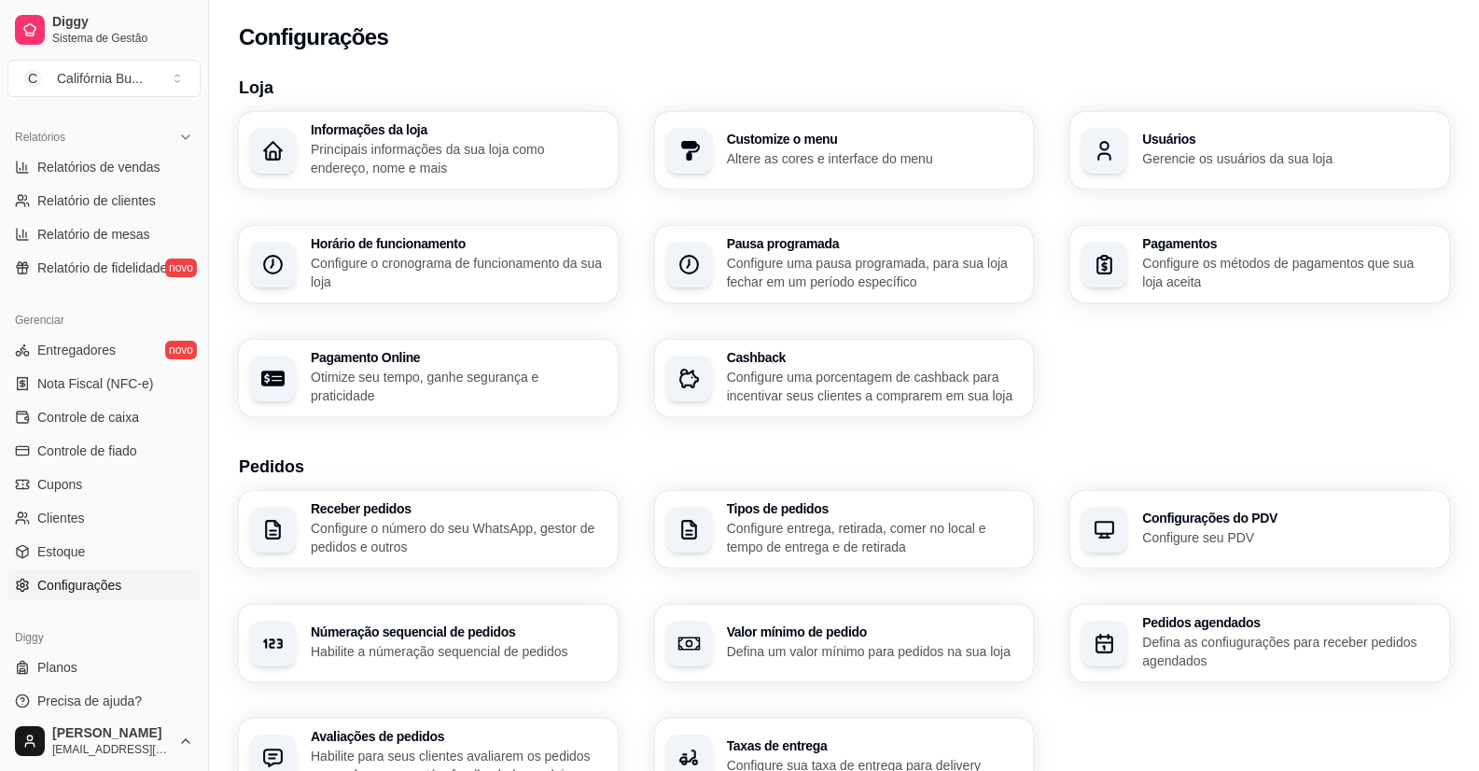
click at [830, 382] on p "Configure uma porcentagem de cashback para incentivar seus clientes a comprarem…" at bounding box center [875, 386] width 296 height 37
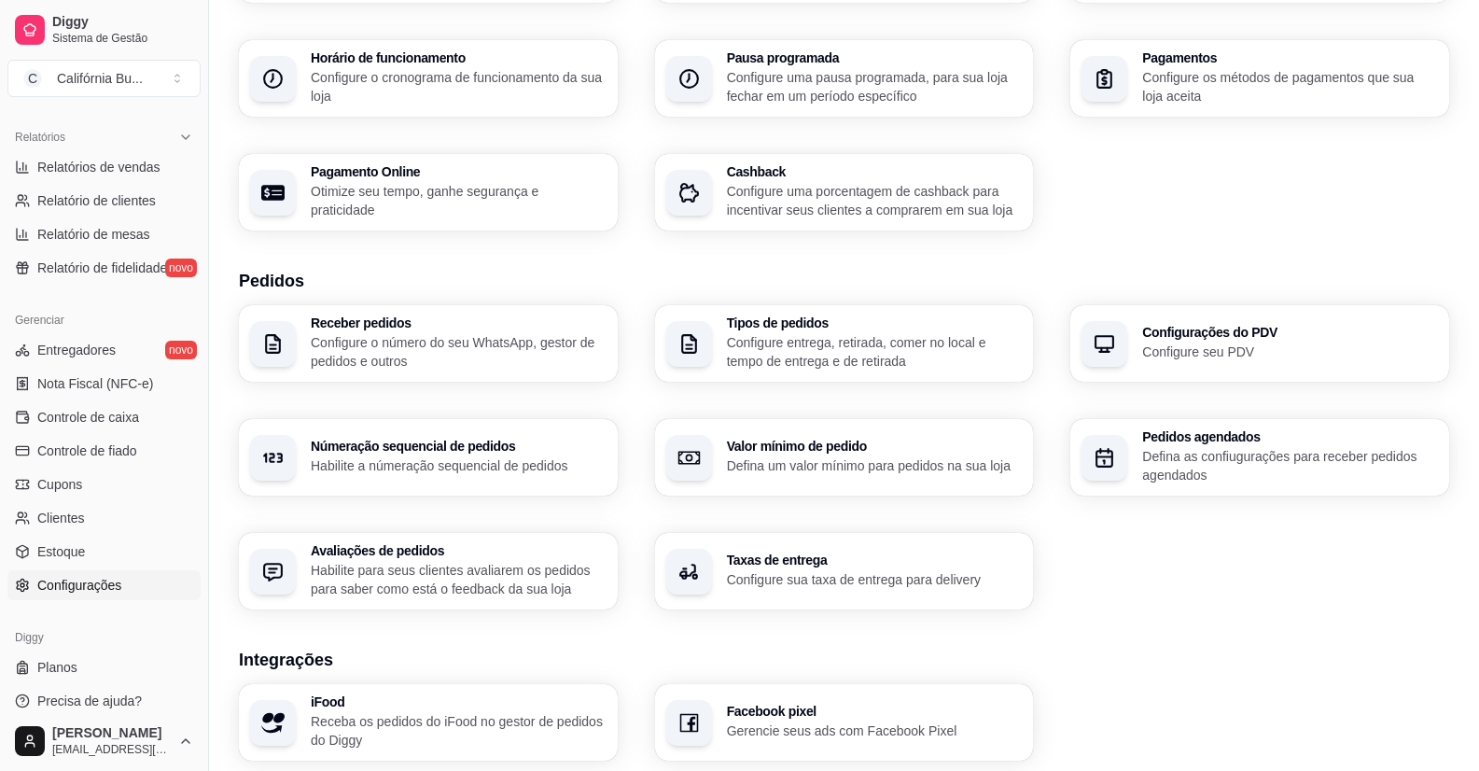
scroll to position [187, 0]
click at [453, 356] on p "Configure o número do seu WhatsApp, gestor de pedidos e outros" at bounding box center [459, 350] width 296 height 37
click at [811, 360] on p "Configure entrega, retirada, comer no local e tempo de entrega e de retirada" at bounding box center [875, 350] width 296 height 37
click at [1132, 339] on div "Configurações do PDV Configure seu PDV" at bounding box center [1259, 342] width 367 height 75
click at [416, 469] on p "Habilite a númeração sequencial de pedidos" at bounding box center [459, 464] width 296 height 19
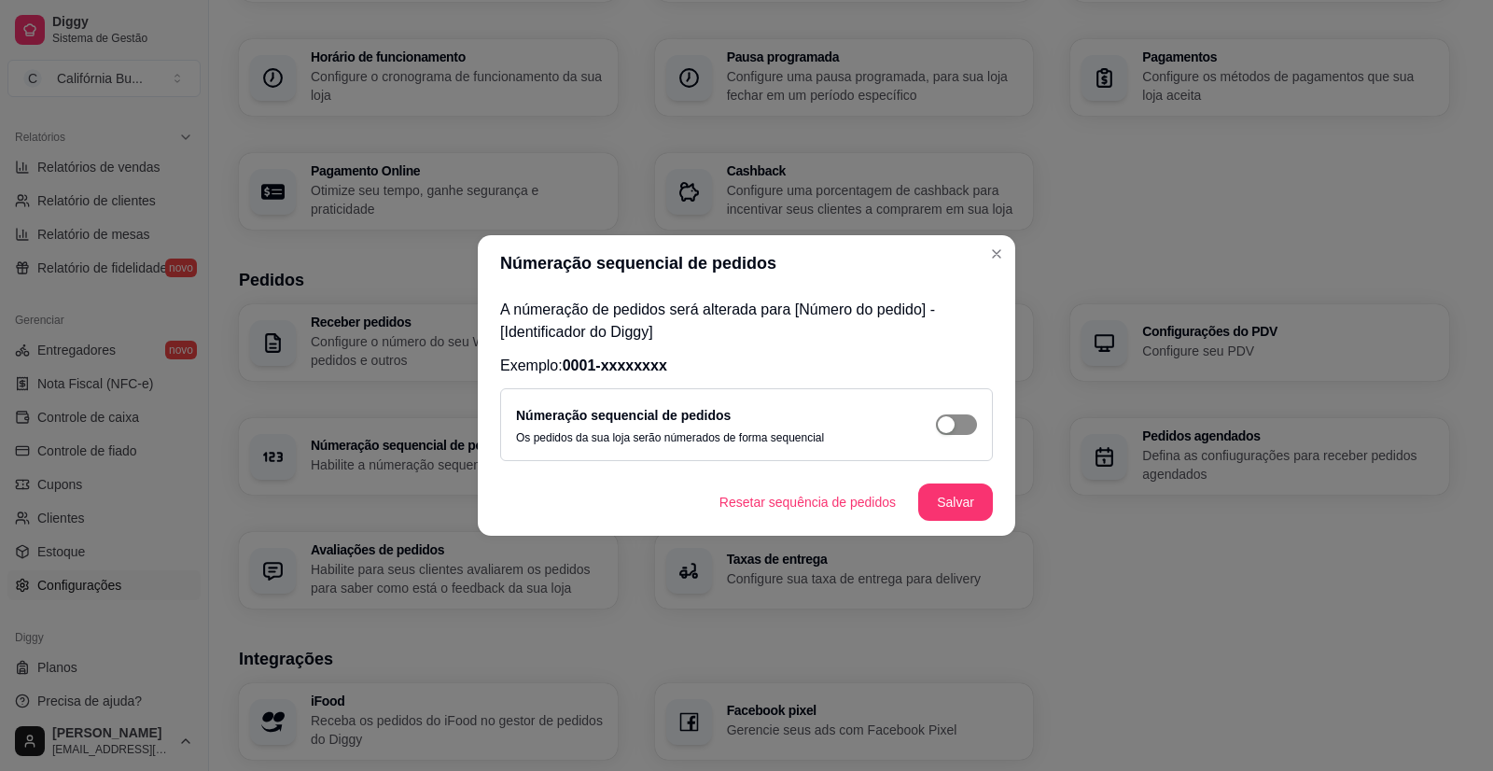
click at [964, 432] on span "button" at bounding box center [956, 424] width 41 height 21
click at [951, 502] on button "Salvar" at bounding box center [955, 502] width 73 height 36
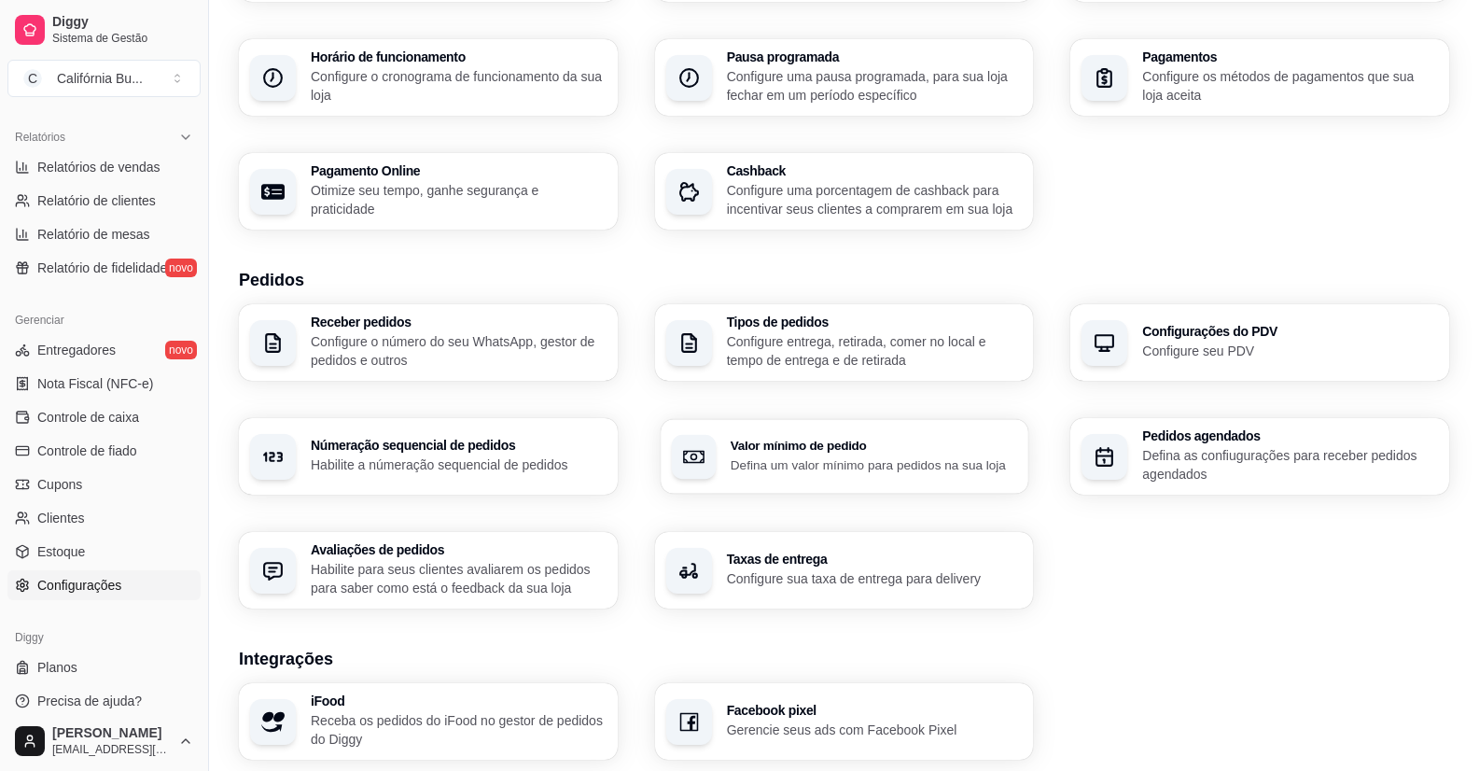
click at [852, 446] on h3 "Valor mínimo de pedido" at bounding box center [873, 446] width 287 height 13
click at [436, 570] on p "Habilite para seus clientes avaliarem os pedidos para saber como está o feedbac…" at bounding box center [459, 578] width 296 height 37
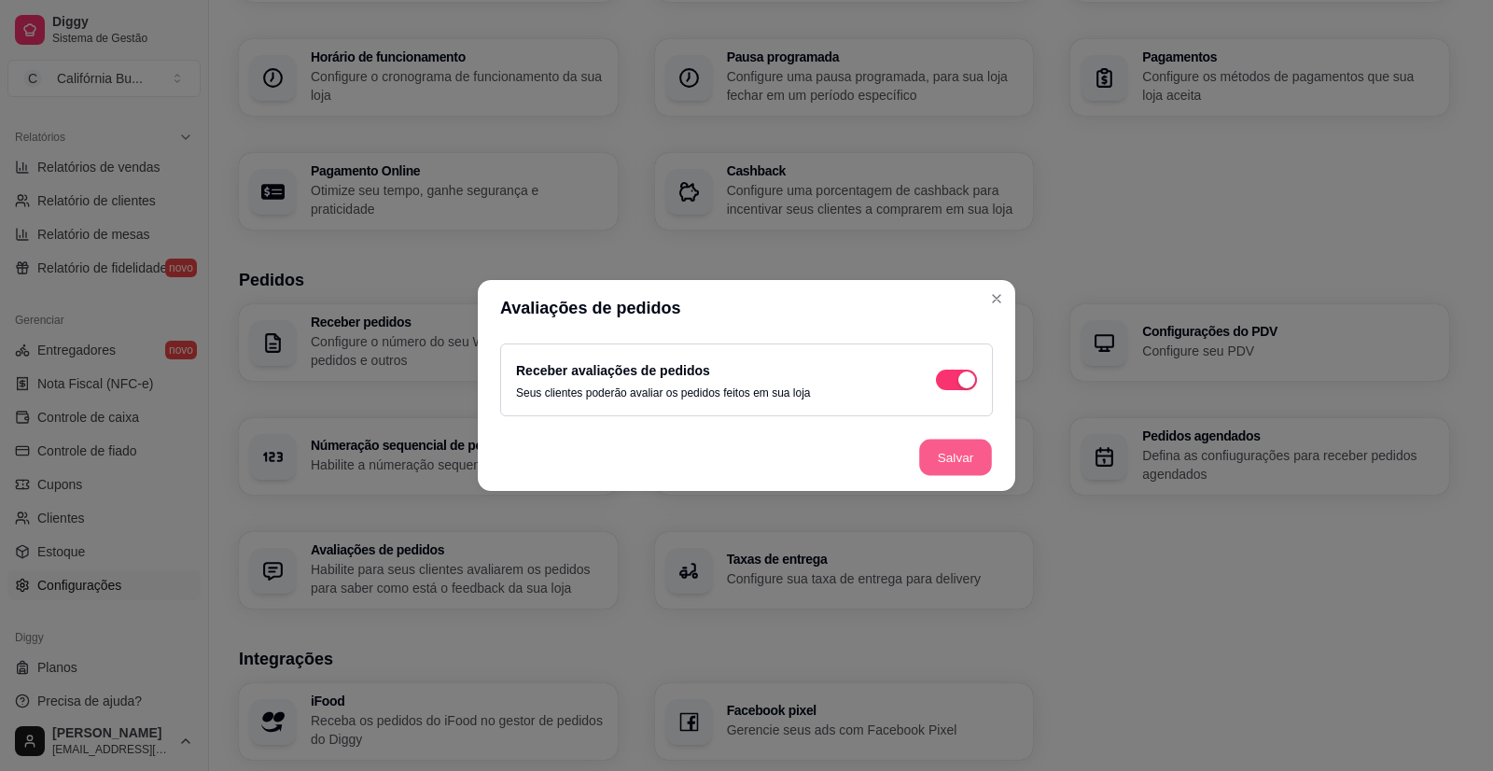
click at [953, 450] on button "Salvar" at bounding box center [955, 458] width 73 height 36
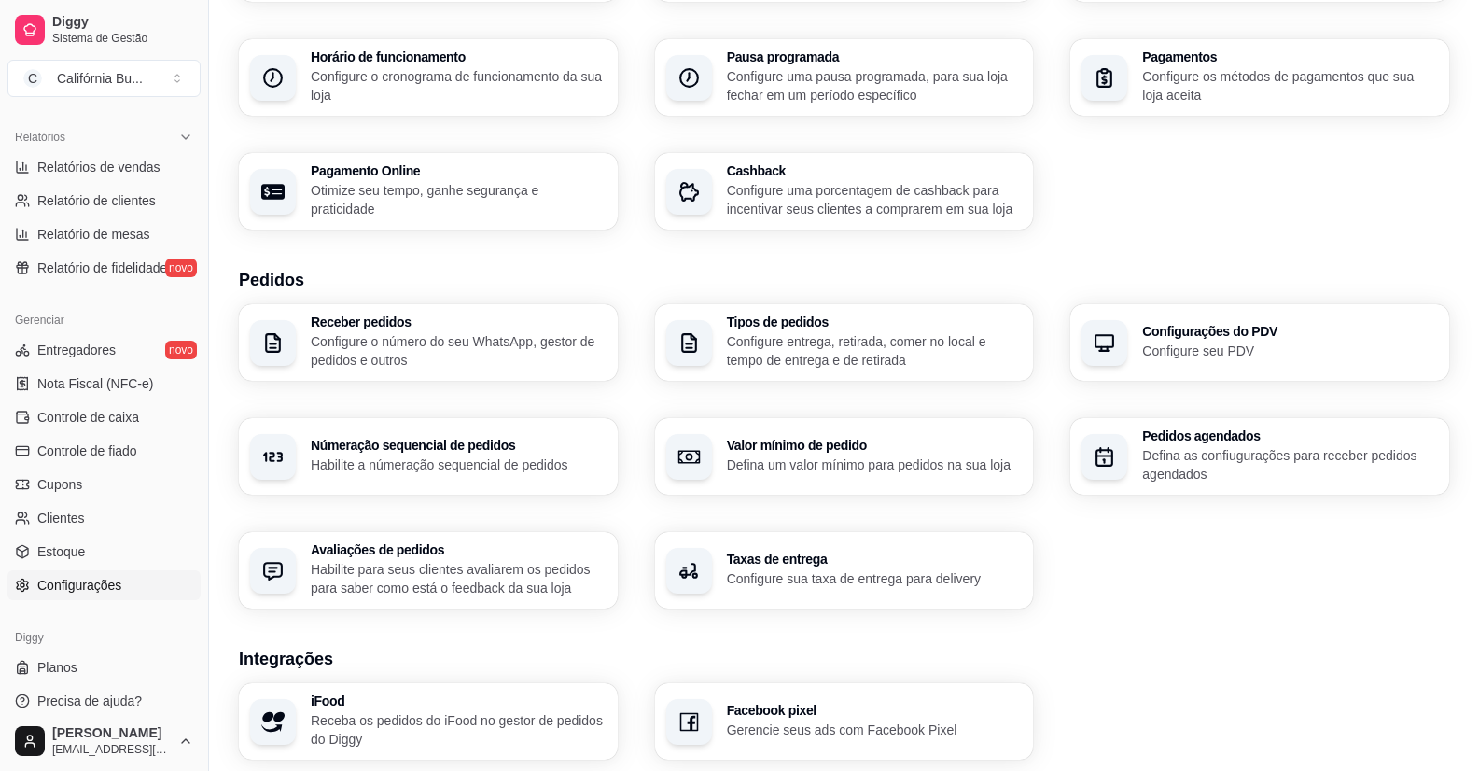
click at [790, 574] on p "Configure sua taxa de entrega para delivery" at bounding box center [875, 578] width 296 height 19
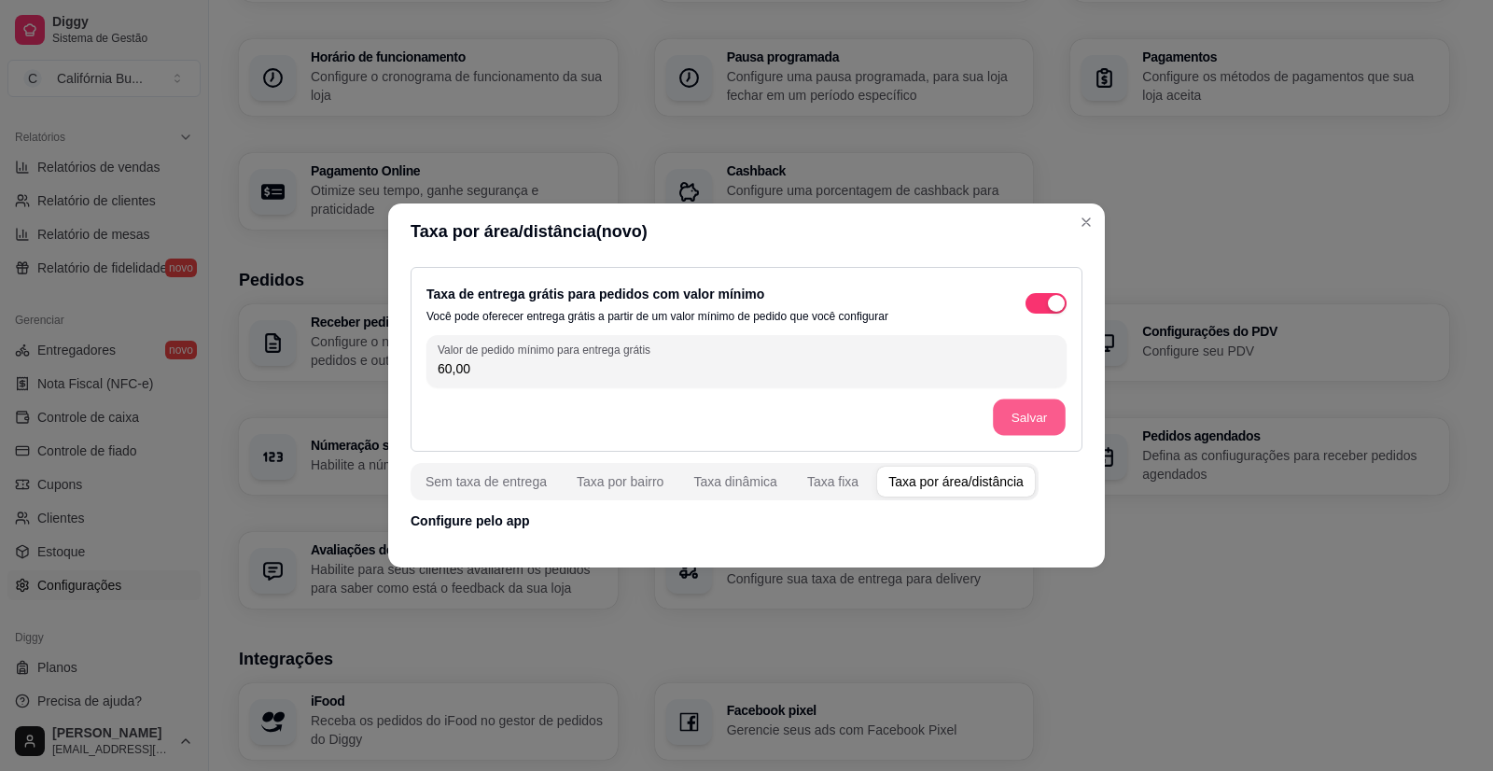
click at [1028, 424] on button "Salvar" at bounding box center [1029, 417] width 73 height 36
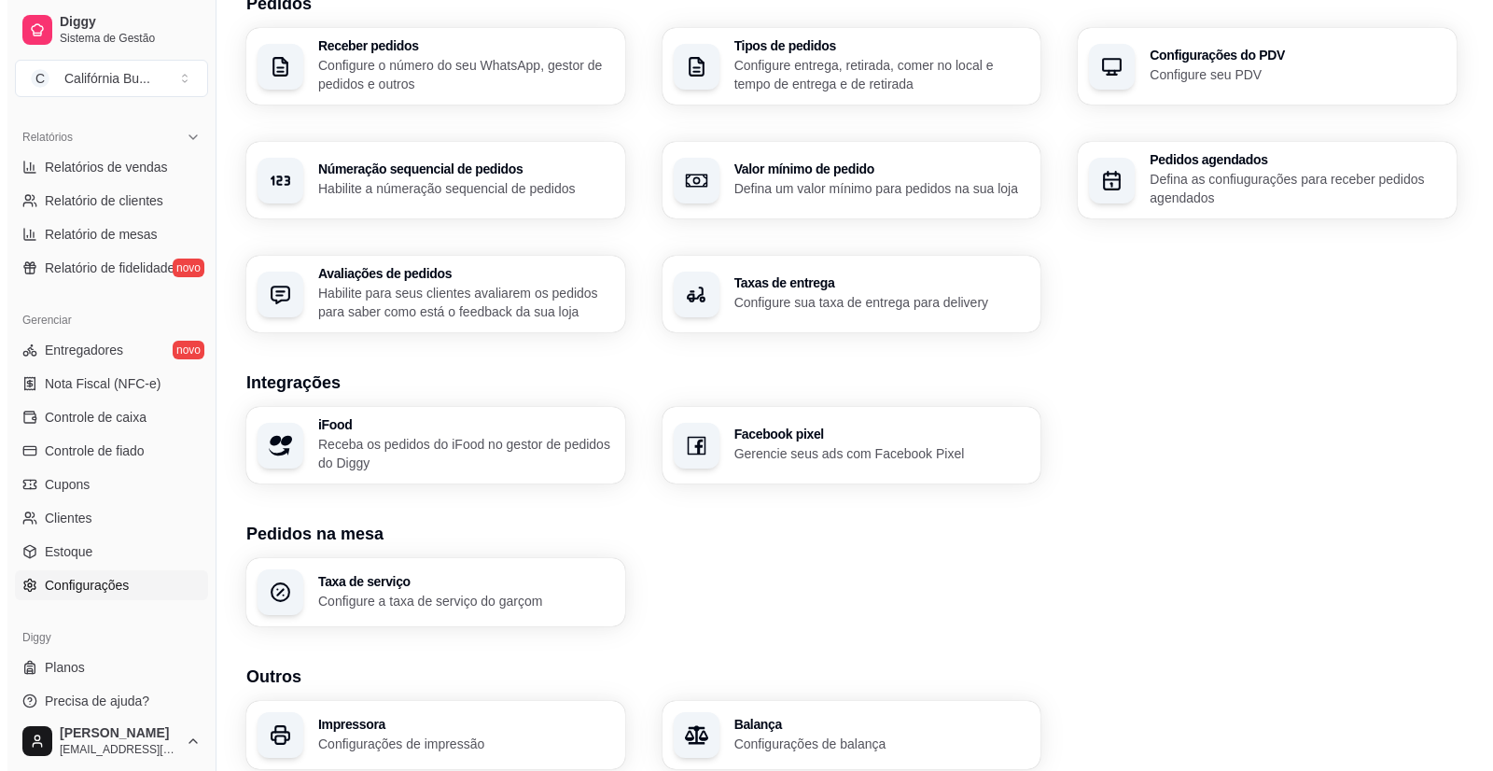
scroll to position [537, 0]
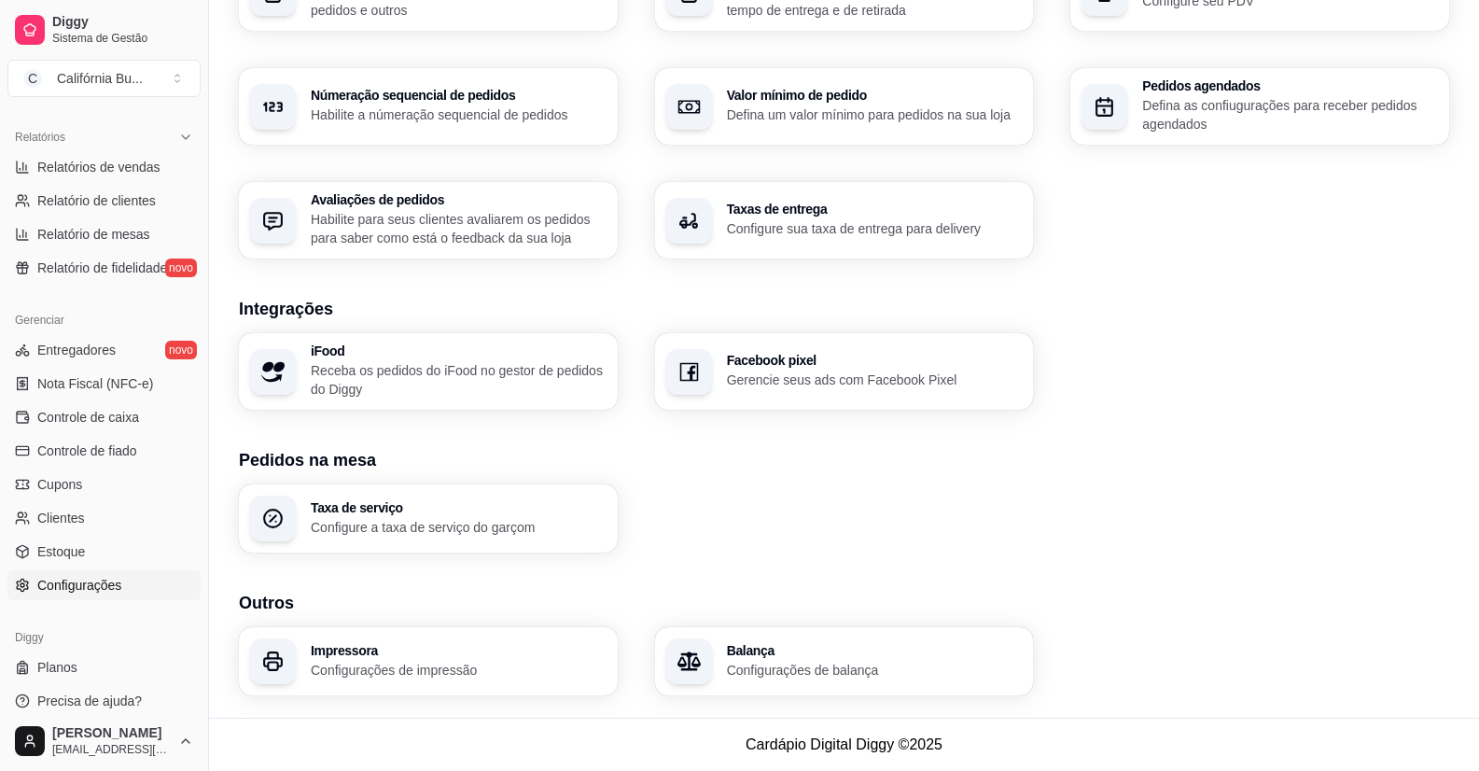
click at [410, 376] on p "Receba os pedidos do iFood no gestor de pedidos do Diggy" at bounding box center [459, 379] width 296 height 37
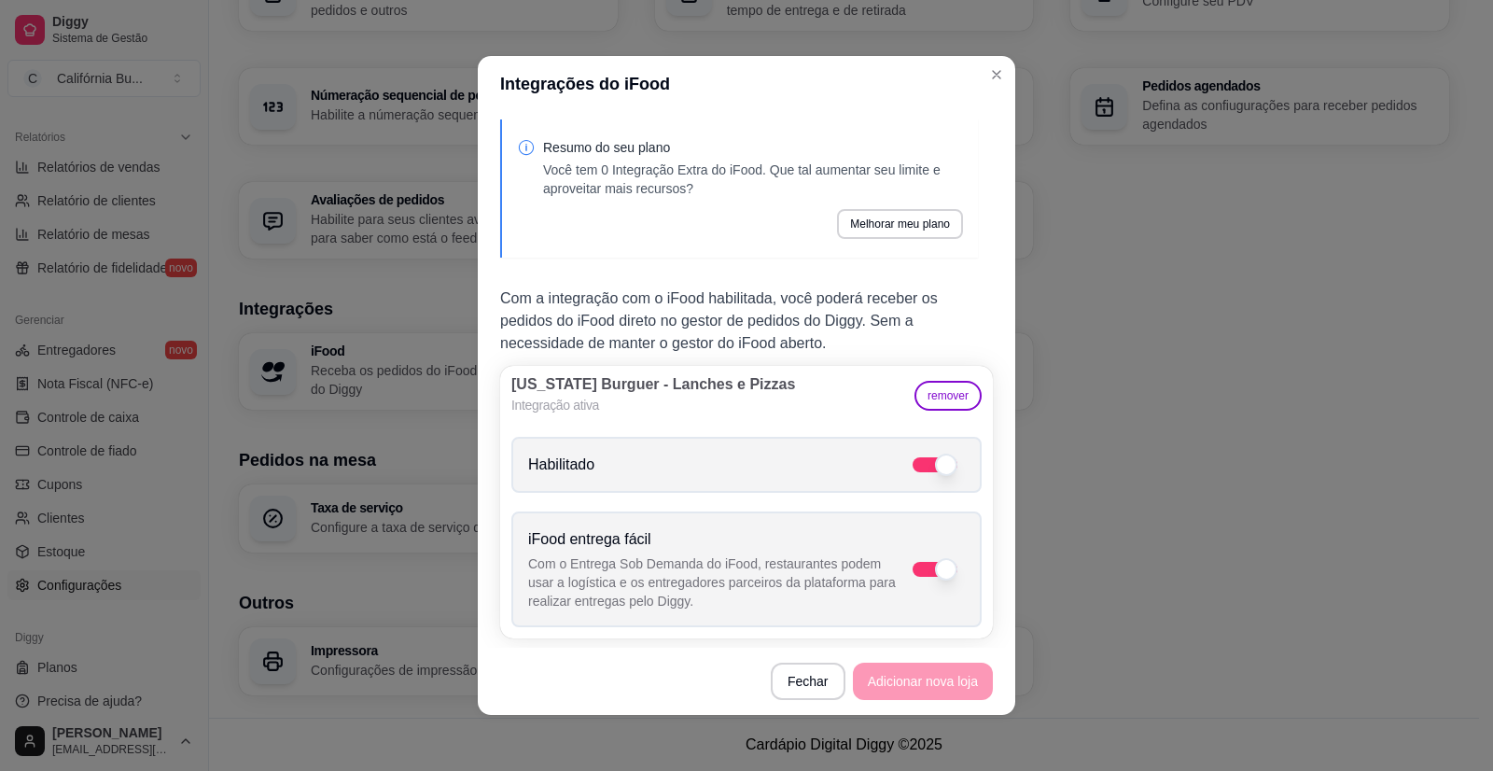
scroll to position [13, 0]
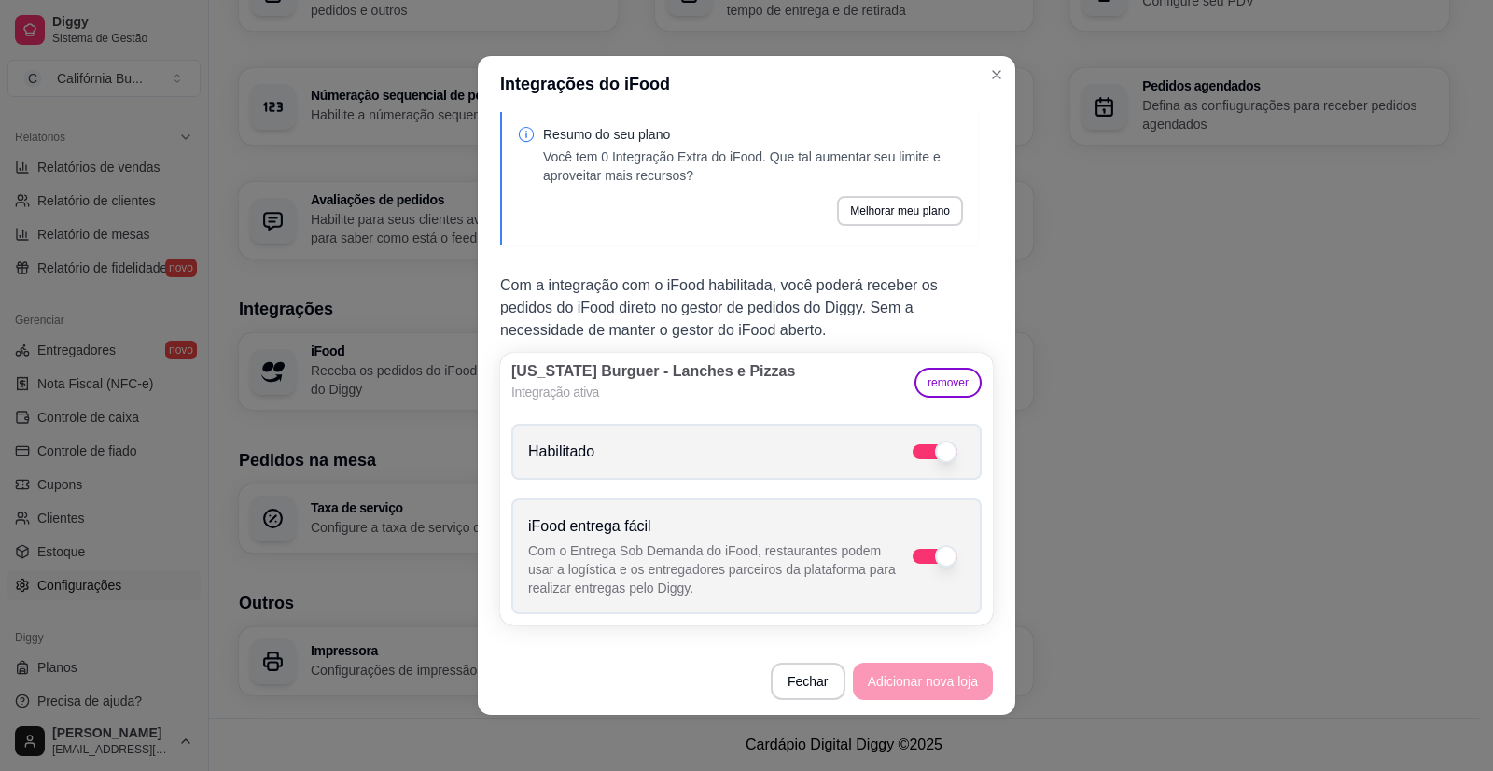
drag, startPoint x: 794, startPoint y: 671, endPoint x: 762, endPoint y: 672, distance: 32.7
click at [762, 672] on footer "Fechar Adicionar nova loja" at bounding box center [747, 681] width 538 height 67
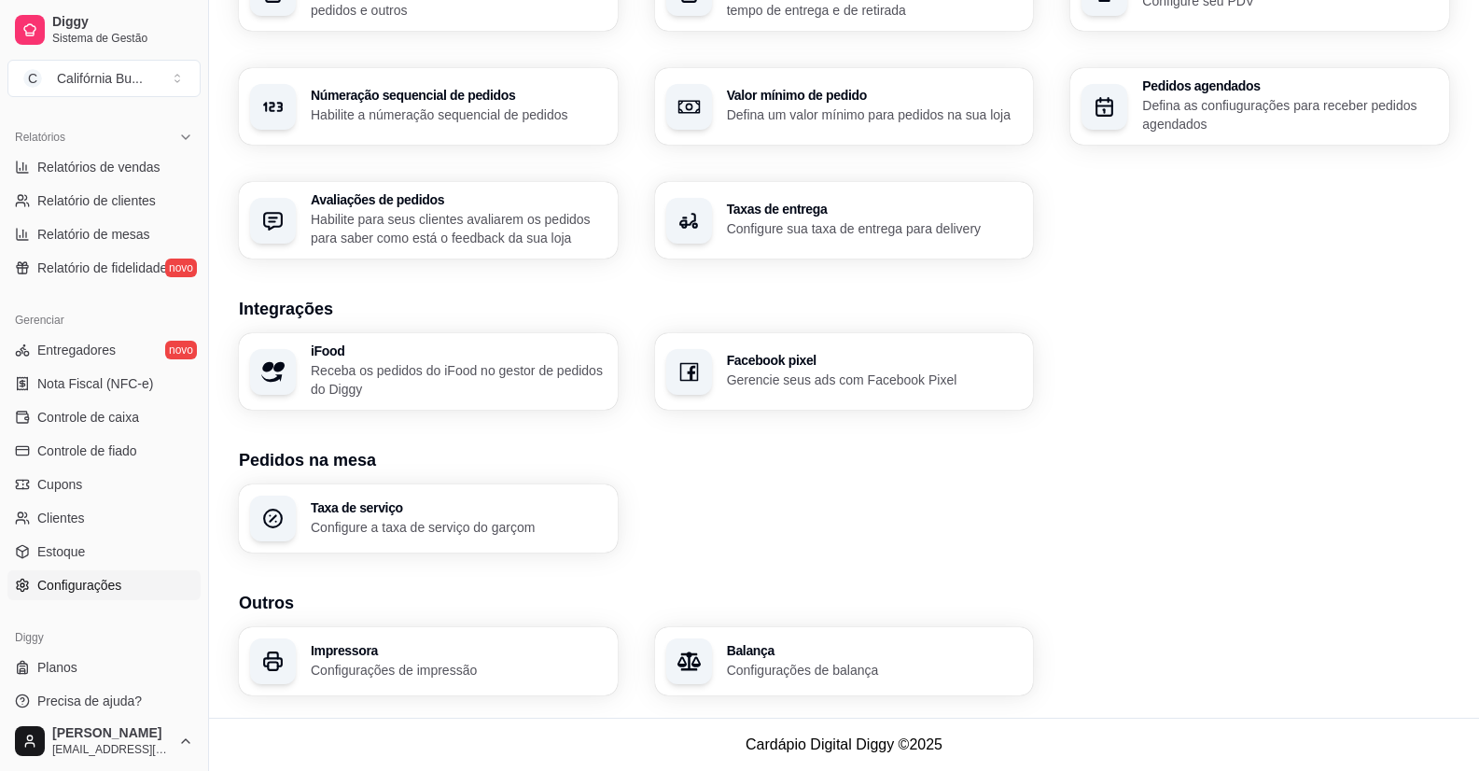
click at [482, 373] on p "Receba os pedidos do iFood no gestor de pedidos do Diggy" at bounding box center [459, 379] width 296 height 37
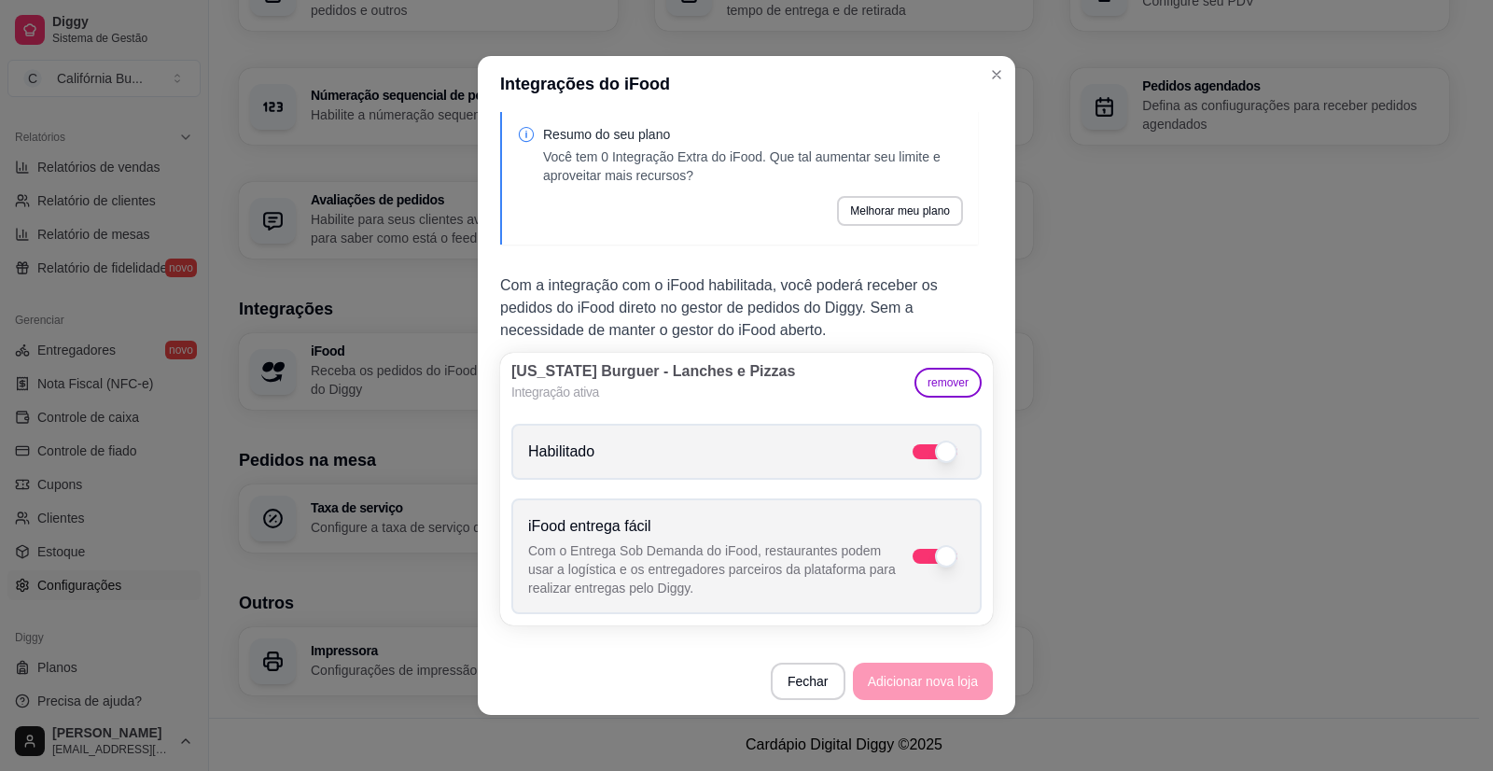
scroll to position [4, 0]
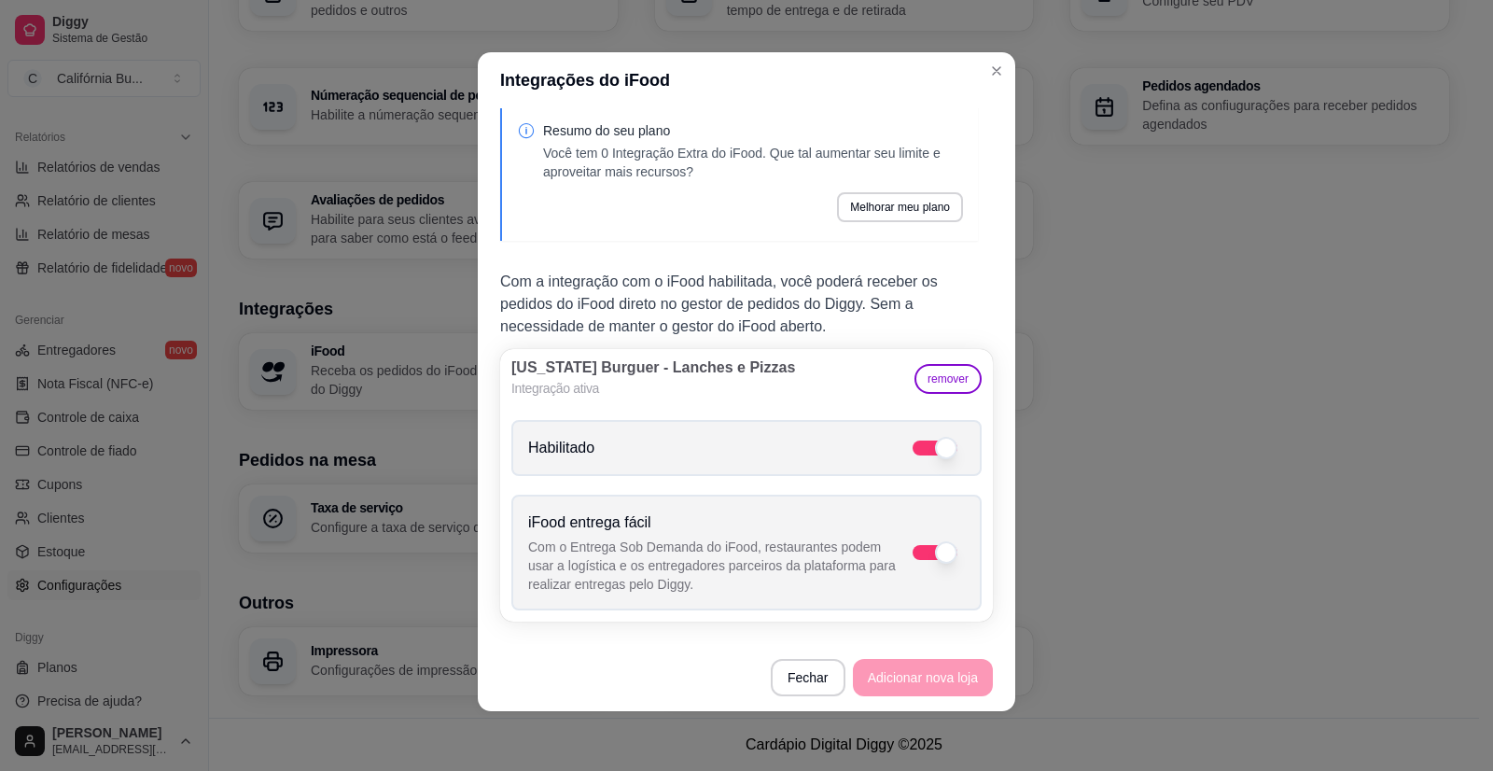
click at [924, 673] on footer "Fechar Adicionar nova loja" at bounding box center [747, 677] width 538 height 67
click at [916, 689] on footer "Fechar Adicionar nova loja" at bounding box center [747, 677] width 538 height 67
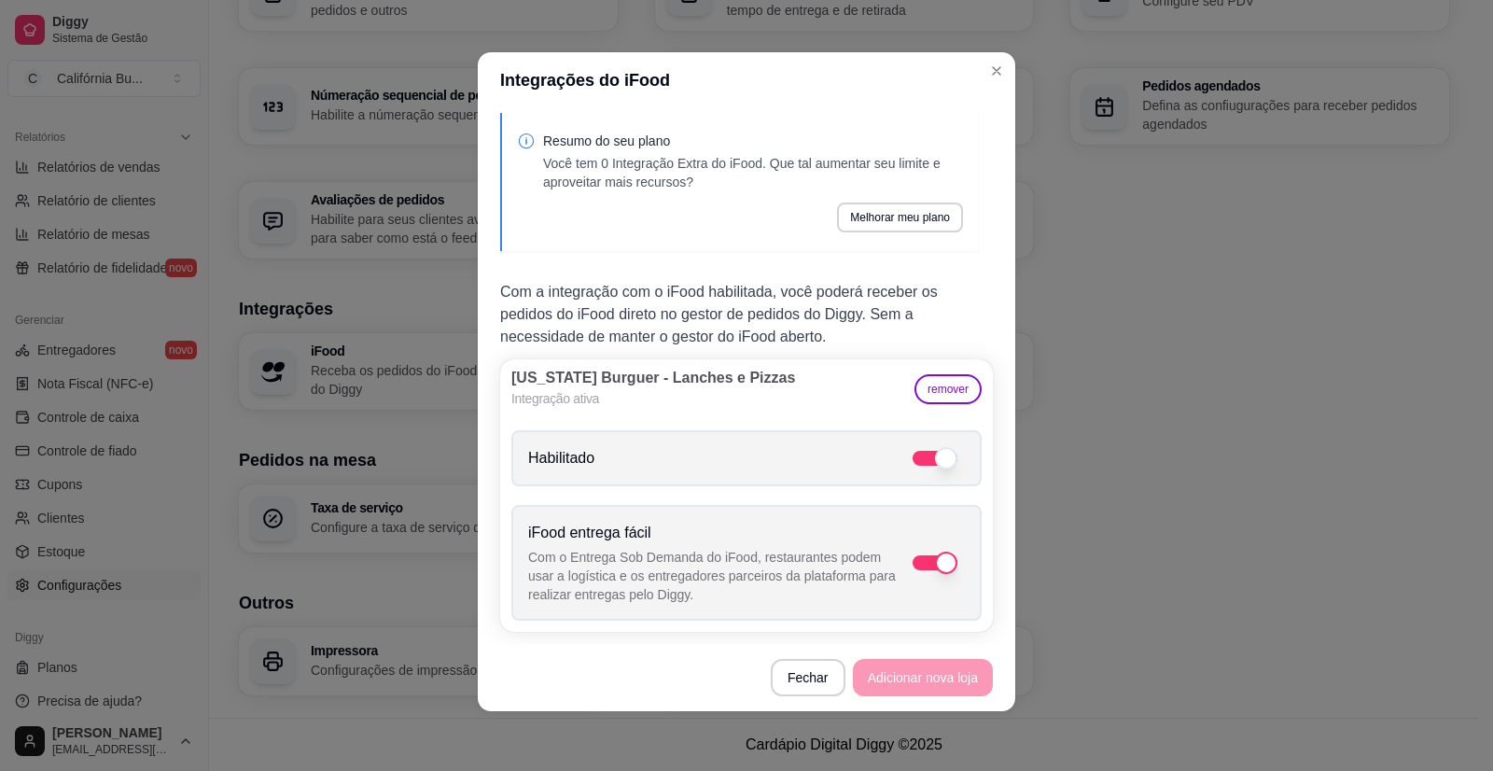
scroll to position [0, 0]
click at [894, 223] on button "Melhorar meu plano" at bounding box center [900, 219] width 122 height 29
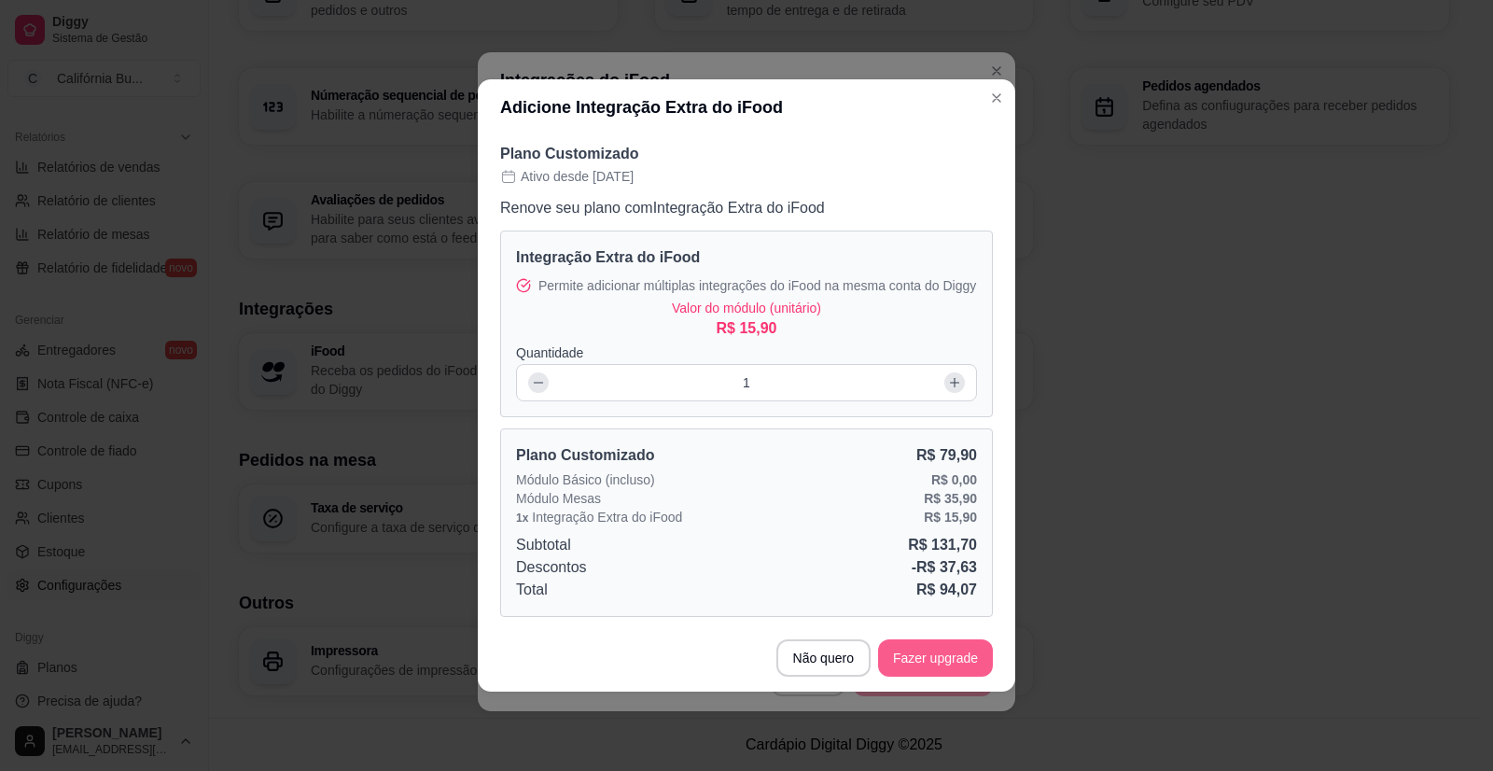
click at [947, 654] on button "Fazer upgrade" at bounding box center [935, 657] width 115 height 37
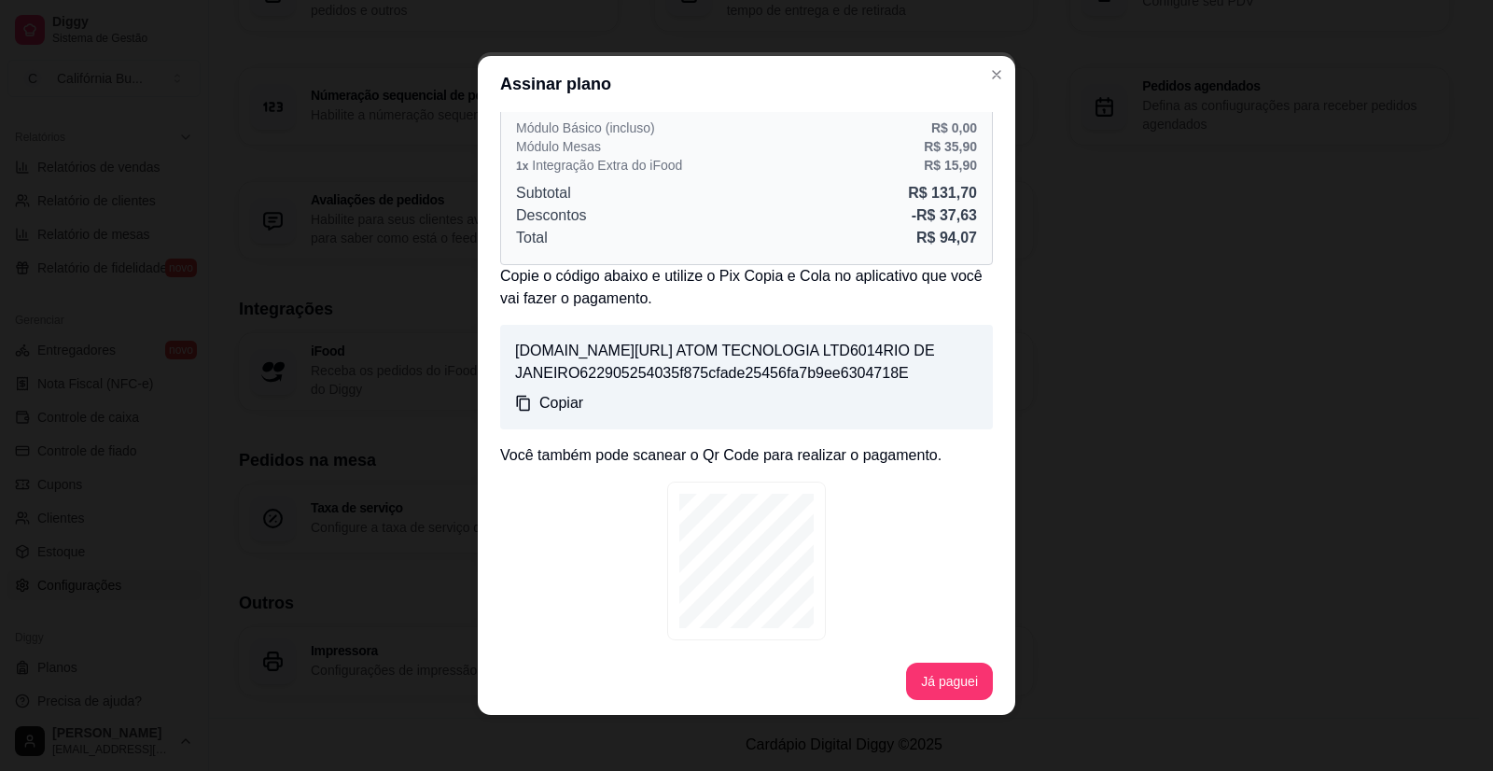
scroll to position [102, 0]
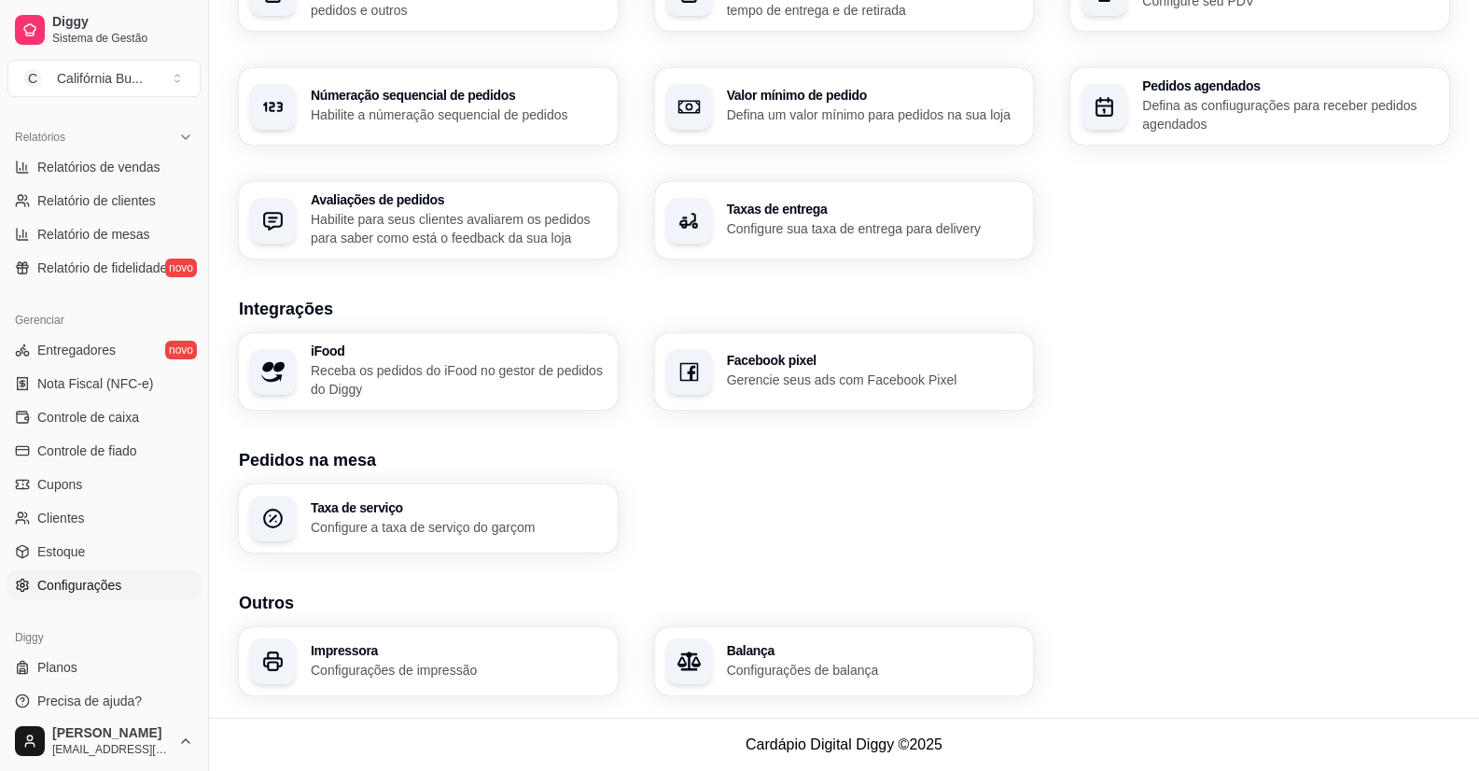
click at [798, 514] on div "Taxa de serviço Configure a taxa de serviço do garçom" at bounding box center [844, 518] width 1210 height 68
click at [458, 650] on h3 "Impressora" at bounding box center [459, 650] width 296 height 13
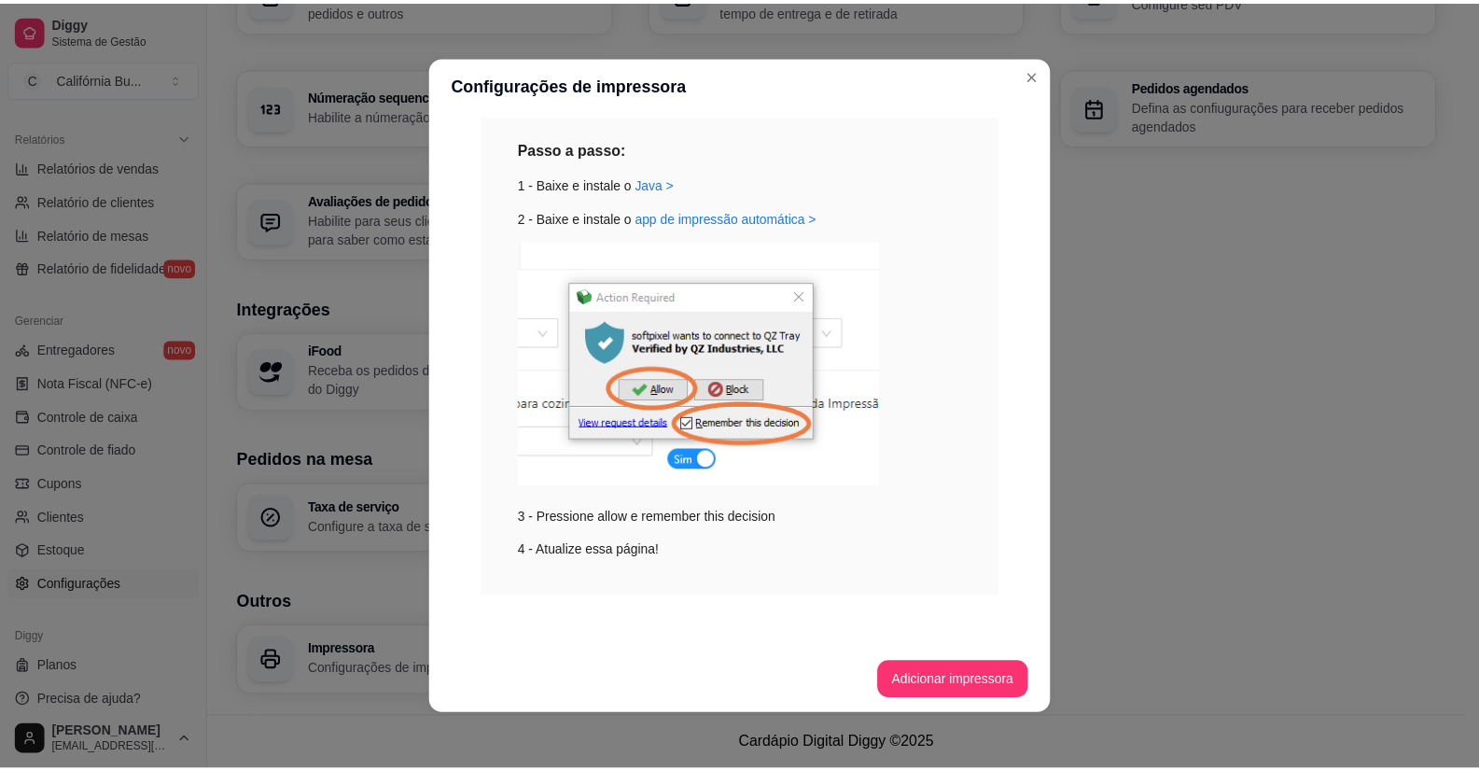
scroll to position [659, 0]
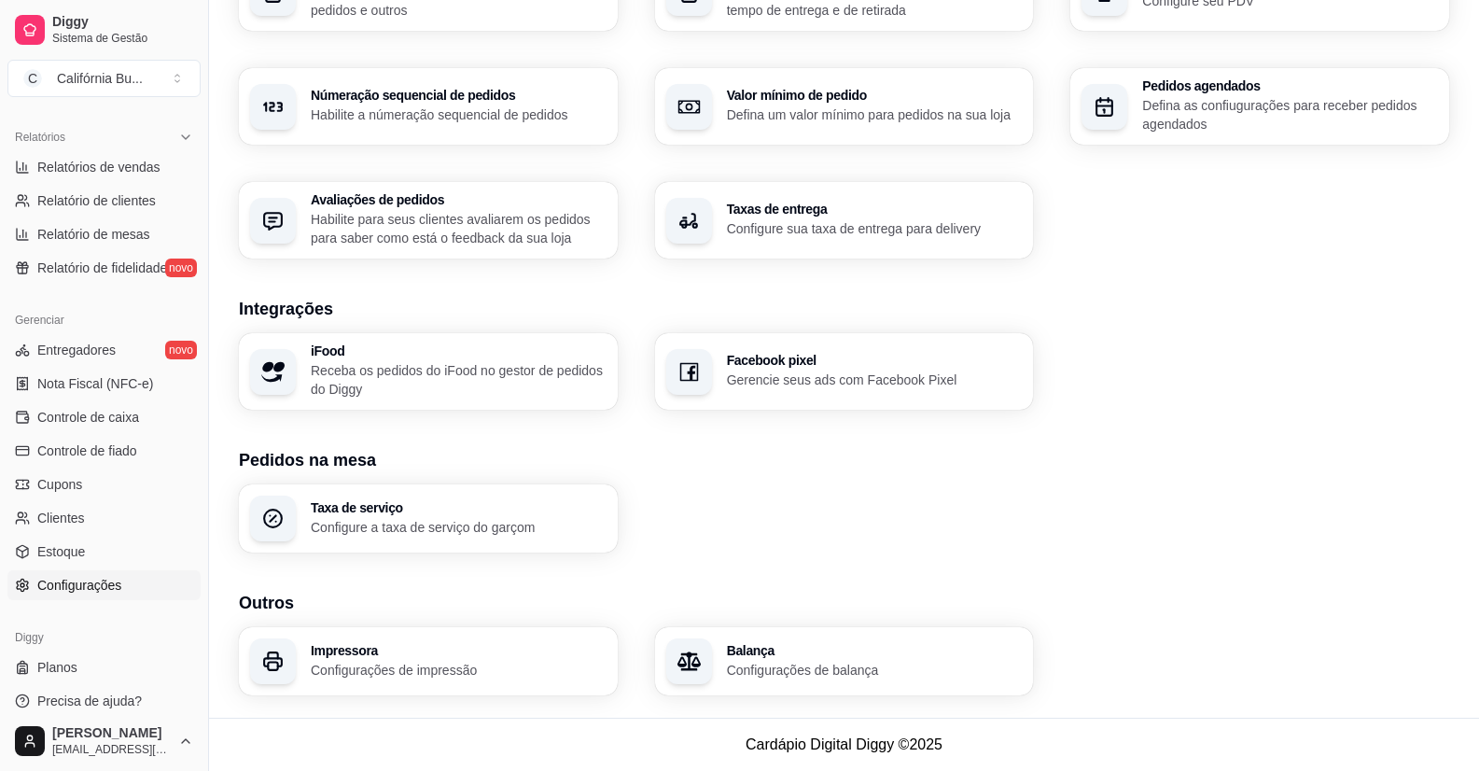
click at [640, 453] on h3 "Pedidos na mesa" at bounding box center [844, 460] width 1210 height 26
click at [68, 590] on span "Configurações" at bounding box center [79, 585] width 84 height 19
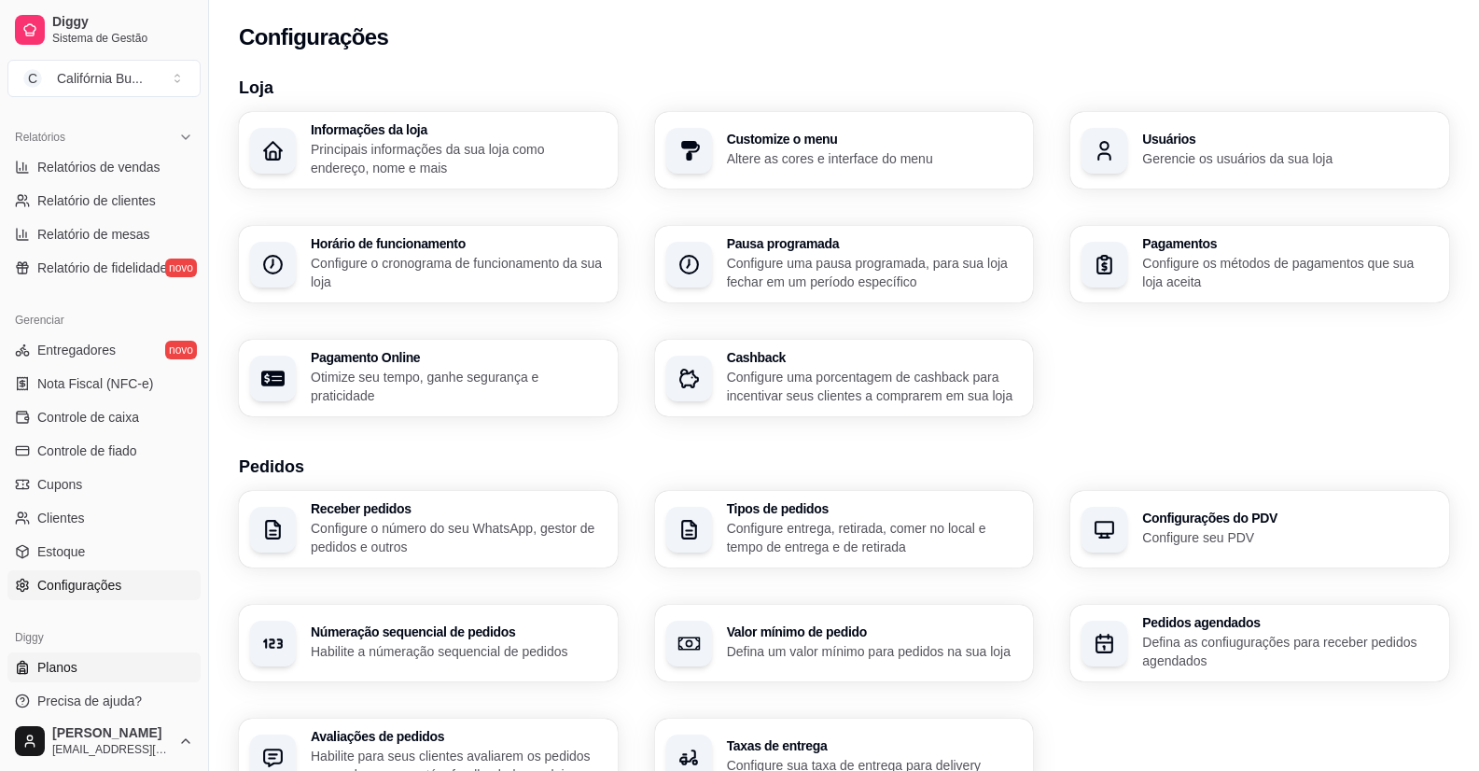
scroll to position [572, 0]
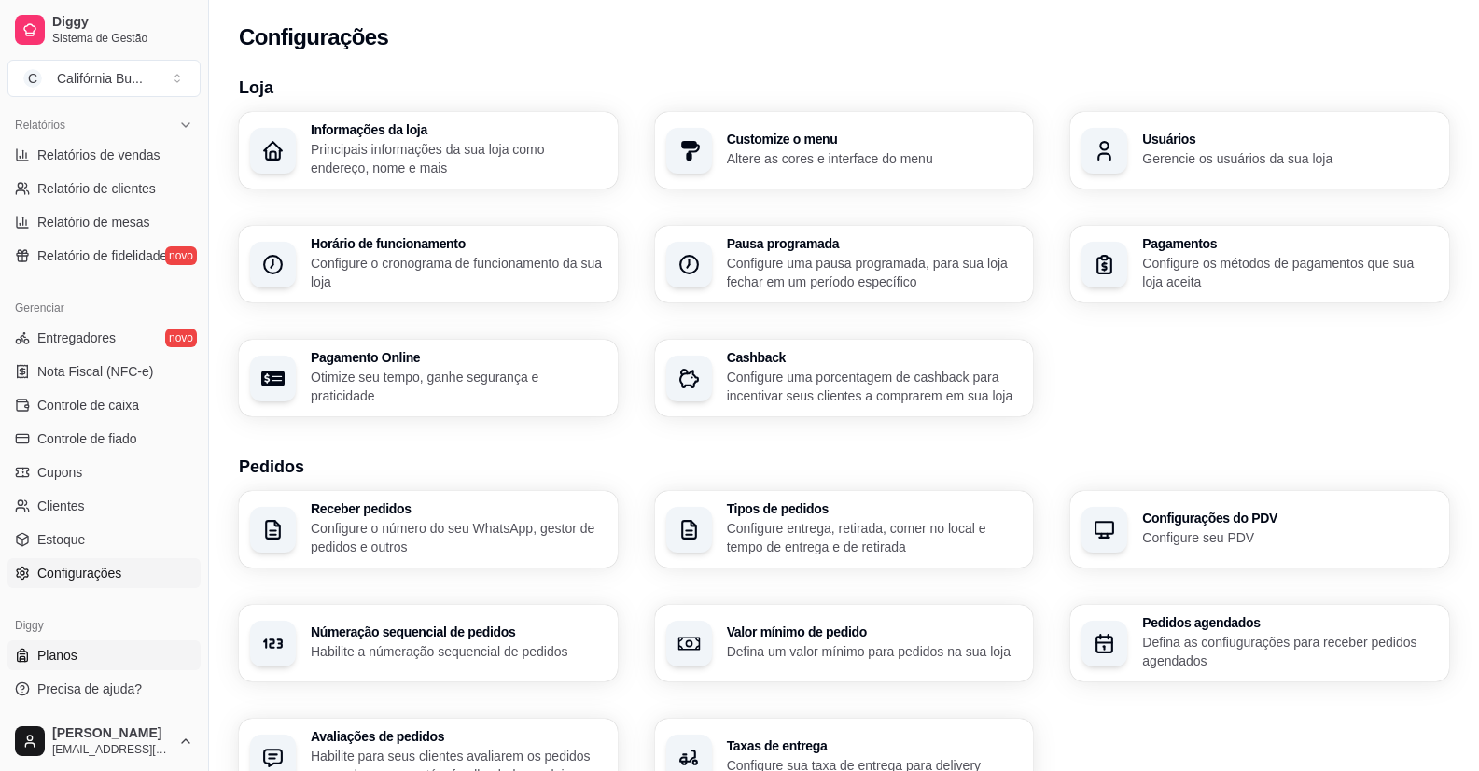
click at [51, 659] on span "Planos" at bounding box center [57, 655] width 40 height 19
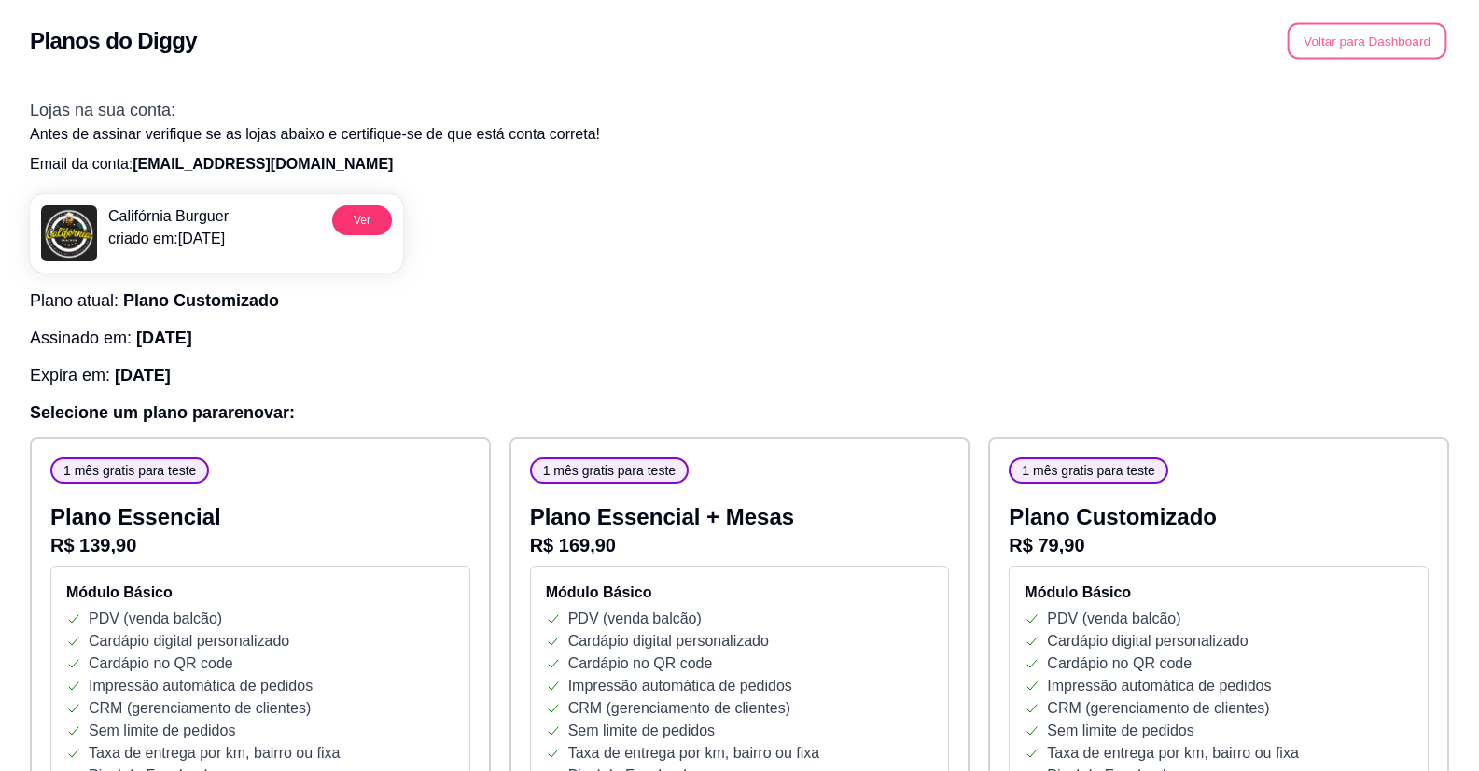
click at [1373, 50] on button "Voltar para Dashboard" at bounding box center [1368, 41] width 160 height 36
